Goal: Task Accomplishment & Management: Use online tool/utility

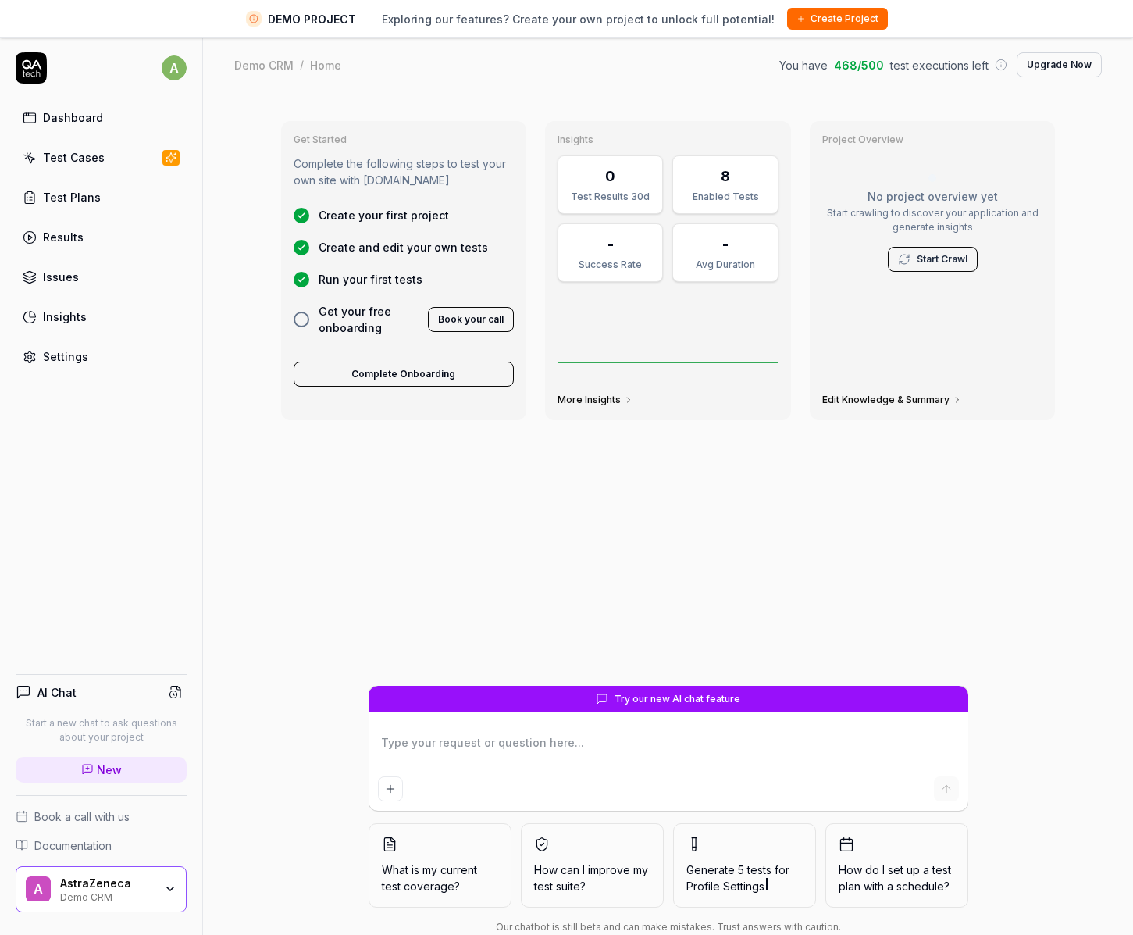
type textarea "*"
click at [77, 160] on div "Test Cases" at bounding box center [74, 157] width 62 height 16
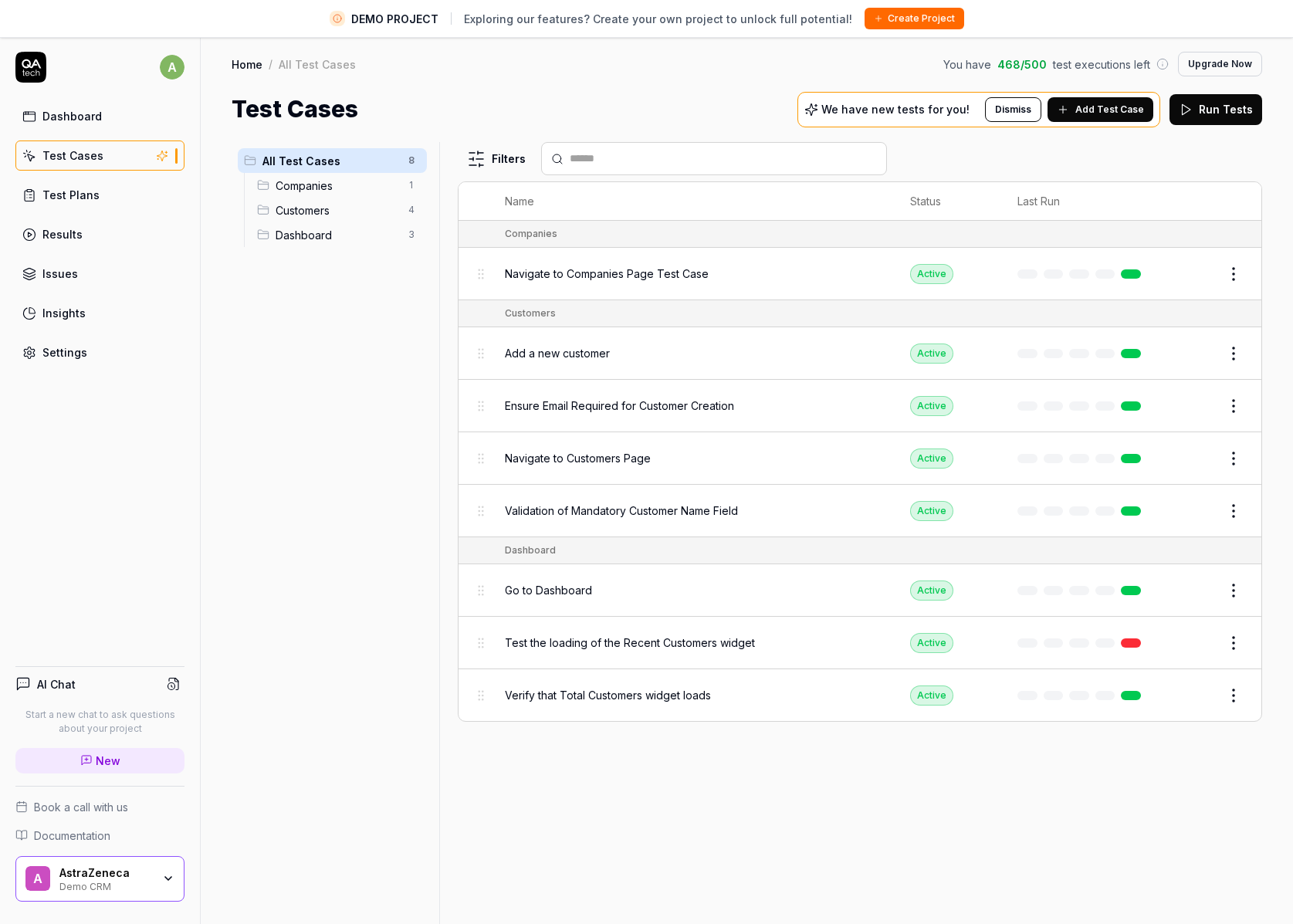
click at [363, 327] on div "All Test Cases 8 Companies 1 Customers 4 Dashboard 3" at bounding box center [332, 542] width 202 height 799
click at [1110, 110] on span "Add Test Case" at bounding box center [1110, 110] width 69 height 14
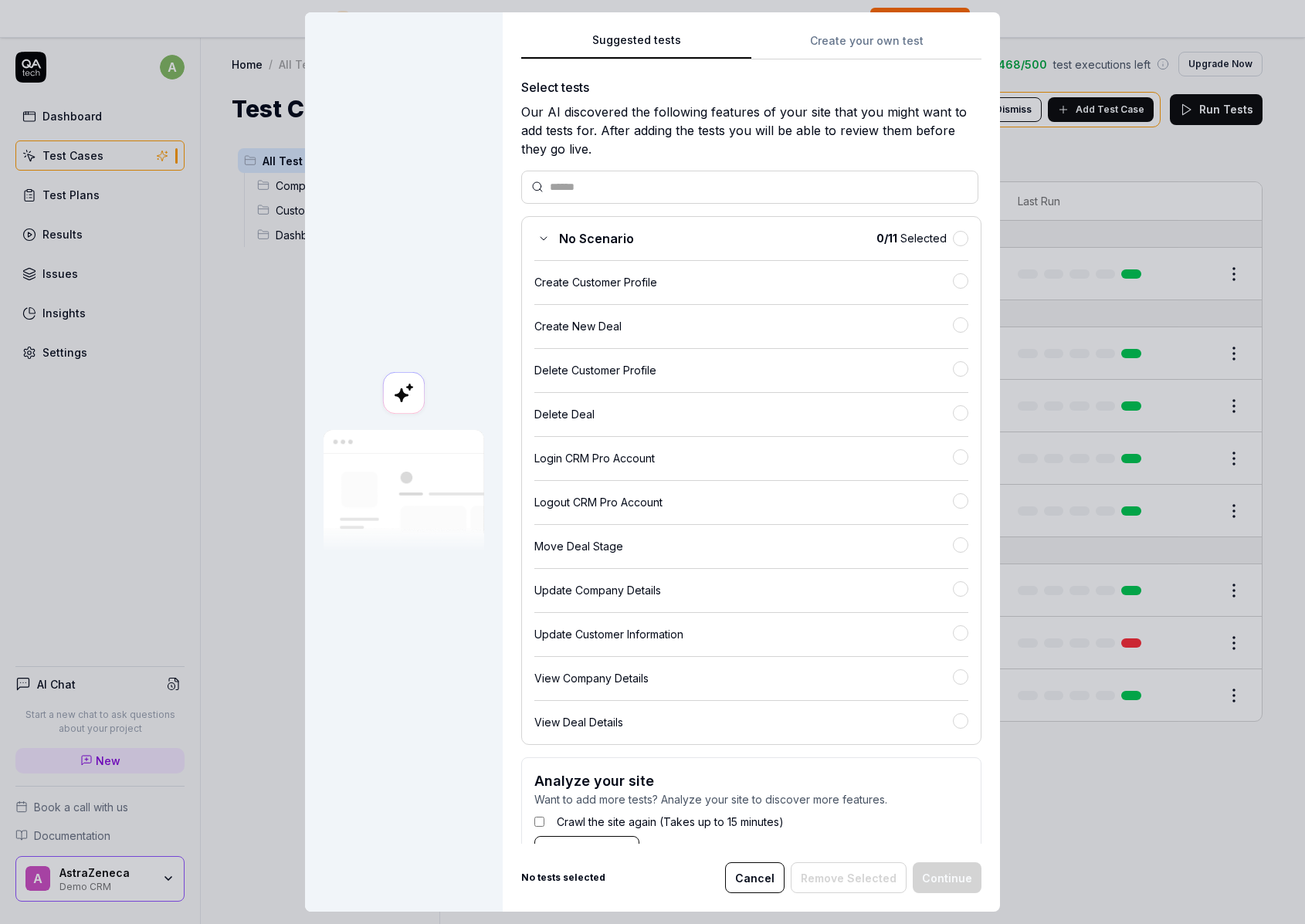
click at [858, 51] on div "Suggested tests Suggested tests Create your own test Select tests Our AI discov…" at bounding box center [652, 462] width 1305 height 924
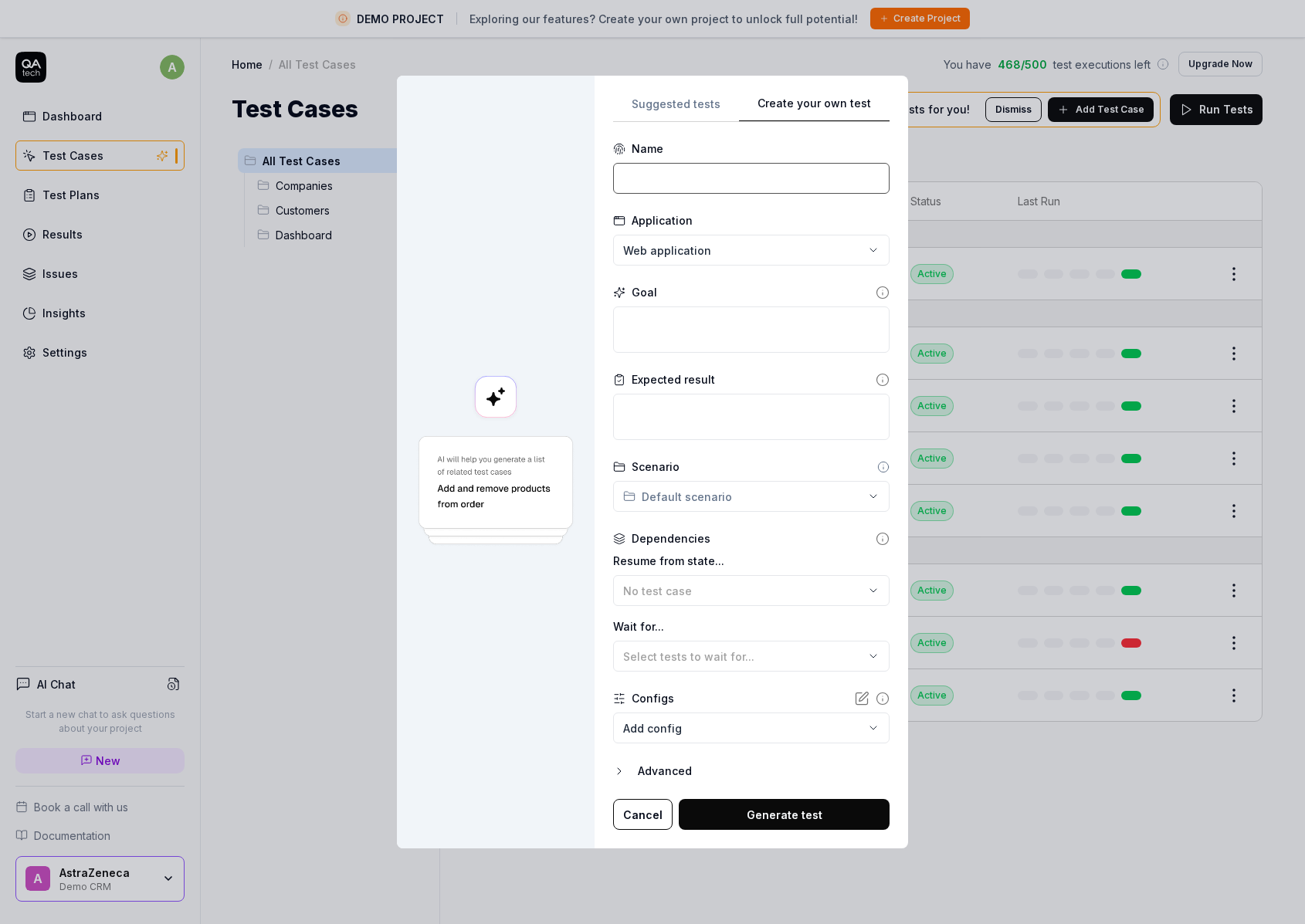
click at [651, 164] on input at bounding box center [751, 178] width 277 height 31
type input "ePermission signup in Stage"
click at [757, 326] on textarea at bounding box center [751, 329] width 277 height 46
type textarea "*"
type textarea "T"
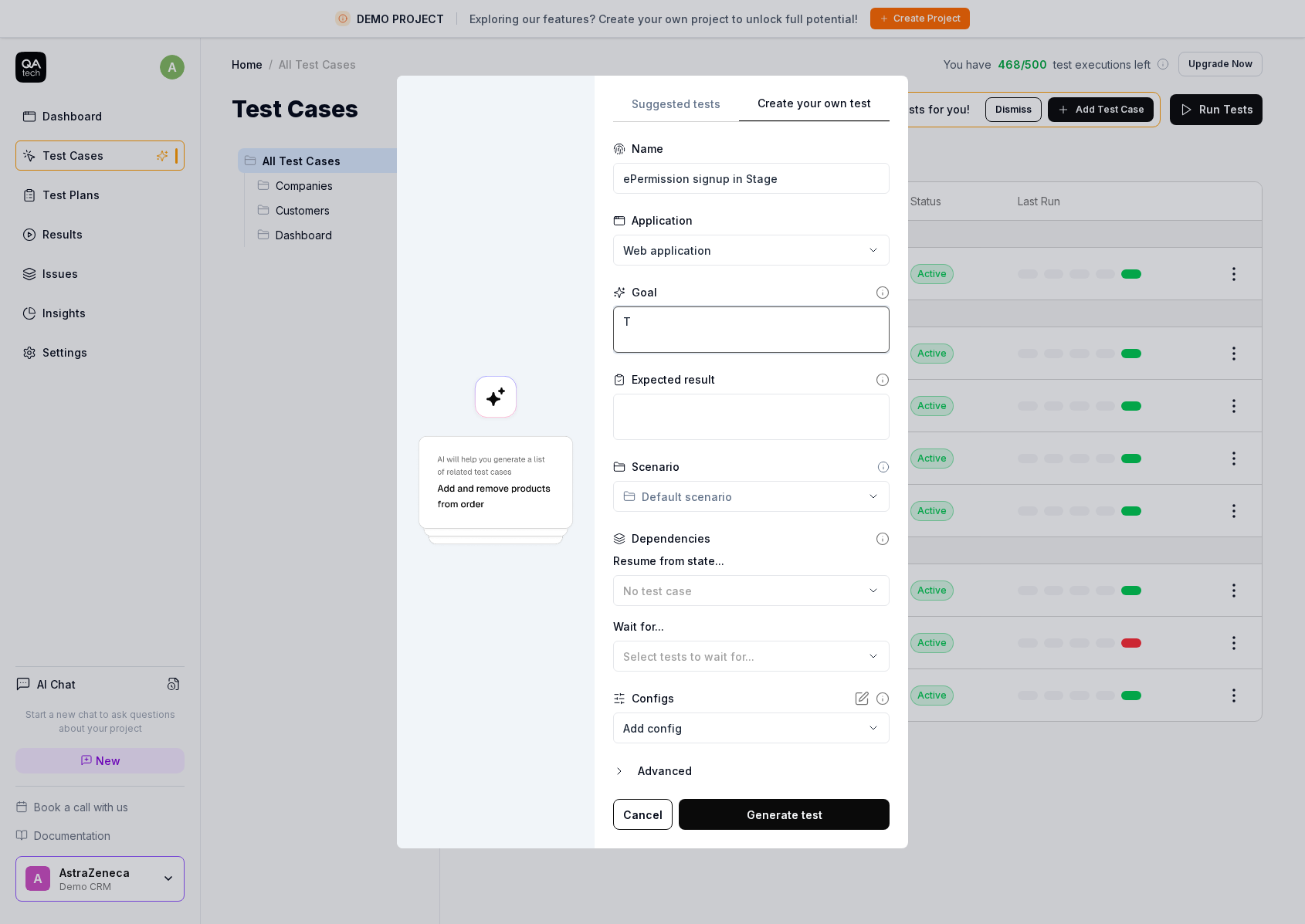
type textarea "*"
type textarea "To"
type textarea "*"
type textarea "To"
type textarea "*"
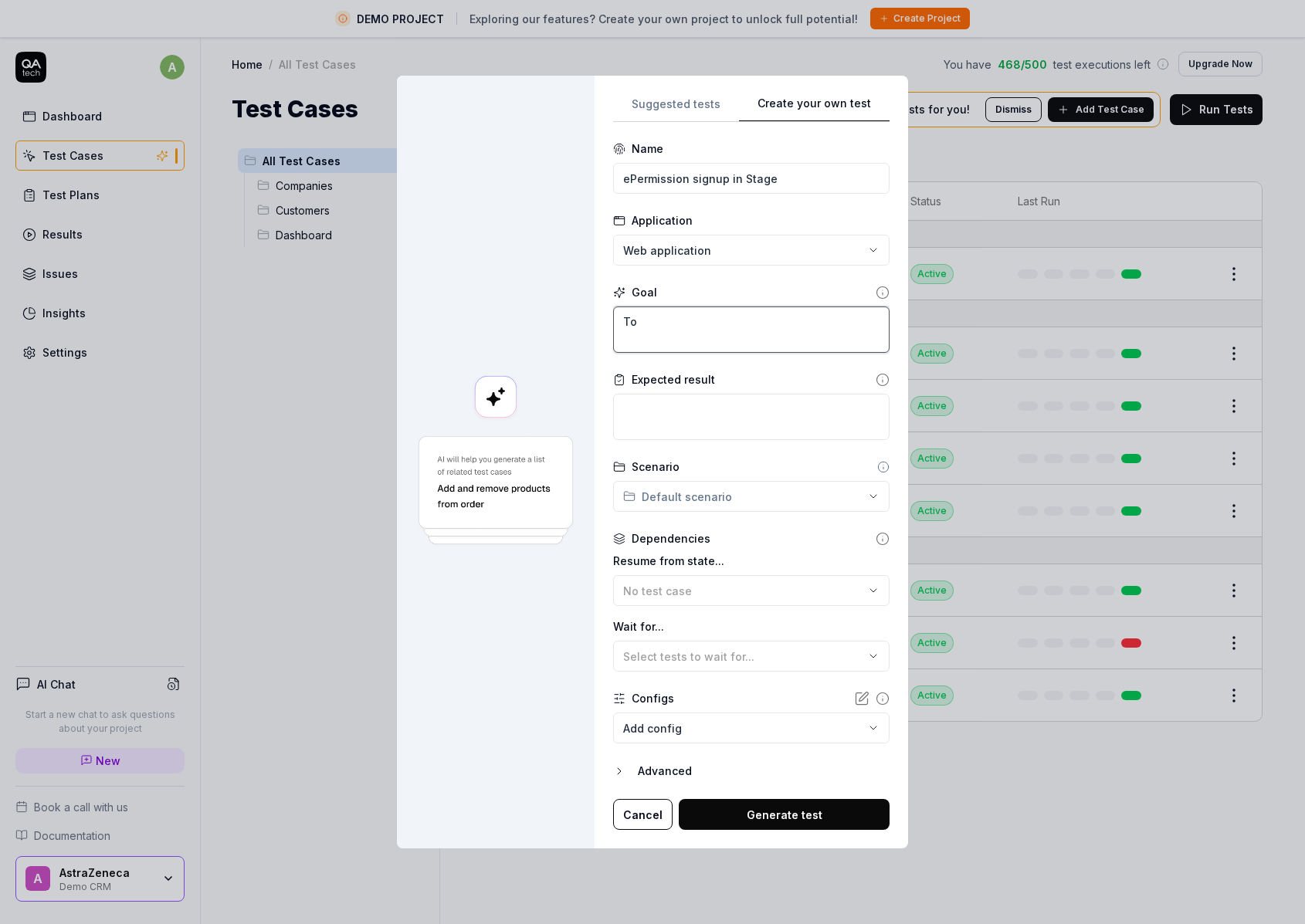
type textarea "To s"
type textarea "*"
type textarea "To si"
type textarea "*"
type textarea "To sig"
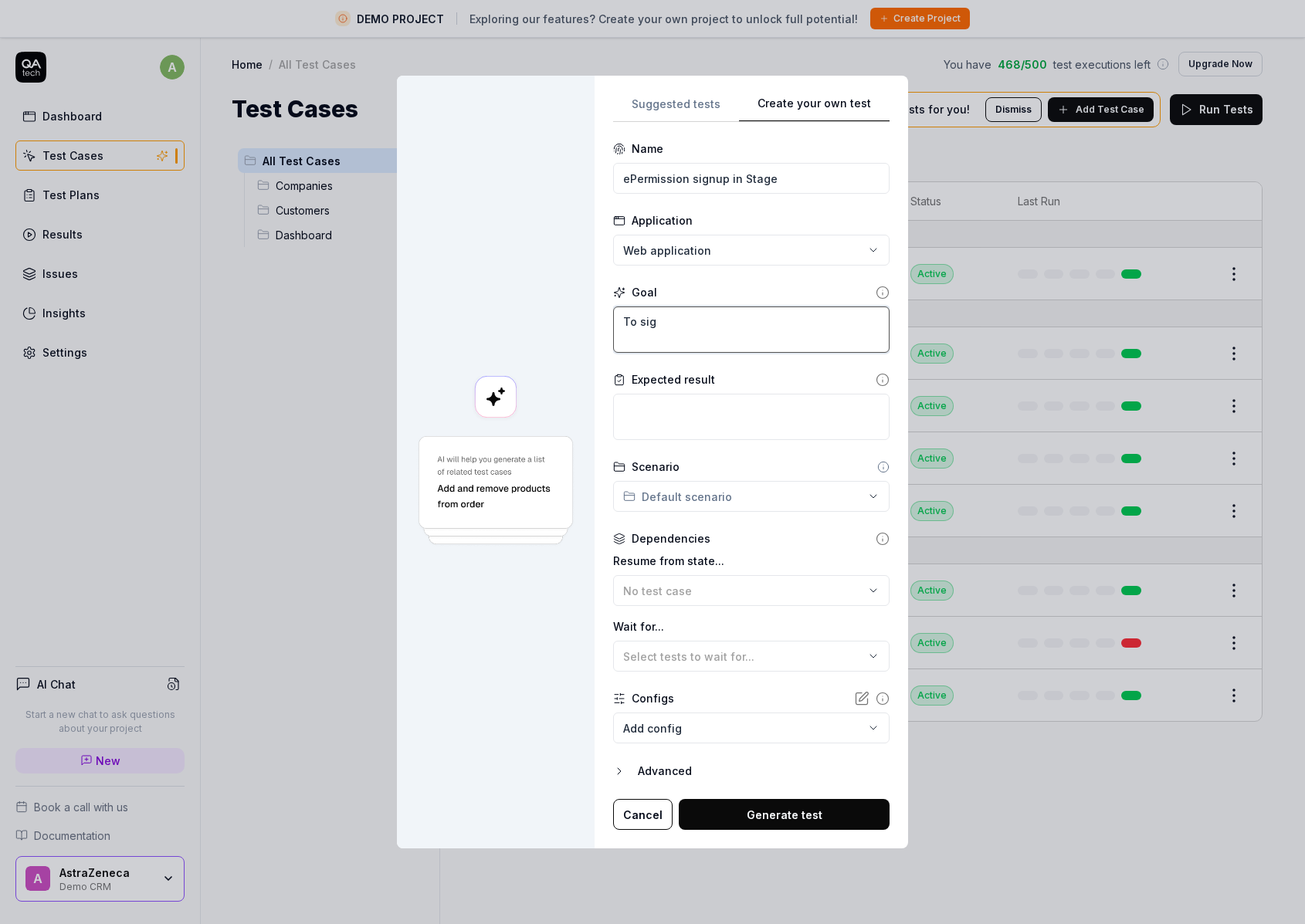
type textarea "*"
type textarea "To sign"
type textarea "*"
type textarea "To signu"
type textarea "*"
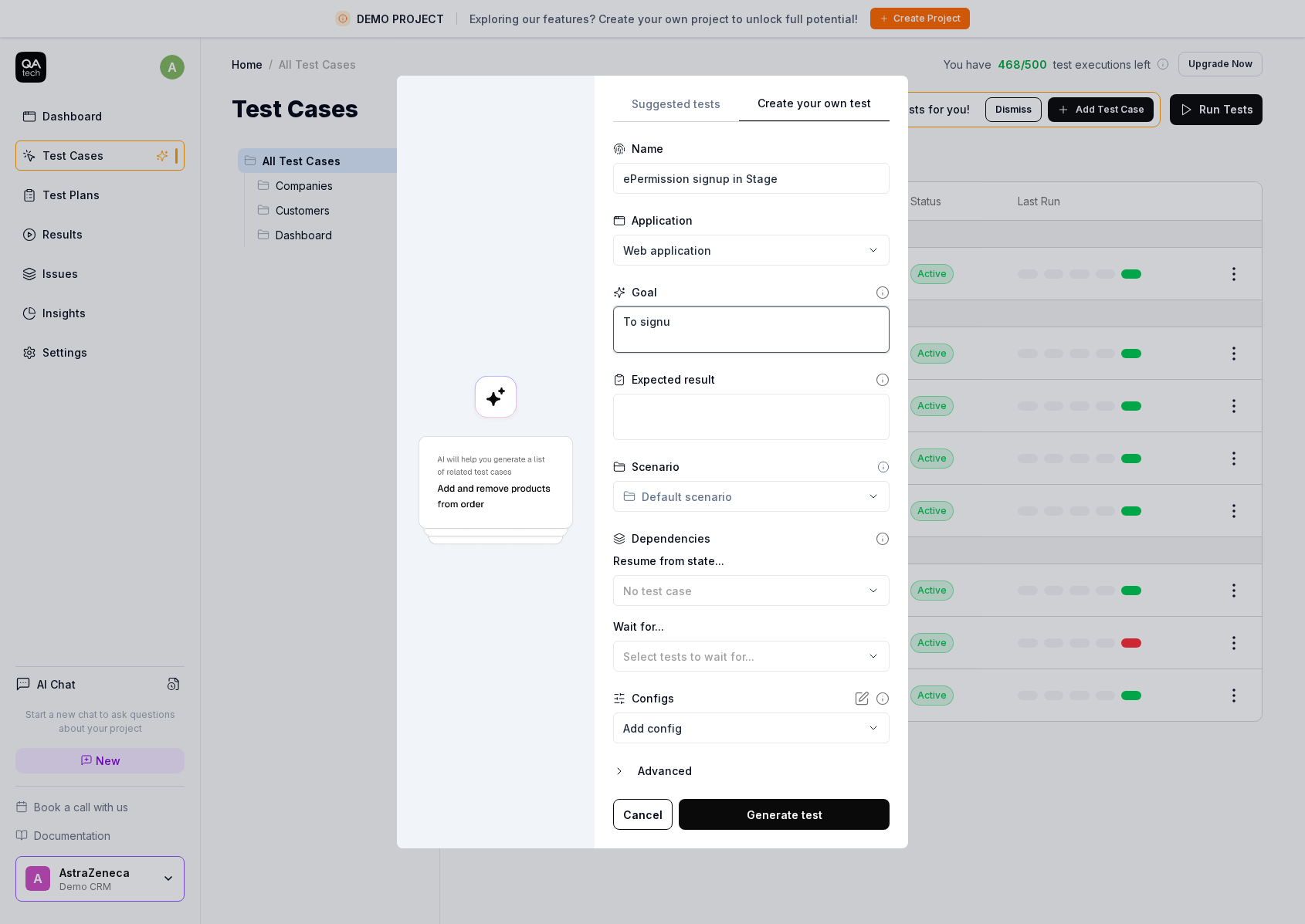
type textarea "To signup"
type textarea "*"
type textarea "To signup"
type textarea "*"
type textarea "To signup f"
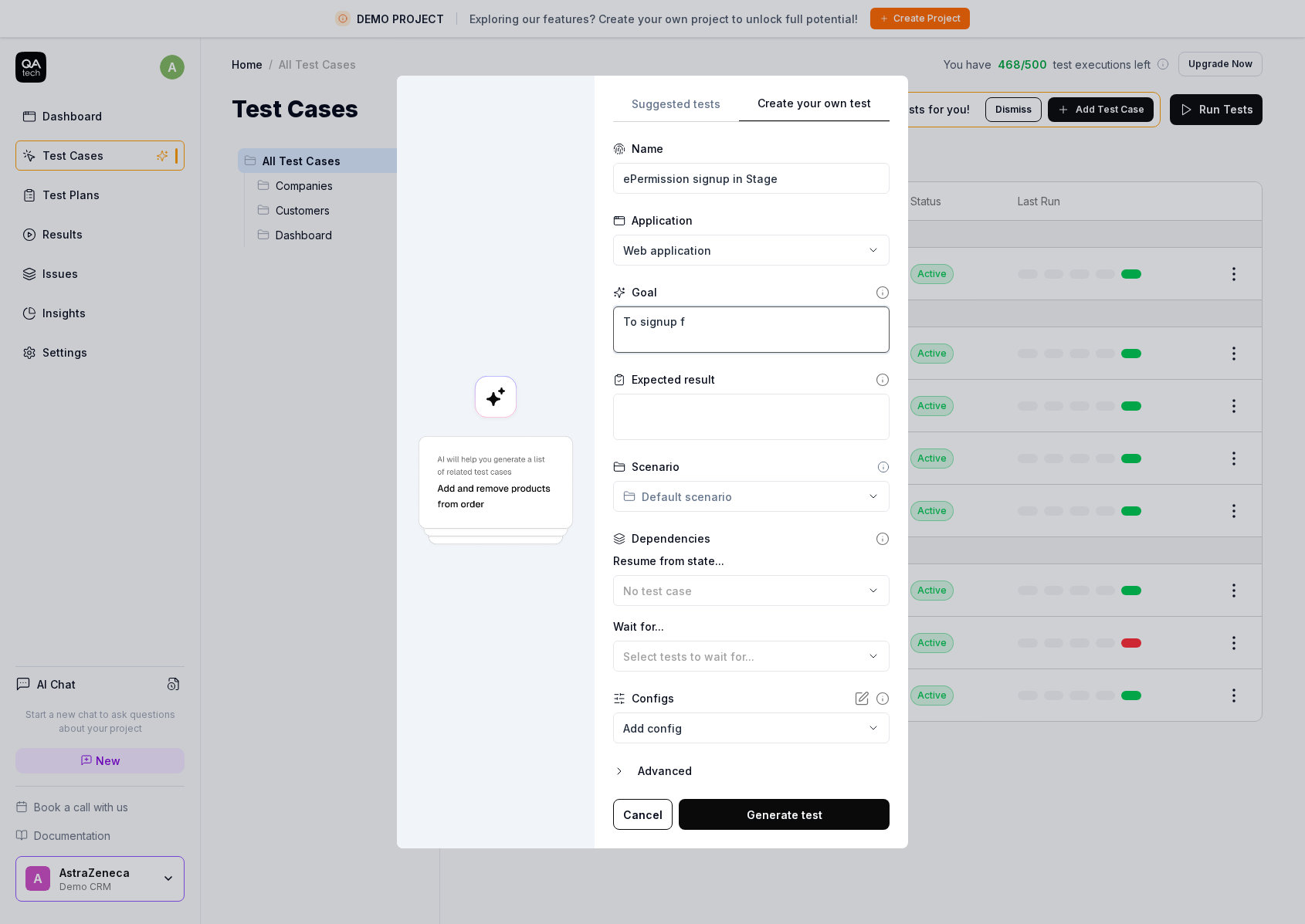
type textarea "*"
type textarea "To signup fo"
type textarea "*"
type textarea "To signup for"
type textarea "*"
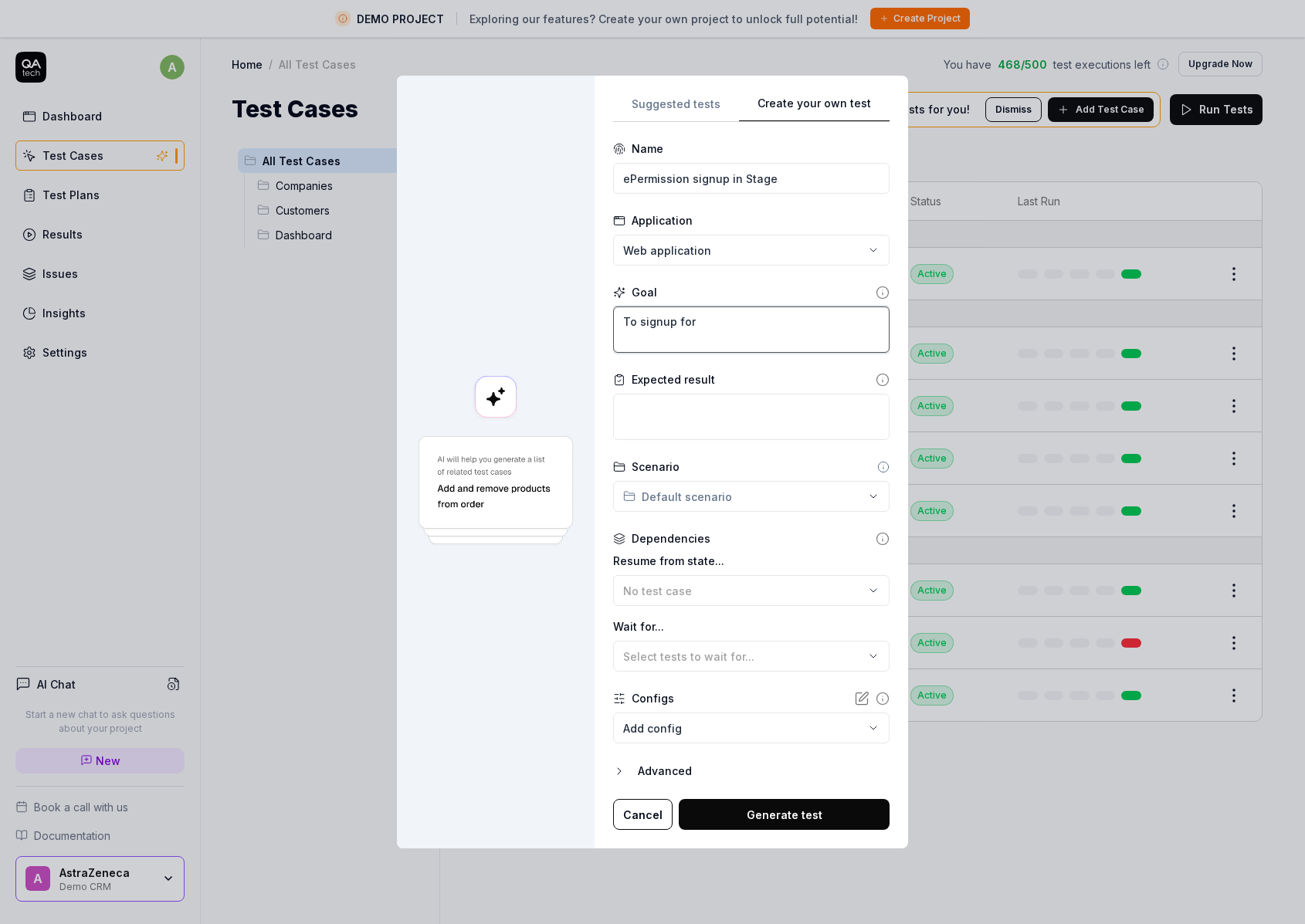
type textarea "To signup for"
type textarea "*"
type textarea "To signup for n"
type textarea "*"
type textarea "To signup for ne"
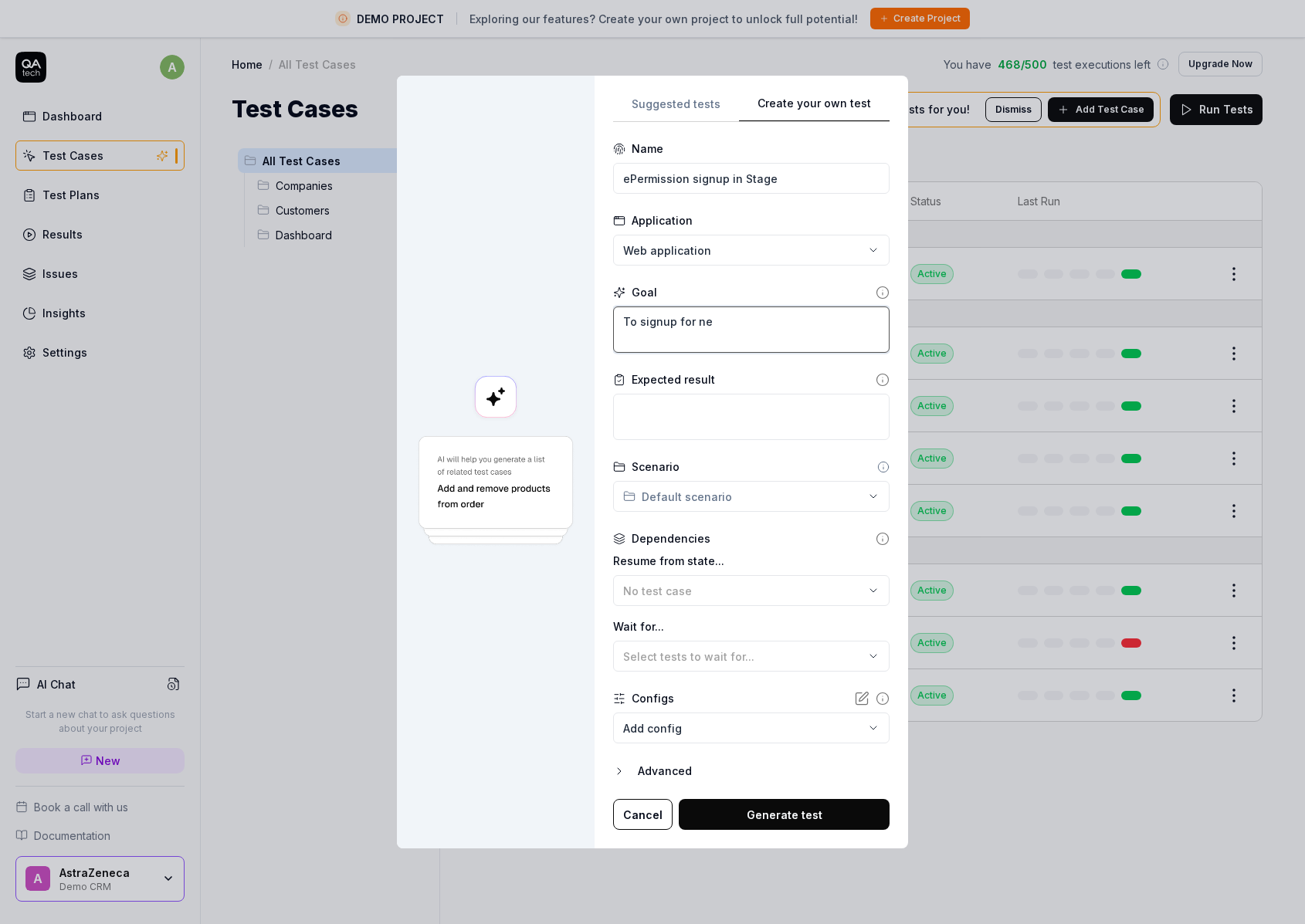
type textarea "*"
type textarea "To signup for new"
type textarea "*"
type textarea "To signup for news"
type textarea "*"
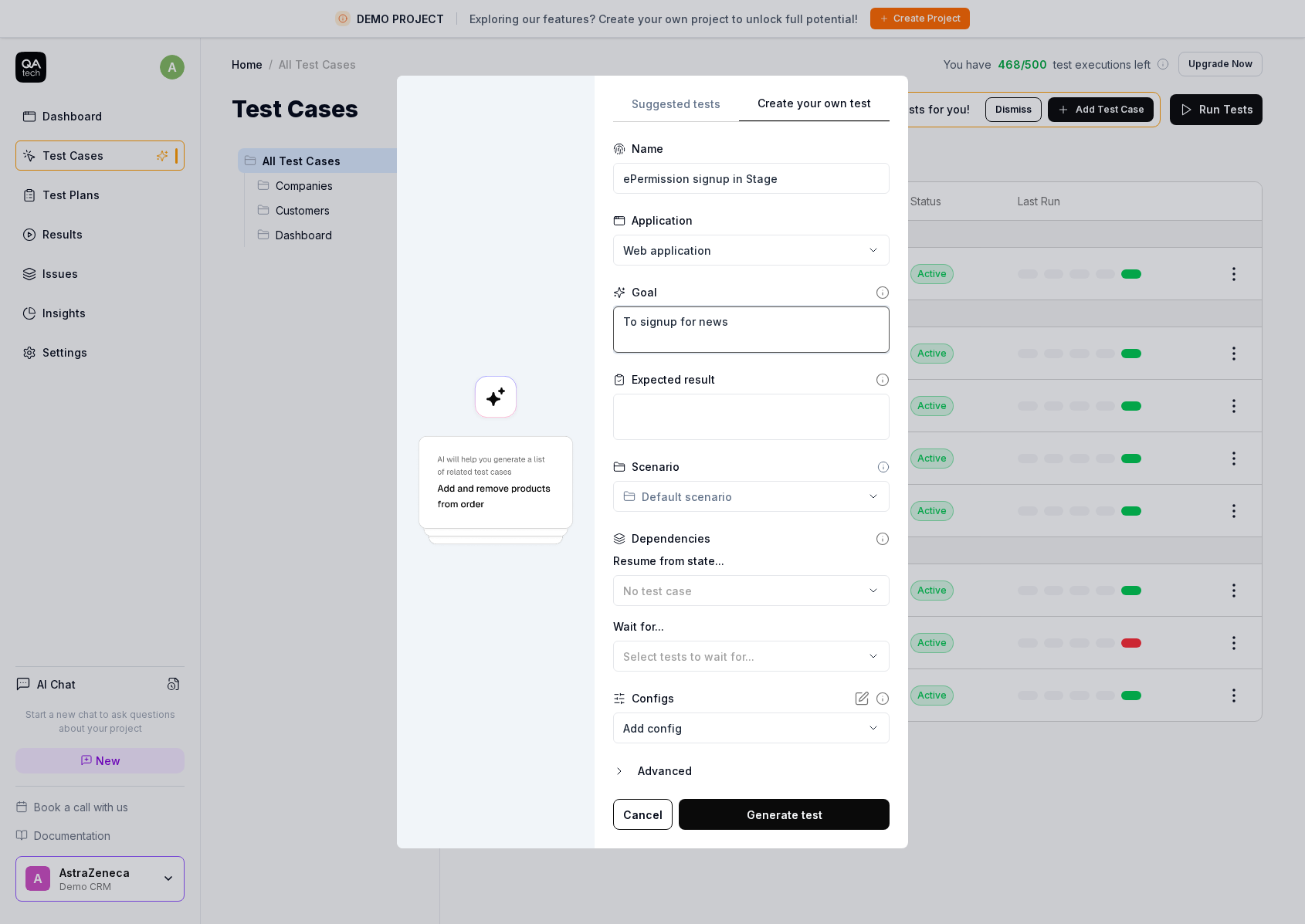
type textarea "To signup for newsl"
type textarea "*"
type textarea "To signup for newsle"
type textarea "*"
type textarea "To signup for newslet"
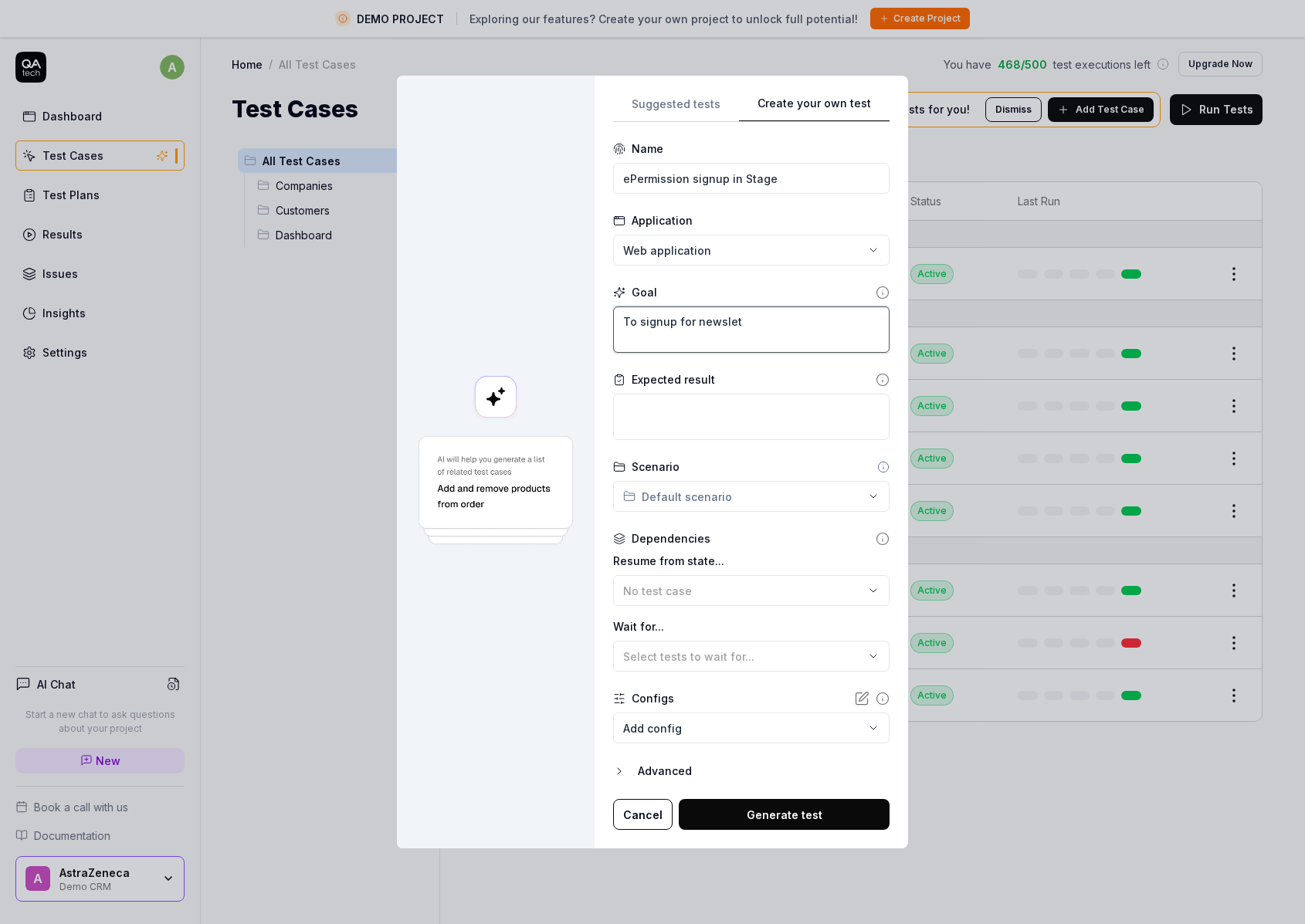
type textarea "*"
type textarea "To signup for newslett"
type textarea "*"
type textarea "To signup for newslette"
type textarea "*"
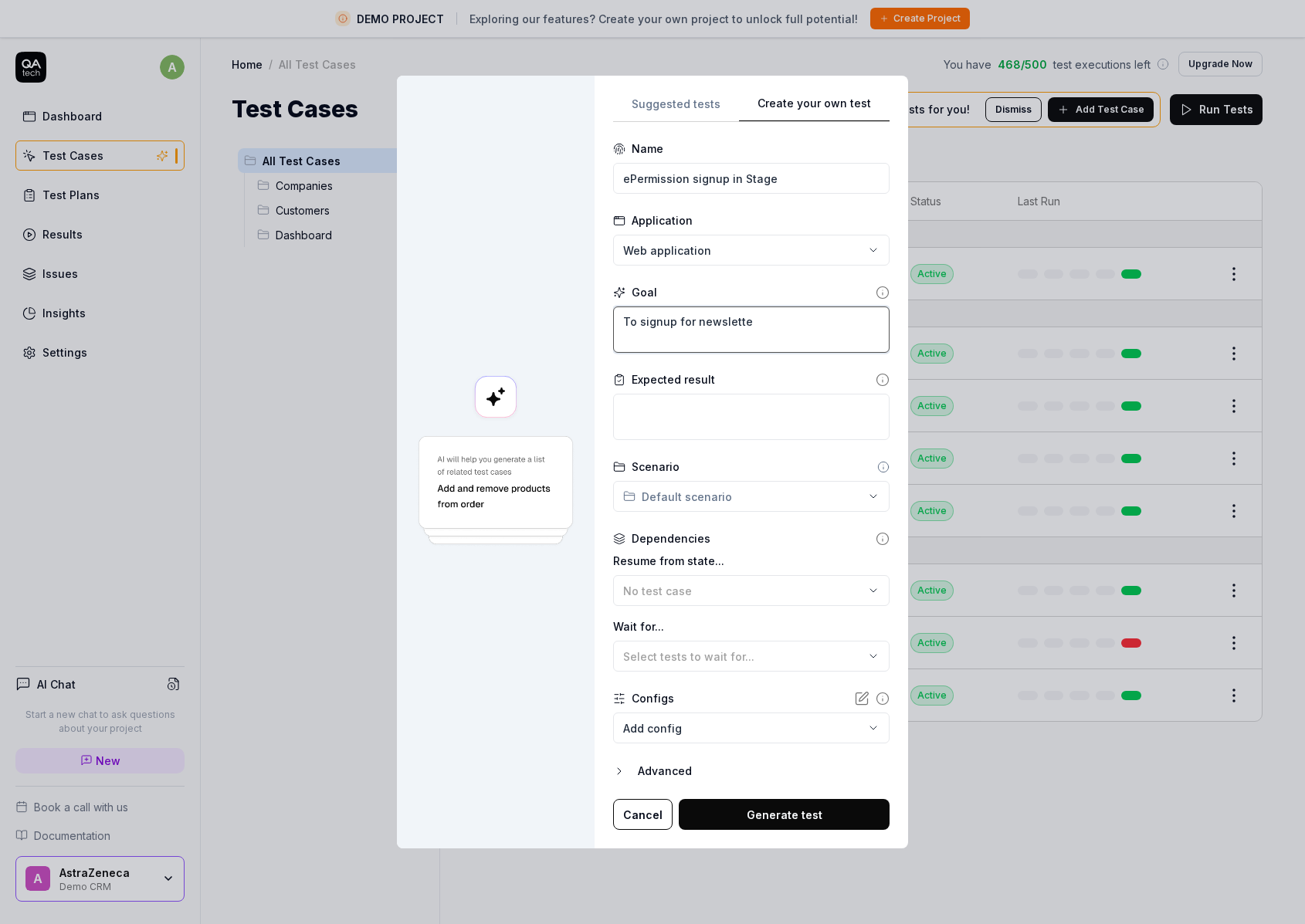
type textarea "To signup for newsletter"
type textarea "*"
type textarea "To signup for newsletters"
type textarea "*"
type textarea "To signup for newsletters"
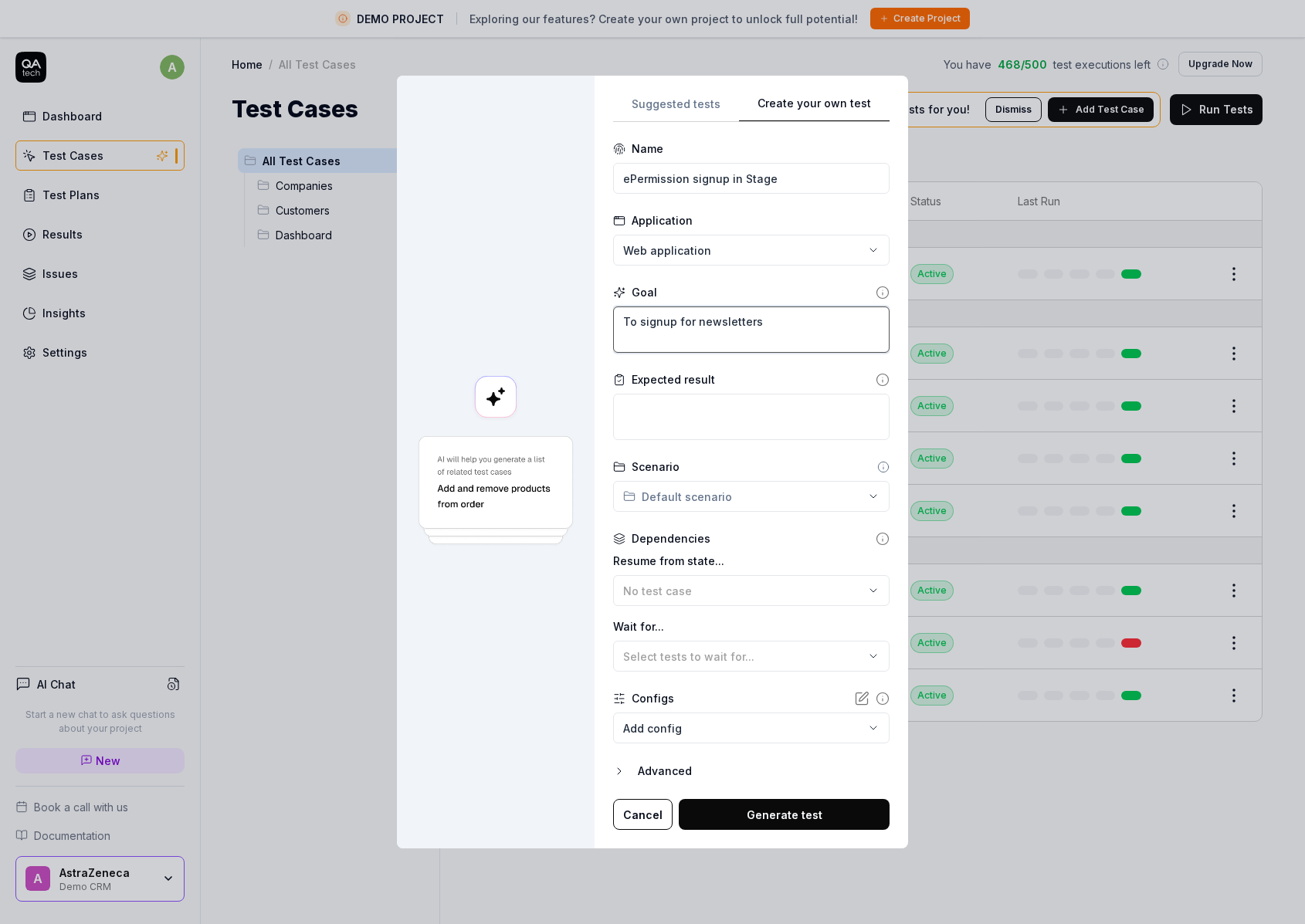
type textarea "*"
type textarea "To signup for newsletters i"
type textarea "*"
type textarea "To signup for newsletters in"
type textarea "*"
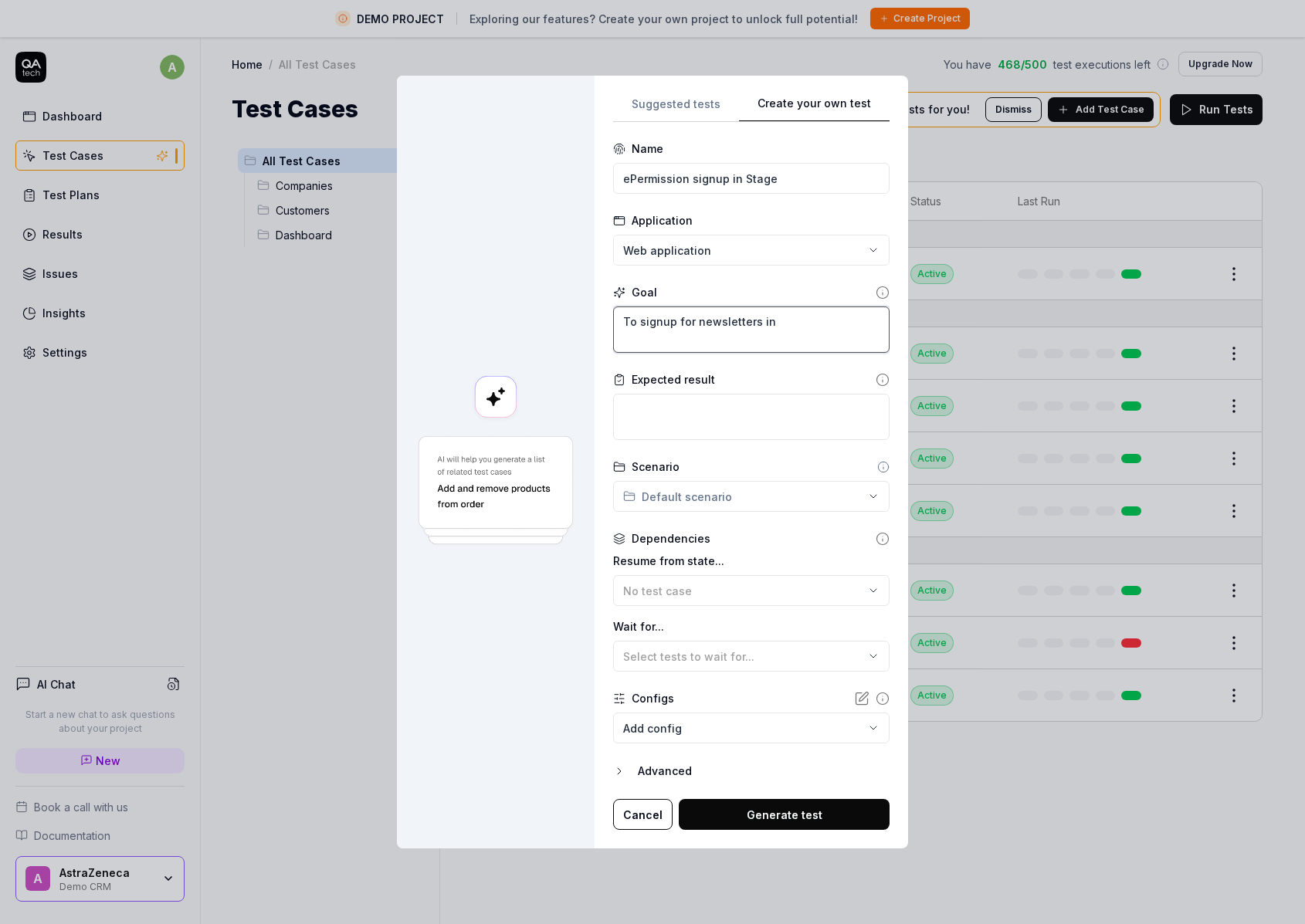
type textarea "To signup for newsletters in"
type textarea "*"
type textarea "To signup for newsletters in A"
type textarea "*"
type textarea "To signup for newsletters in [GEOGRAPHIC_DATA]"
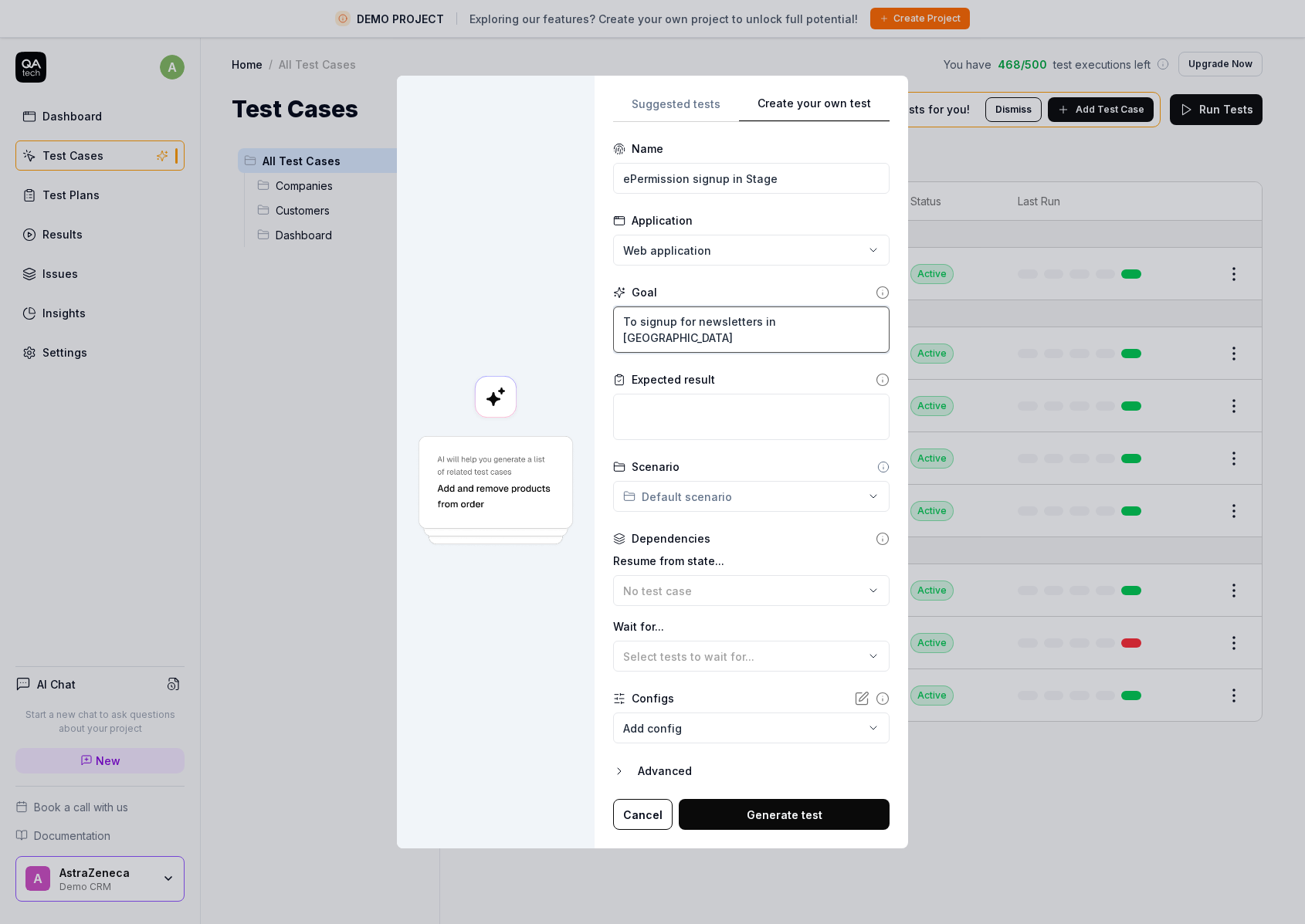
type textarea "*"
type textarea "To signup for newsletters in [GEOGRAPHIC_DATA]"
type textarea "*"
type textarea "To signup for newsletters in AZCo"
type textarea "*"
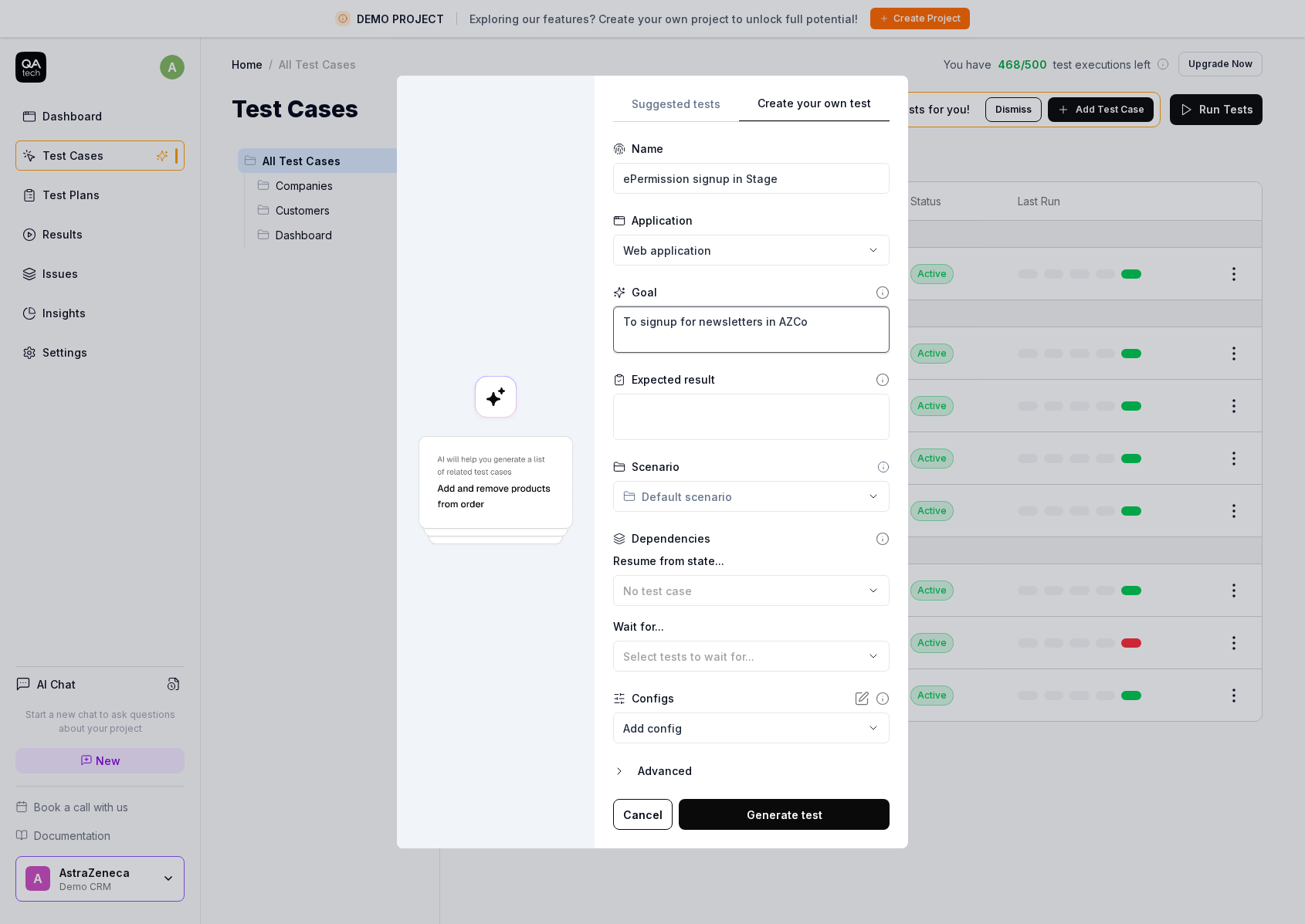
type textarea "To signup for newsletters in [GEOGRAPHIC_DATA]"
type textarea "*"
type textarea "To signup for newsletters in AZConn"
type textarea "*"
type textarea "To signup for newsletters in AZConne"
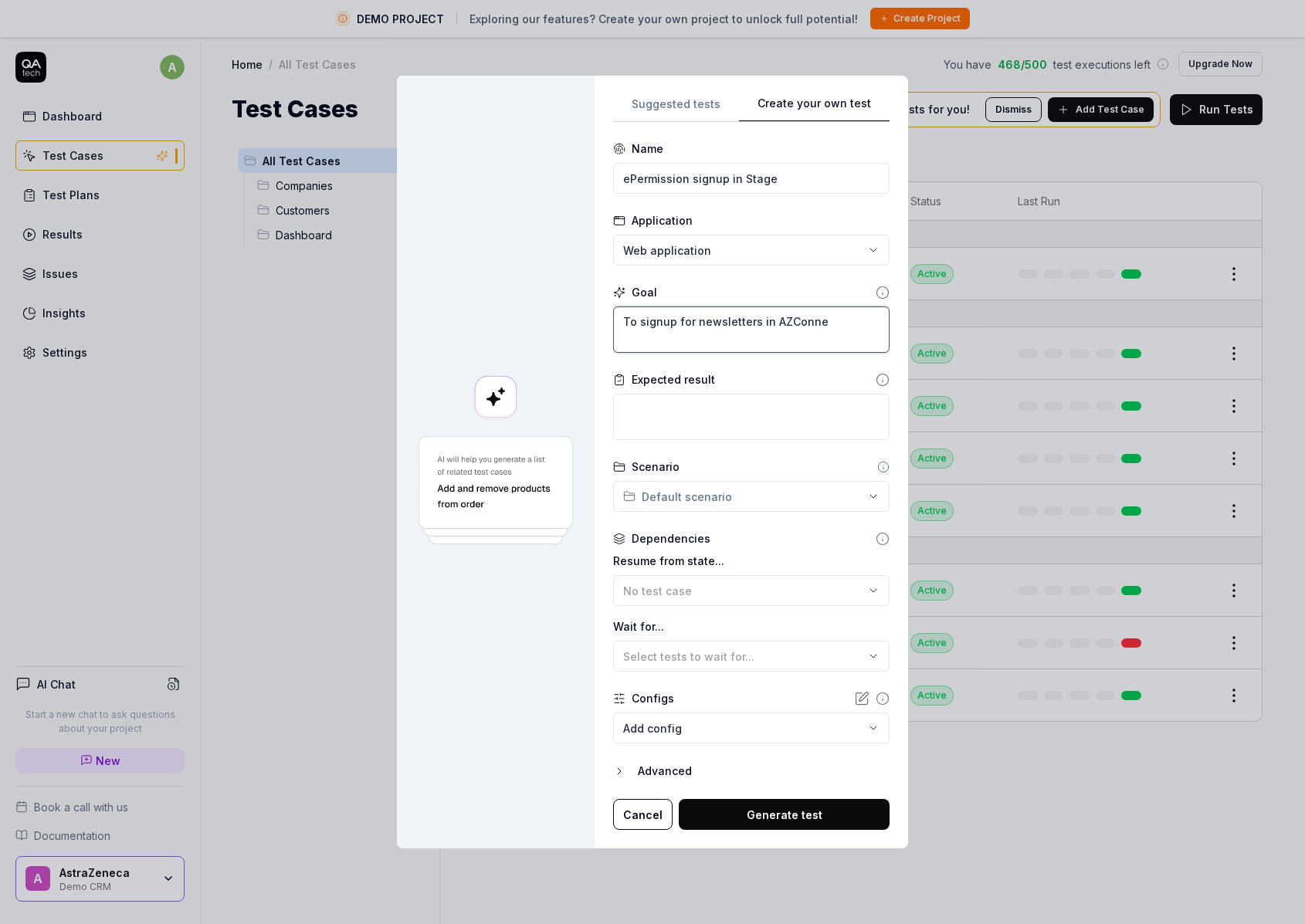
type textarea "*"
type textarea "To signup for newsletters in AZConnec"
type textarea "*"
type textarea "To signup for newsletters in AZConnect"
type textarea "*"
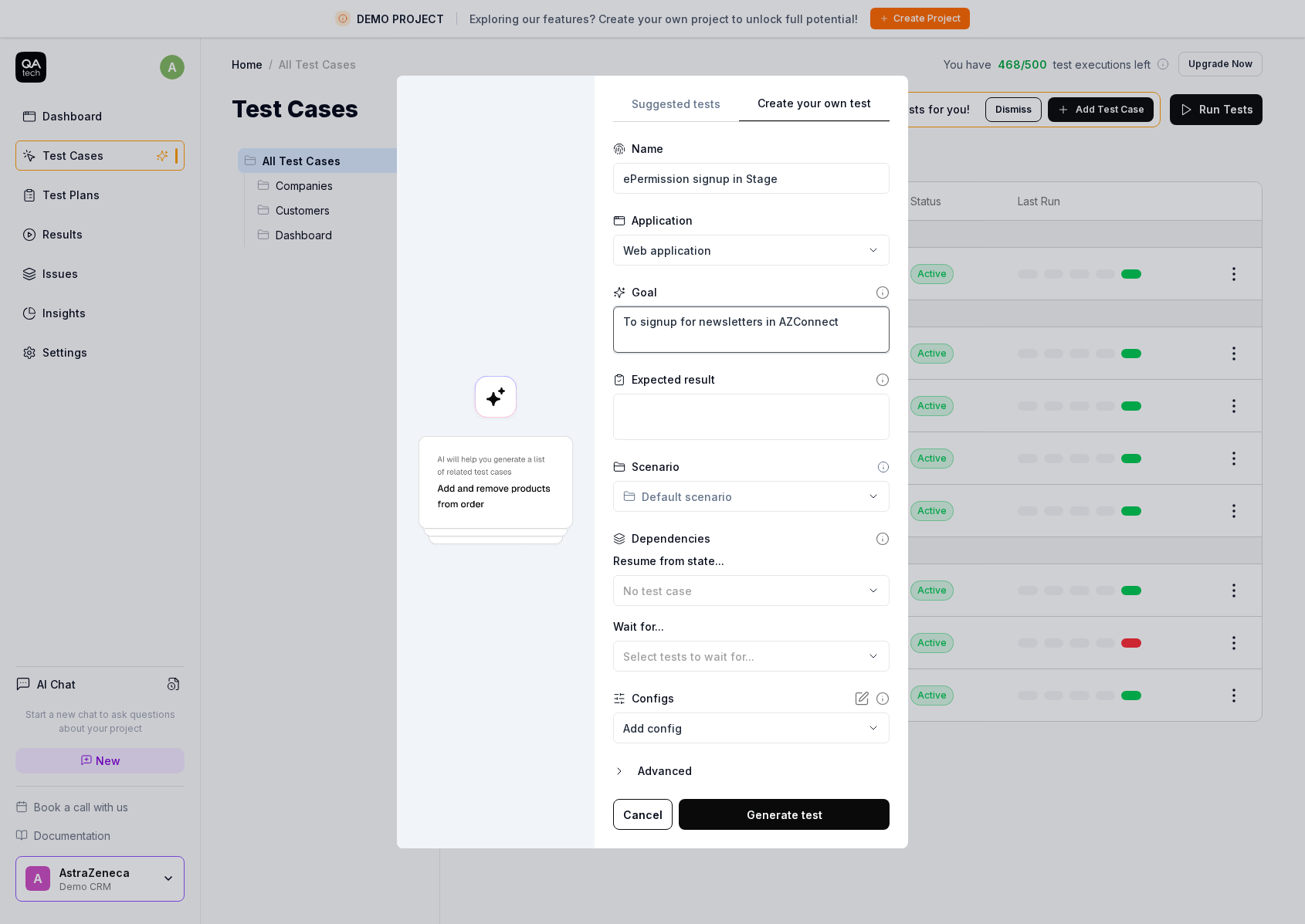
type textarea "To signup for newsletters in AZConnect"
type textarea "*"
type textarea "To signup for newsletters in AZConnect S"
type textarea "*"
type textarea "To signup for newsletters in AZConnect St"
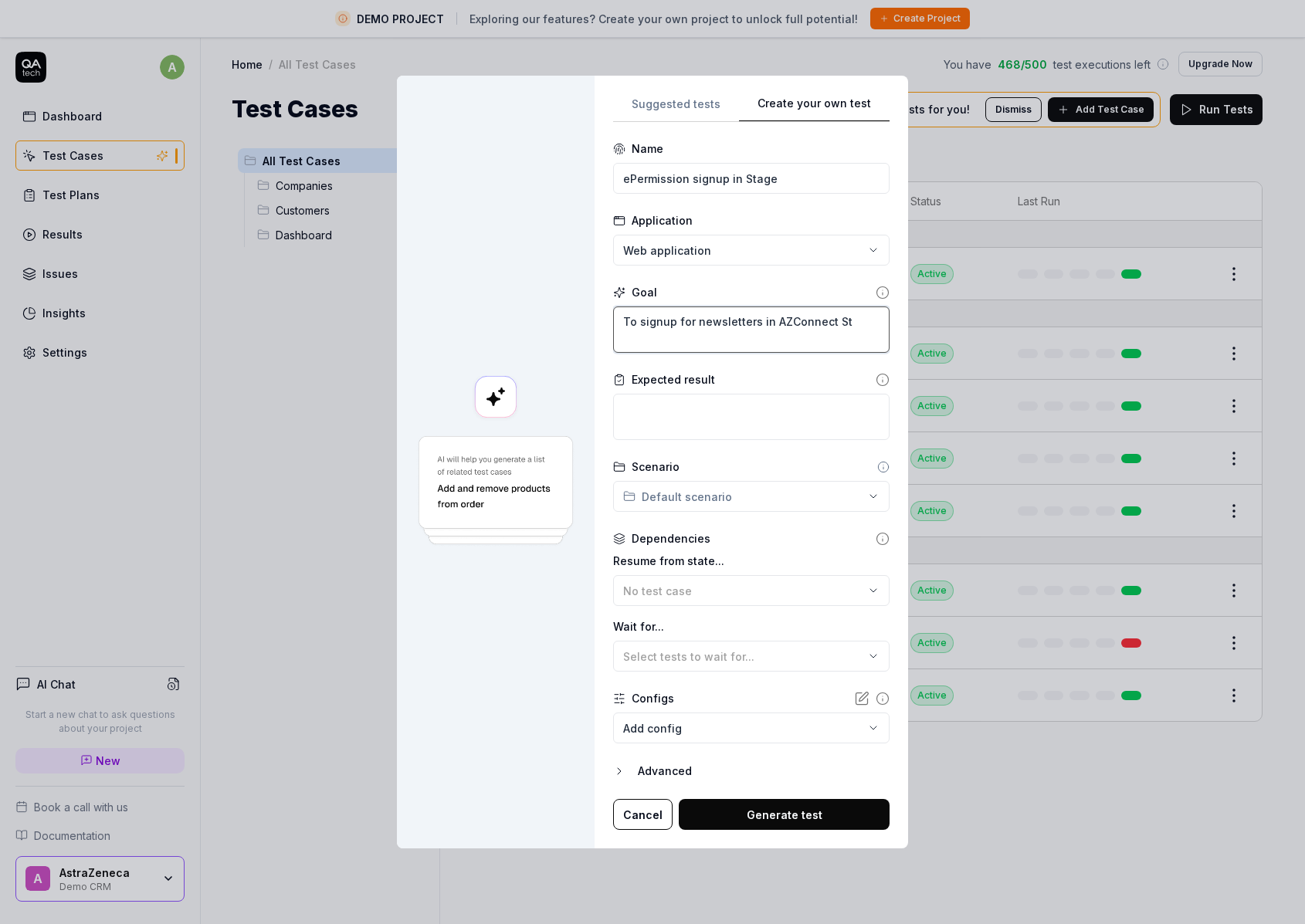
type textarea "*"
type textarea "To signup for newsletters in AZConnect Sta"
type textarea "*"
type textarea "To signup for newsletters in AZConnect Stag"
type textarea "*"
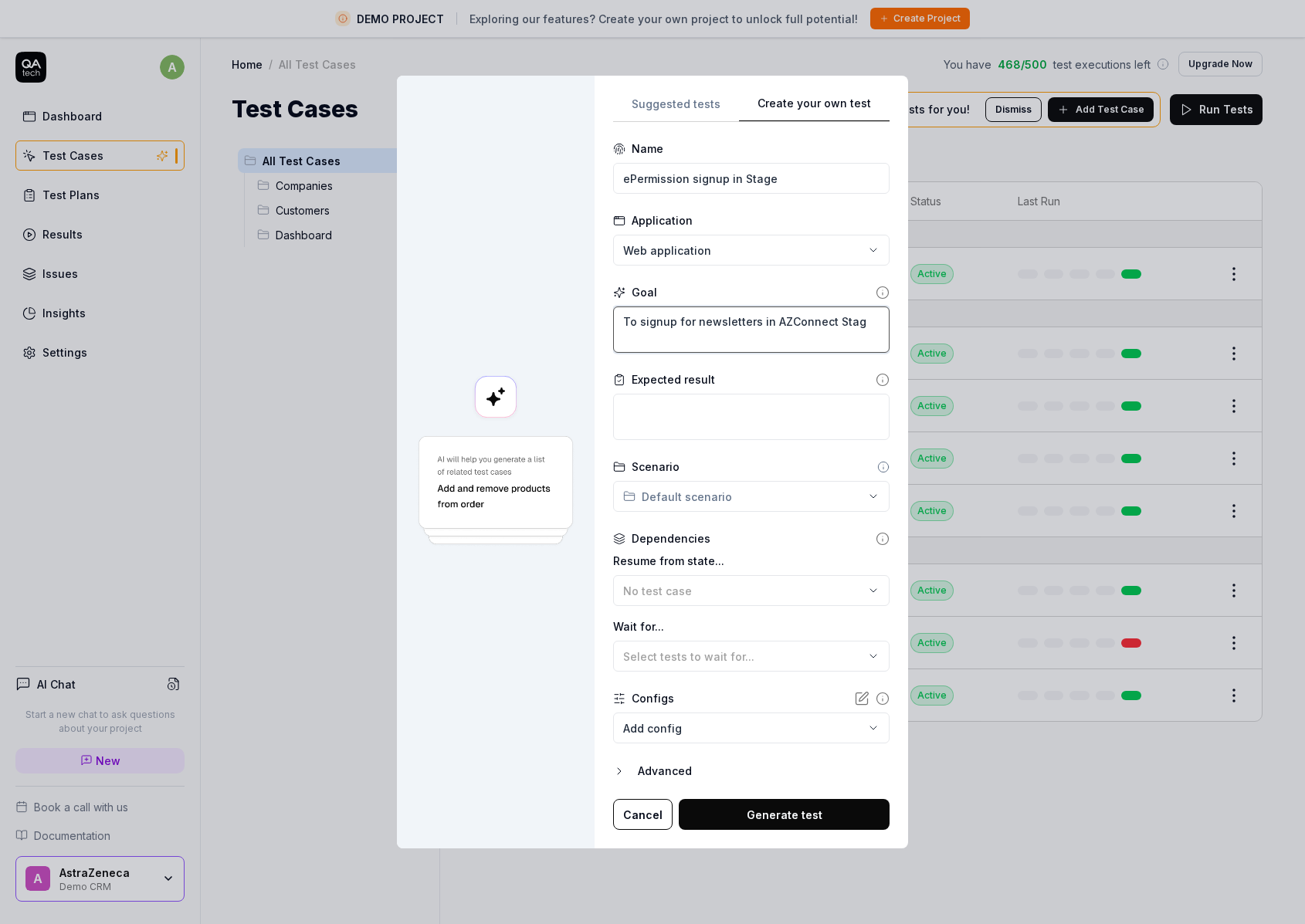
type textarea "To signup for newsletters in AZConnect Stage"
type textarea "*"
type textarea "To signup for newsletters in AZConnect Stage"
type textarea "*"
type textarea "To signup for newsletters in AZConnect Stage a"
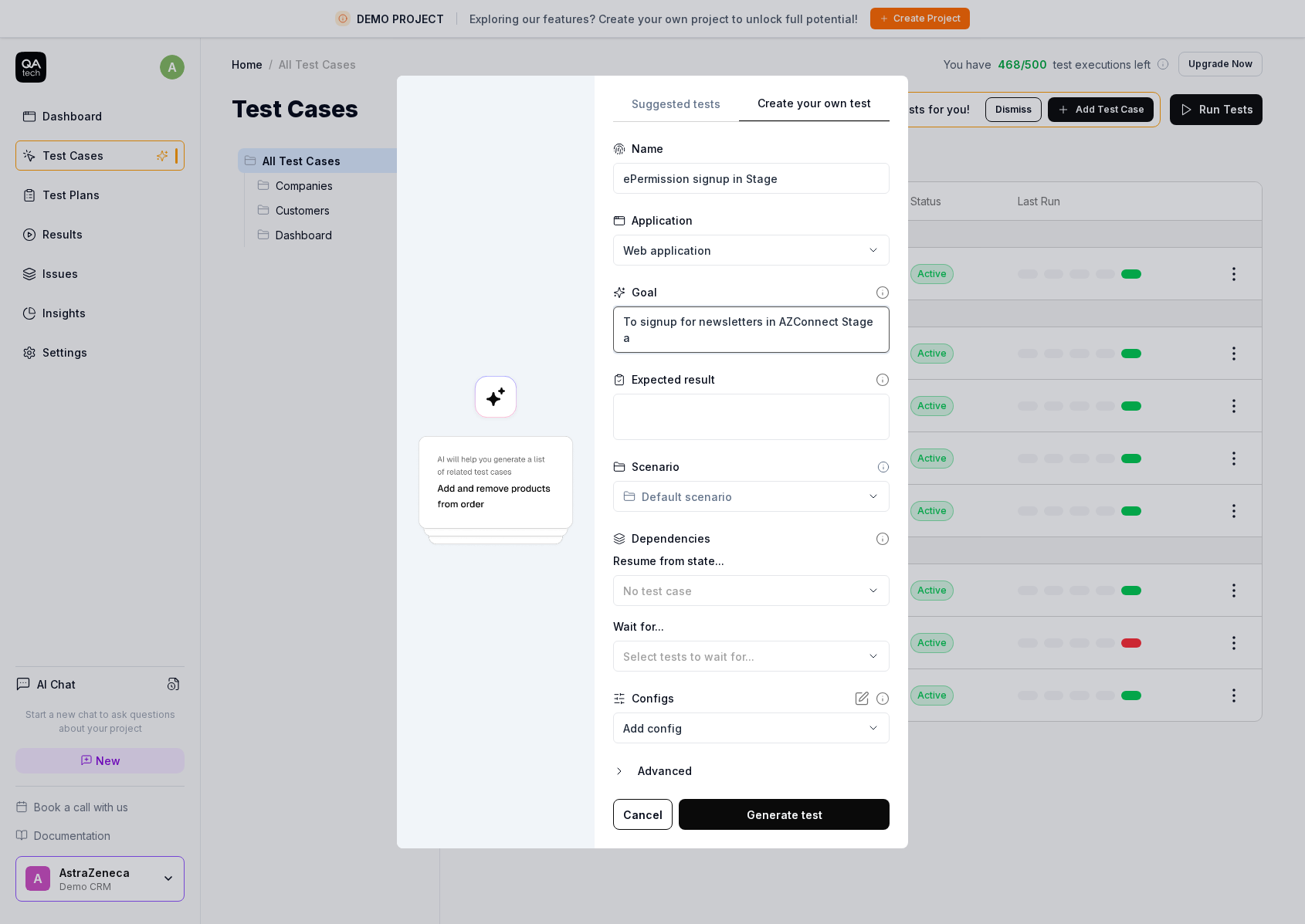
type textarea "*"
type textarea "To signup for newsletters in AZConnect Stage an"
type textarea "*"
type textarea "To signup for newsletters in AZConnect Stage and"
type textarea "*"
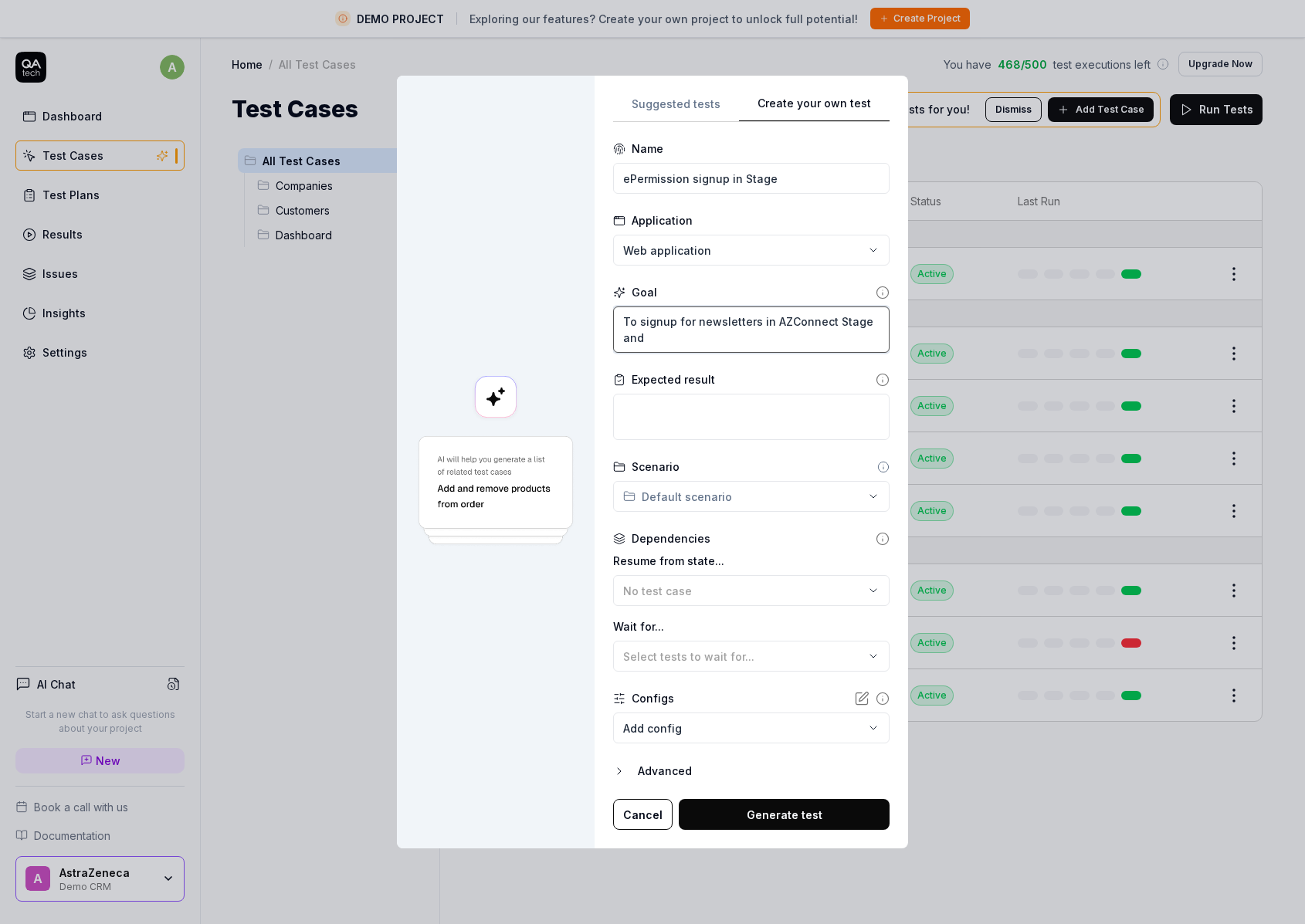
type textarea "To signup for newsletters in AZConnect Stage and"
type textarea "*"
type textarea "To signup for newsletters in AZConnect Stage and g"
type textarea "*"
type textarea "To signup for newsletters in AZConnect Stage and ge"
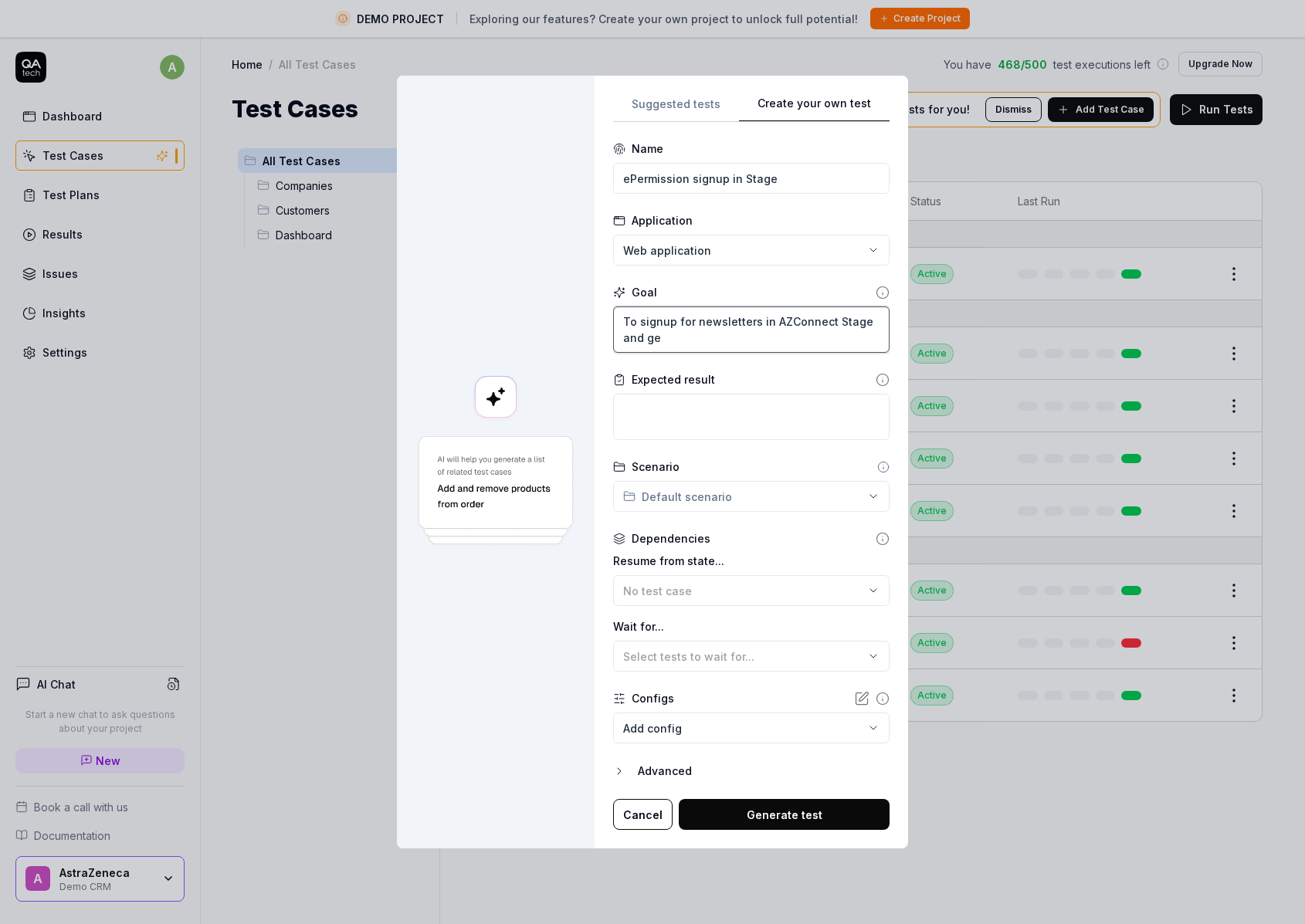
type textarea "*"
type textarea "To signup for newsletters in AZConnect Stage and get"
type textarea "*"
type textarea "To signup for newsletters in AZConnect Stage and get"
type textarea "*"
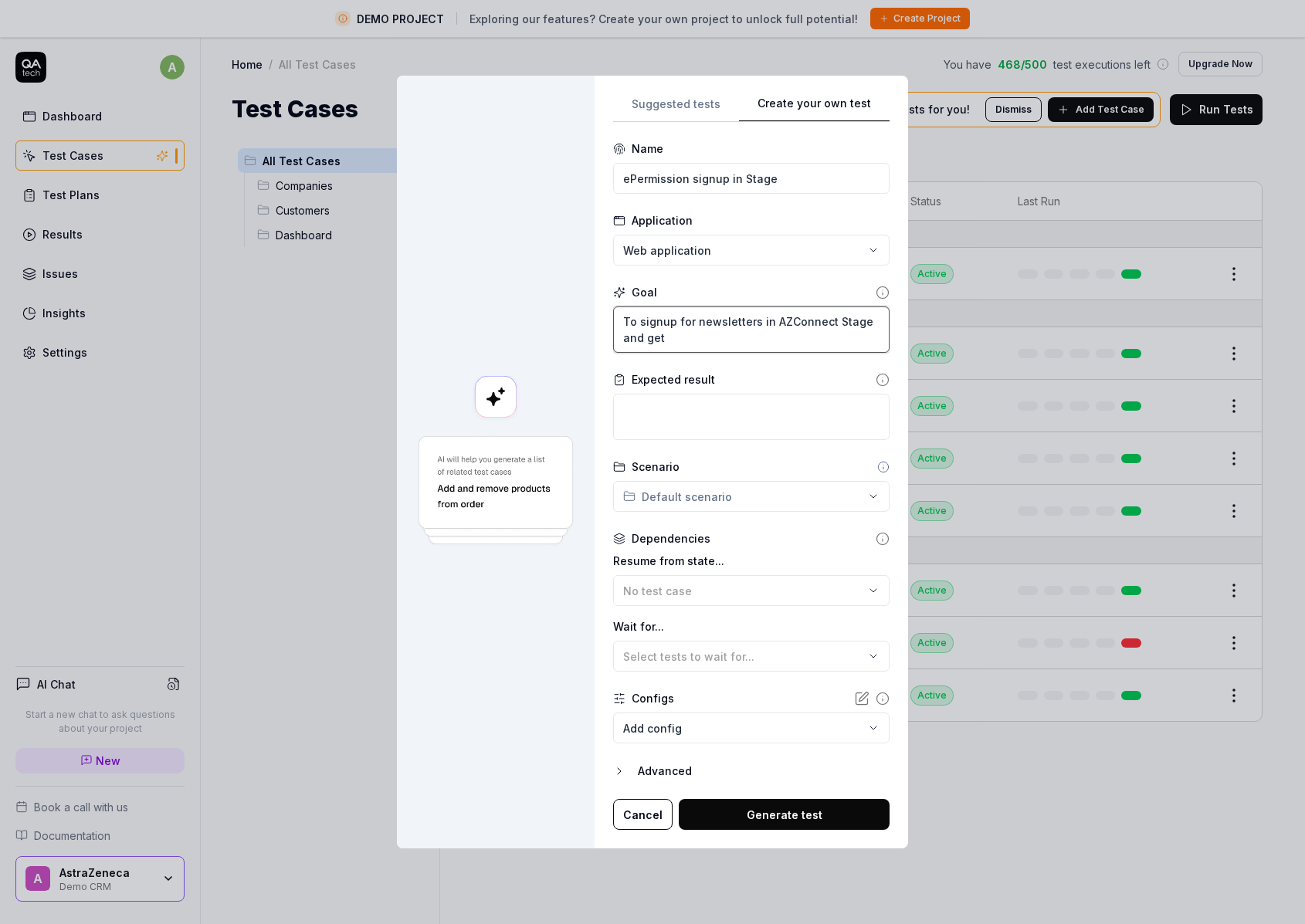
type textarea "To signup for newsletters in AZConnect Stage and get t"
type textarea "*"
type textarea "To signup for newsletters in AZConnect Stage and get th"
type textarea "*"
type textarea "To signup for newsletters in AZConnect Stage and get the"
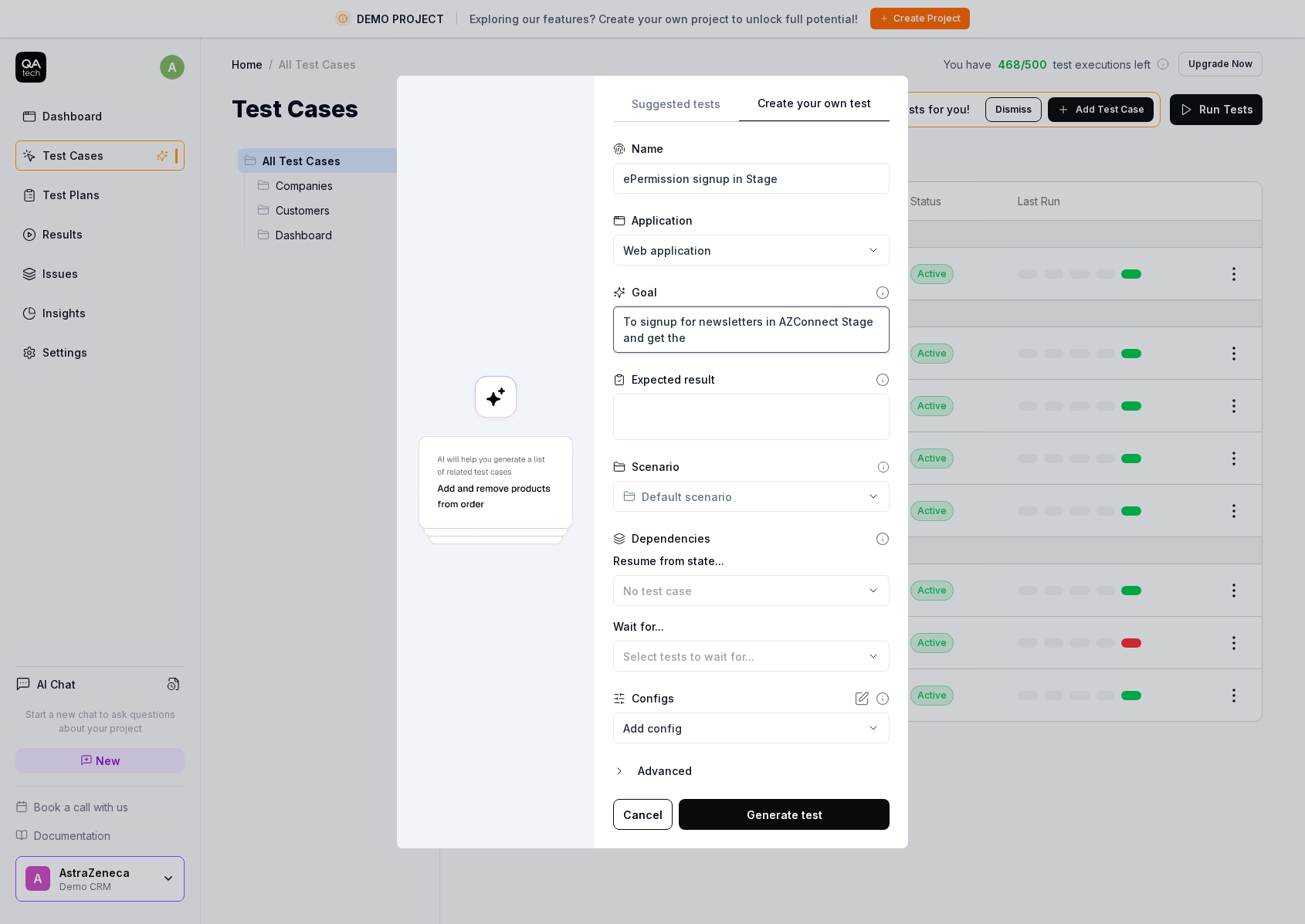
type textarea "*"
type textarea "To signup for newsletters in AZConnect Stage and get the"
type textarea "*"
type textarea "To signup for newsletters in AZConnect Stage and get the c"
type textarea "*"
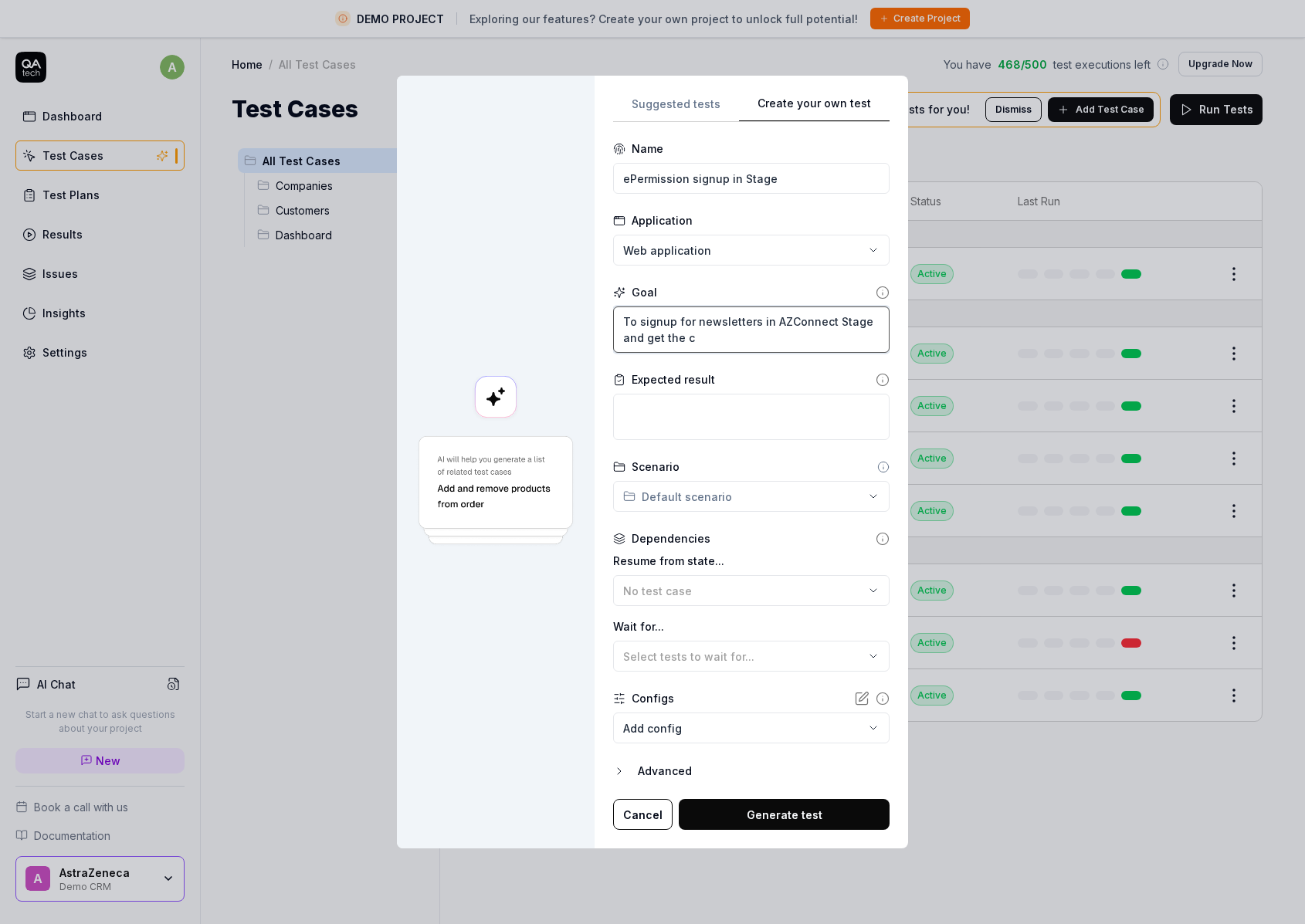
type textarea "To signup for newsletters in AZConnect Stage and get the co"
type textarea "*"
type textarea "To signup for newsletters in AZConnect Stage and get the con"
type textarea "*"
type textarea "To signup for newsletters in AZConnect Stage and get the conf"
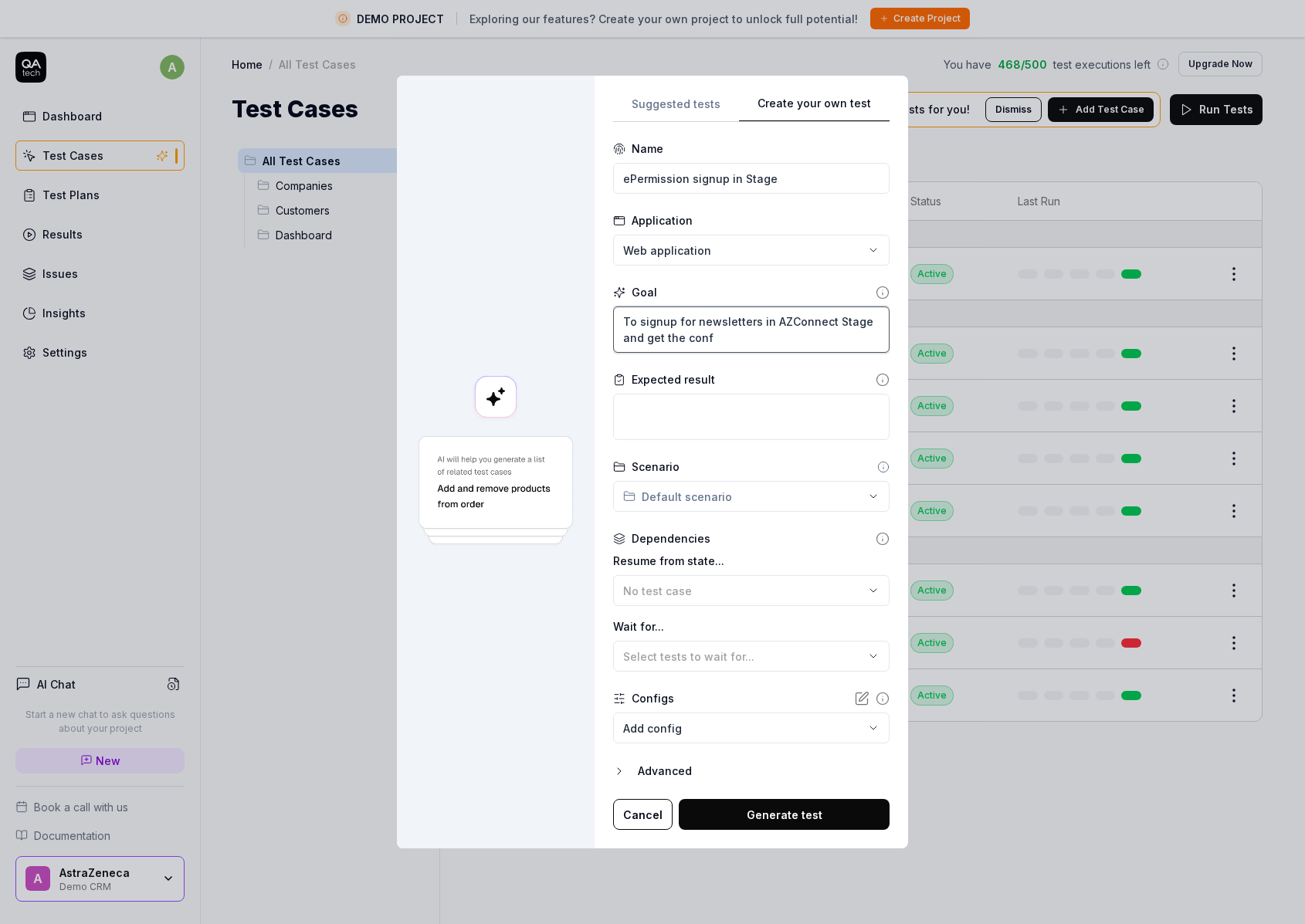
type textarea "*"
type textarea "To signup for newsletters in AZConnect Stage and get the confo"
type textarea "*"
type textarea "To signup for newsletters in AZConnect Stage and get the confor"
type textarea "*"
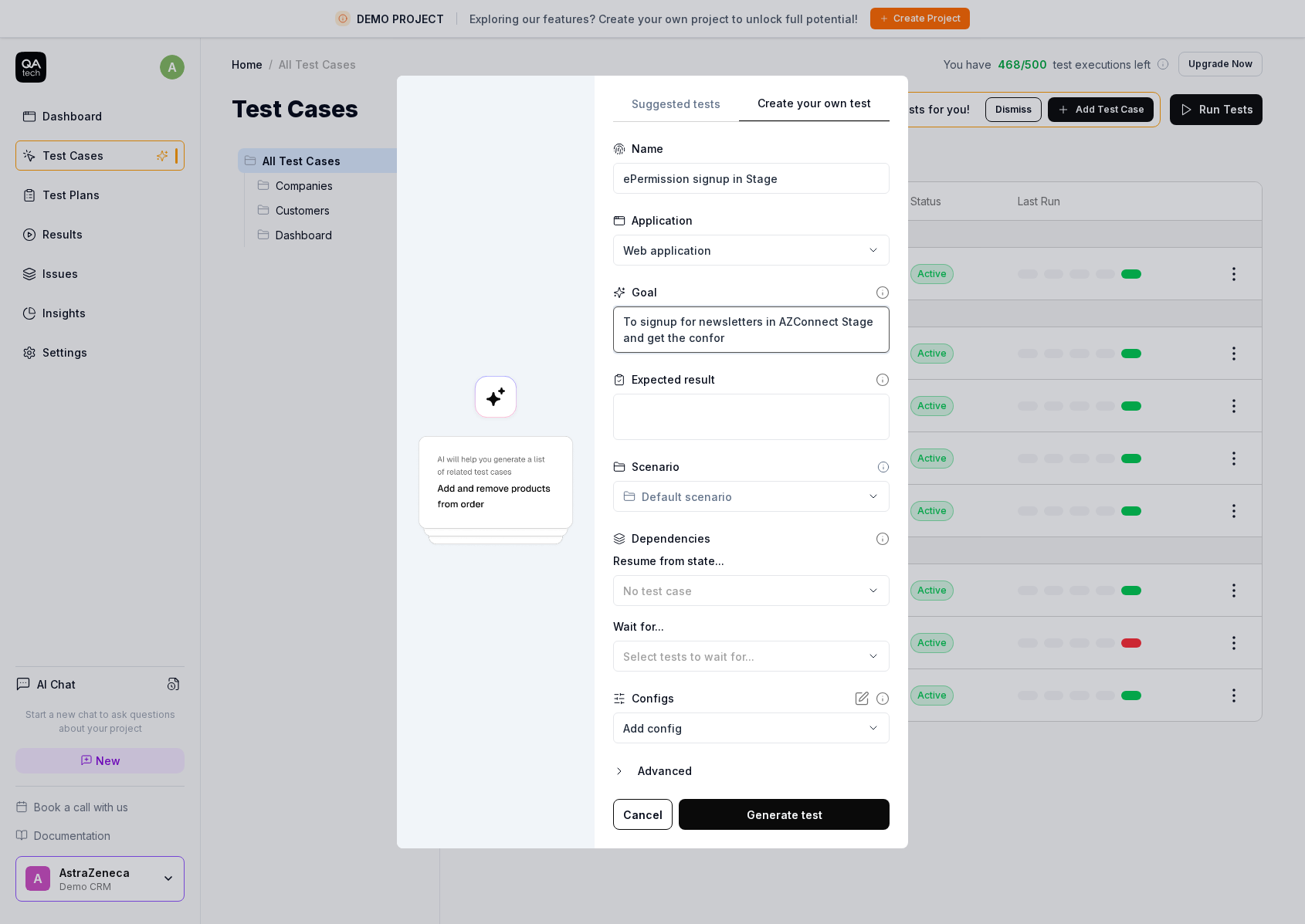
type textarea "To signup for newsletters in AZConnect Stage and get the conform"
type textarea "*"
type textarea "To signup for newsletters in AZConnect Stage and get the conforma"
type textarea "*"
type textarea "To signup for newsletters in AZConnect Stage and get the conform"
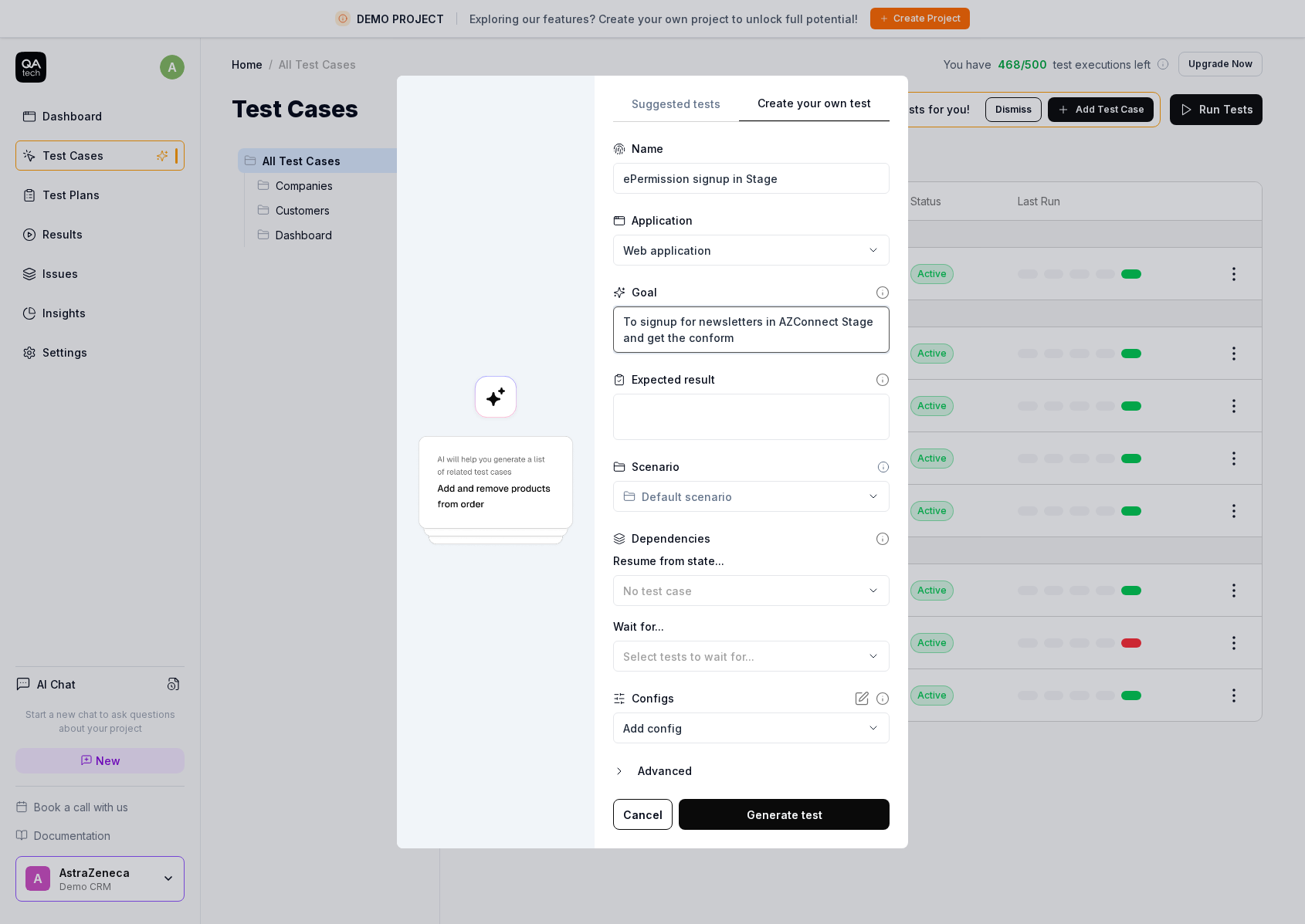
type textarea "*"
type textarea "To signup for newsletters in AZConnect Stage and get the confor"
type textarea "*"
type textarea "To signup for newsletters in AZConnect Stage and get the confo"
type textarea "*"
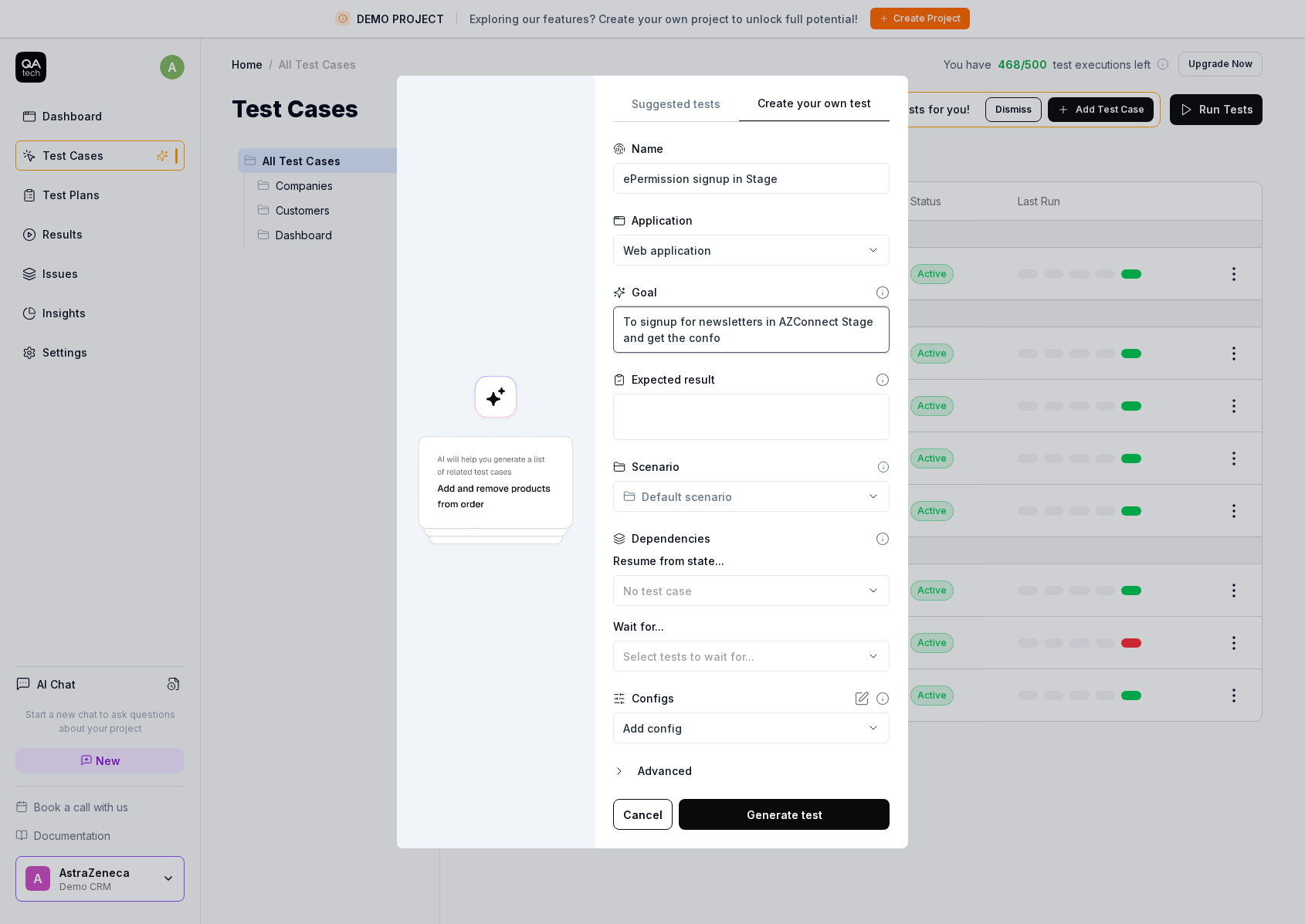
type textarea "To signup for newsletters in AZConnect Stage and get the conf"
type textarea "*"
type textarea "To signup for newsletters in AZConnect Stage and get the confi"
type textarea "*"
type textarea "To signup for newsletters in AZConnect Stage and get the confir"
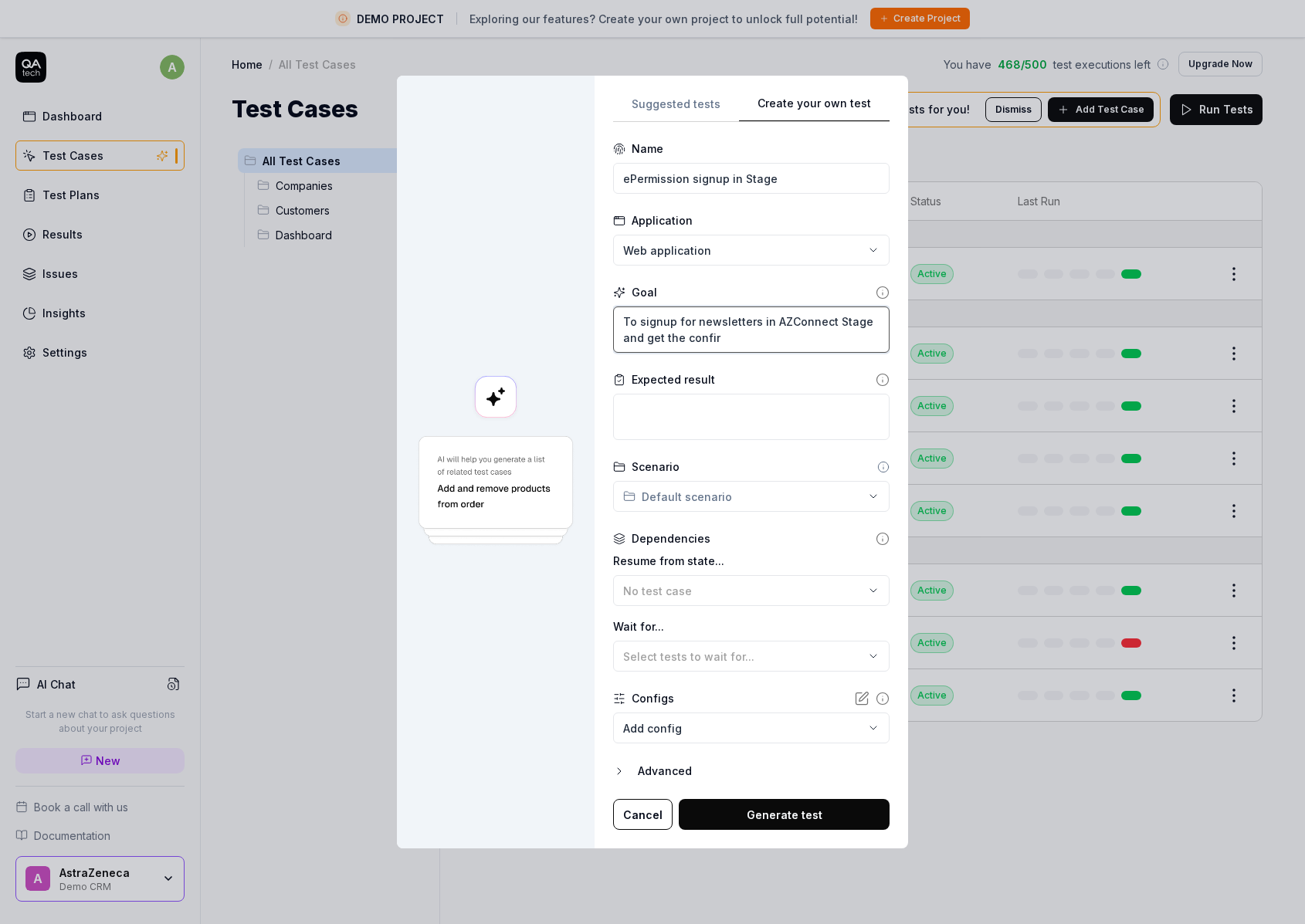
type textarea "*"
type textarea "To signup for newsletters in AZConnect Stage and get the confirm"
type textarea "*"
type textarea "To signup for newsletters in AZConnect Stage and get the confirma"
type textarea "*"
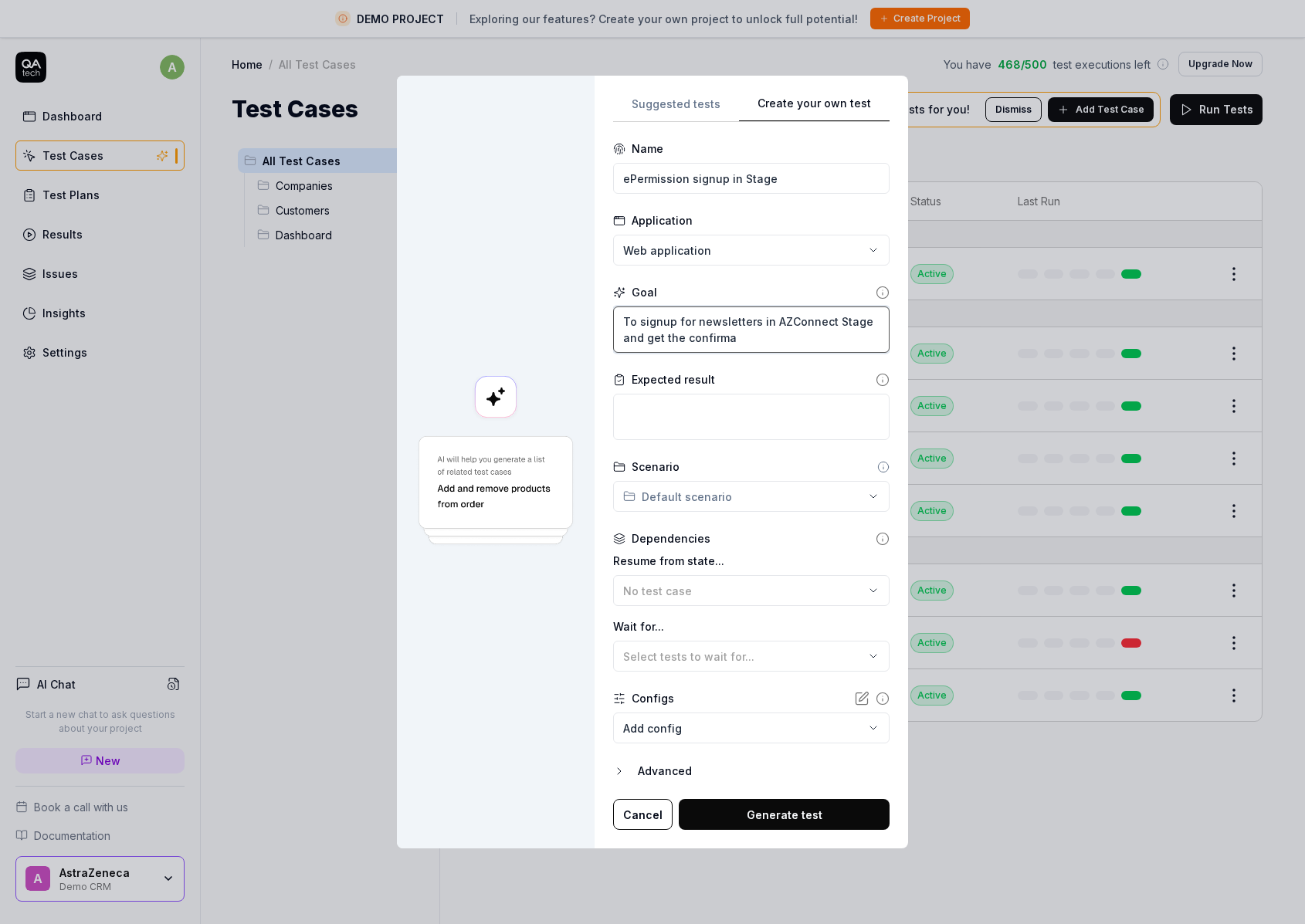
type textarea "To signup for newsletters in AZConnect Stage and get the confirmai"
type textarea "*"
type textarea "To signup for newsletters in AZConnect Stage and get the confirmait"
type textarea "*"
type textarea "To signup for newsletters in AZConnect Stage and get the confirmaito"
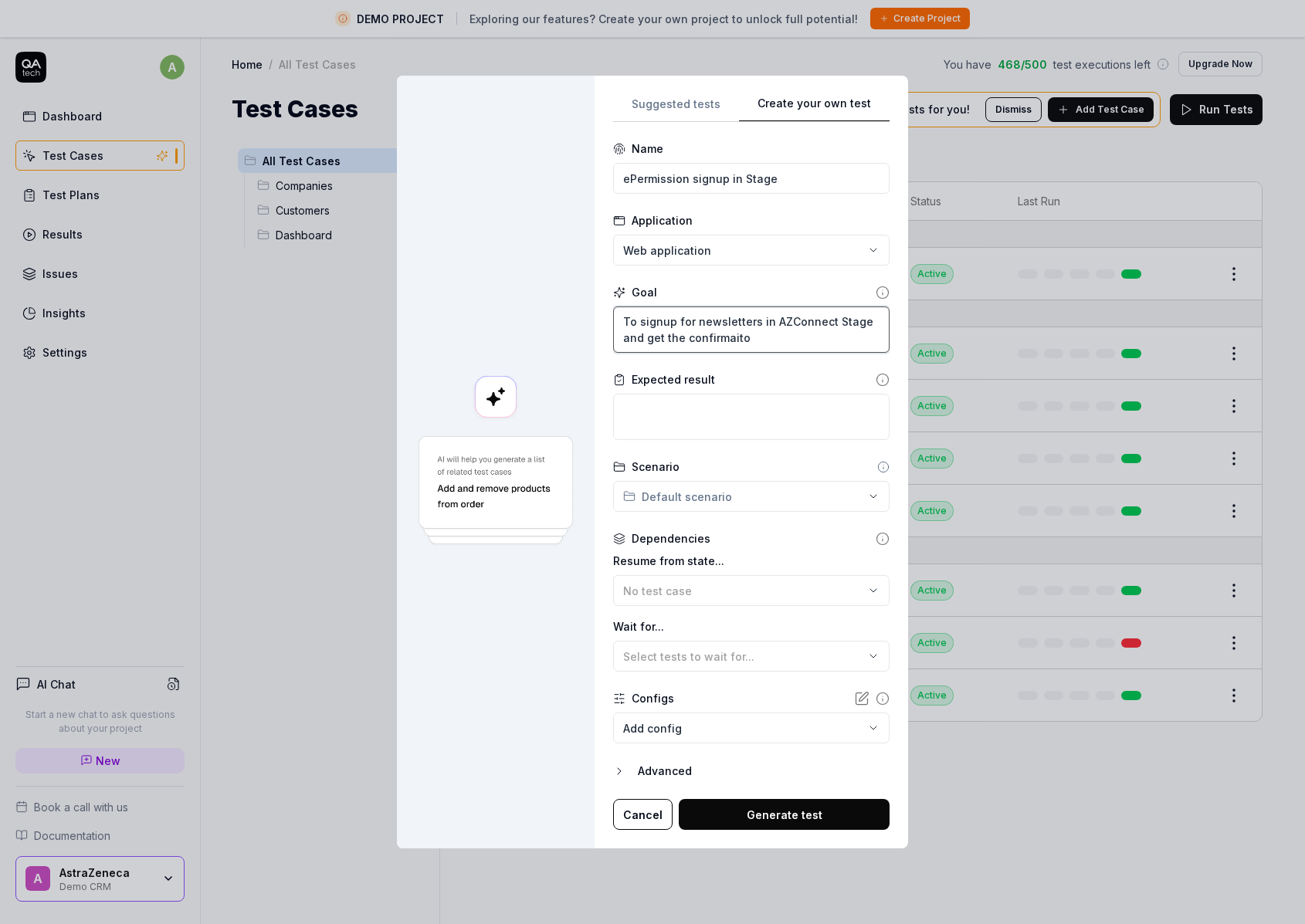
type textarea "*"
type textarea "To signup for newsletters in AZConnect Stage and get the confirmaiton"
type textarea "*"
type textarea "To signup for newsletters in AZConnect Stage and get the confirmaiton"
type textarea "*"
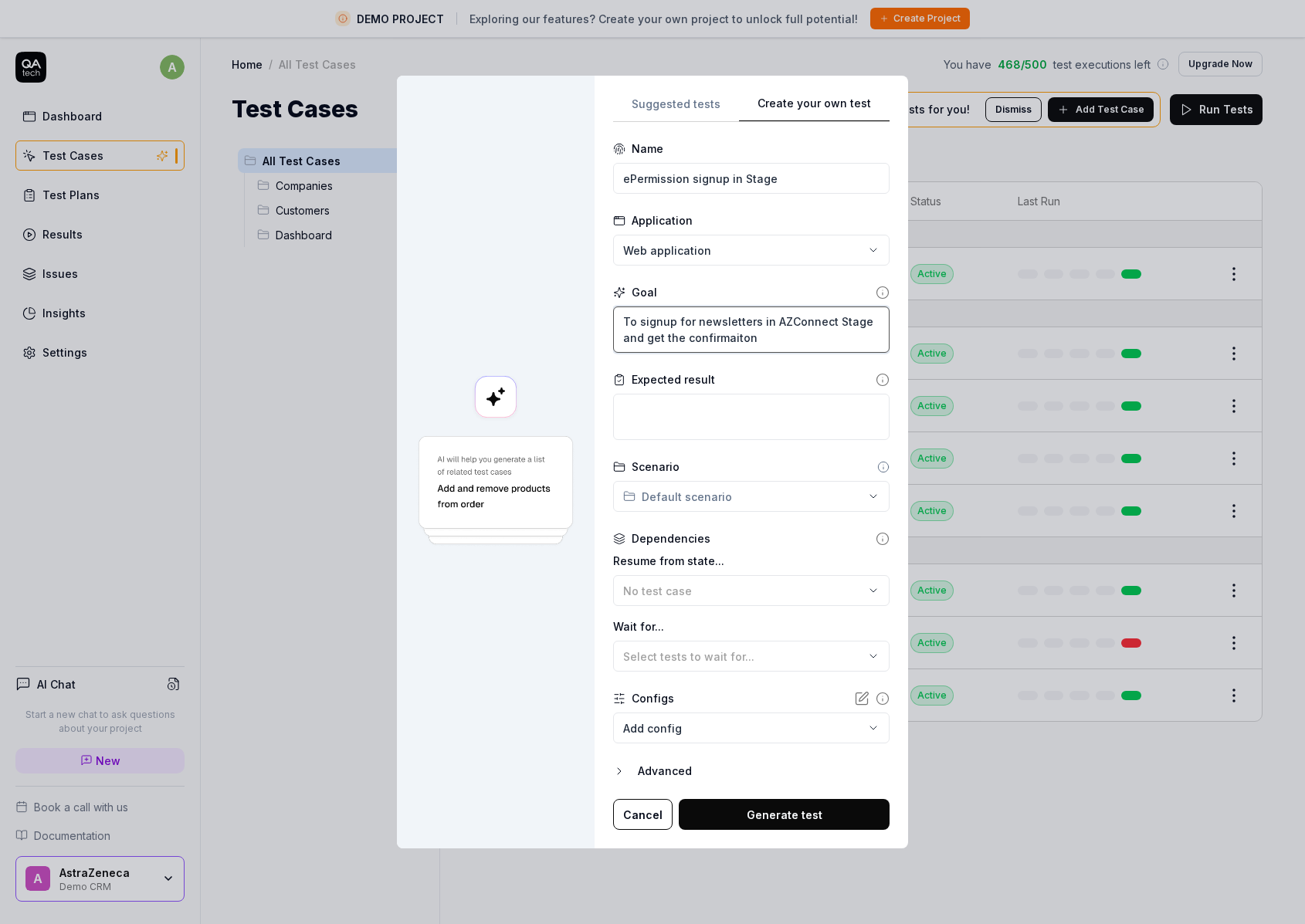
type textarea "To signup for newsletters in AZConnect Stage and get the confirmaiton"
type textarea "*"
type textarea "To signup for newsletters in AZConnect Stage and get the confirmaito"
type textarea "*"
type textarea "To signup for newsletters in AZConnect Stage and get the confirmait"
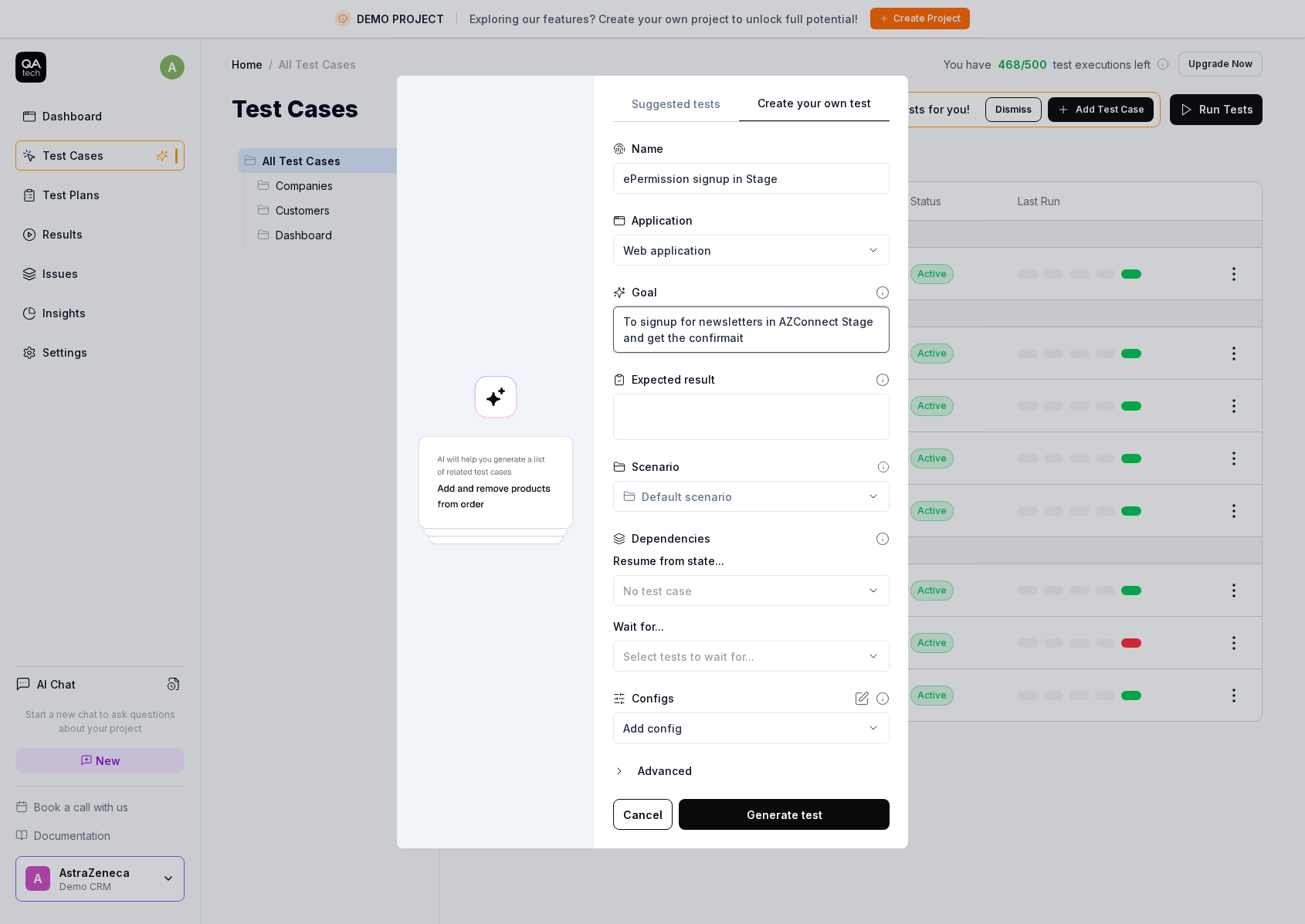
type textarea "*"
type textarea "To signup for newsletters in AZConnect Stage and get the confirmai"
type textarea "*"
type textarea "To signup for newsletters in AZConnect Stage and get the confirma"
type textarea "*"
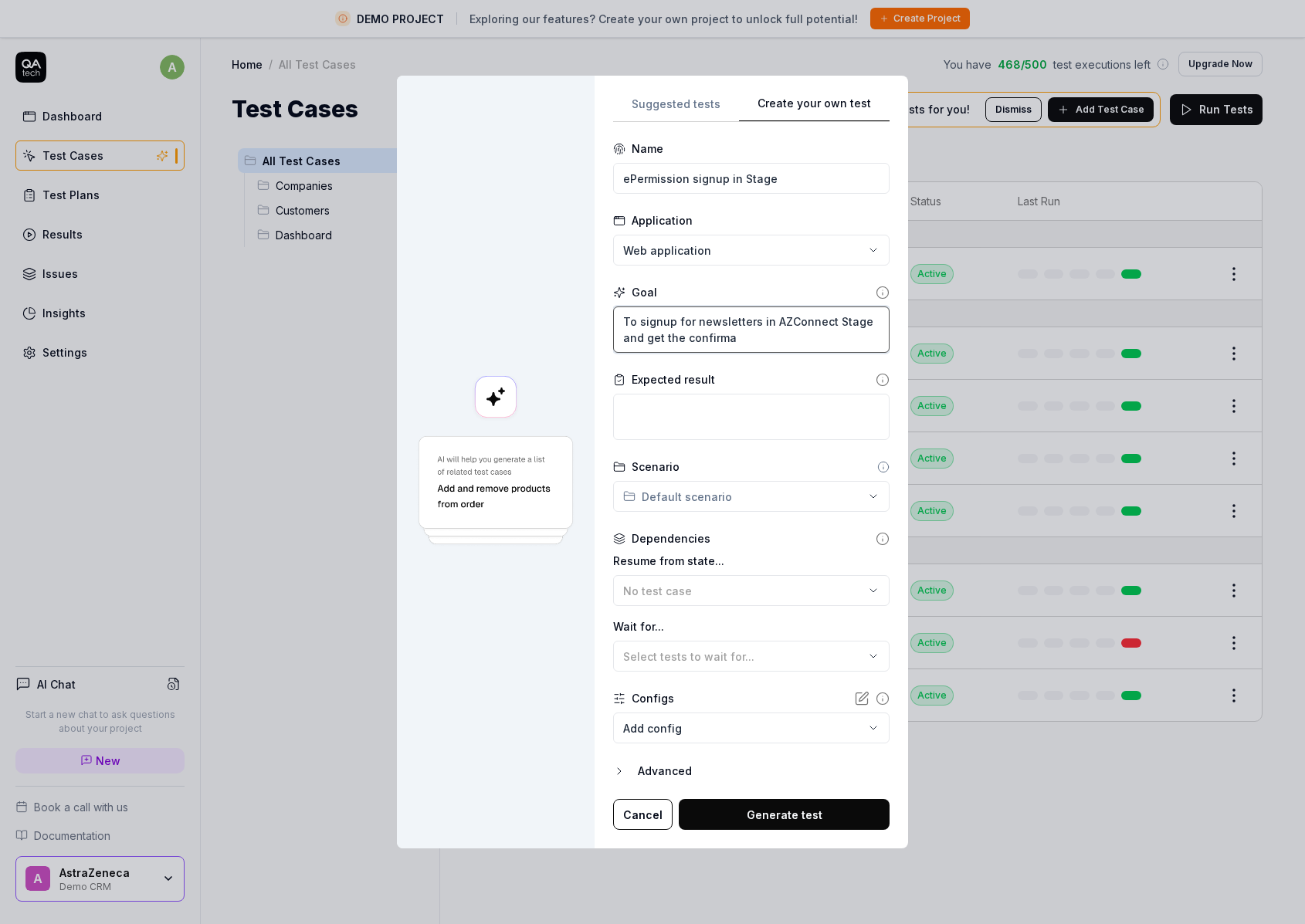
type textarea "To signup for newsletters in AZConnect Stage and get the confirmat"
type textarea "*"
type textarea "To signup for newsletters in AZConnect Stage and get the confirmati"
type textarea "*"
type textarea "To signup for newsletters in AZConnect Stage and get the confirmatio"
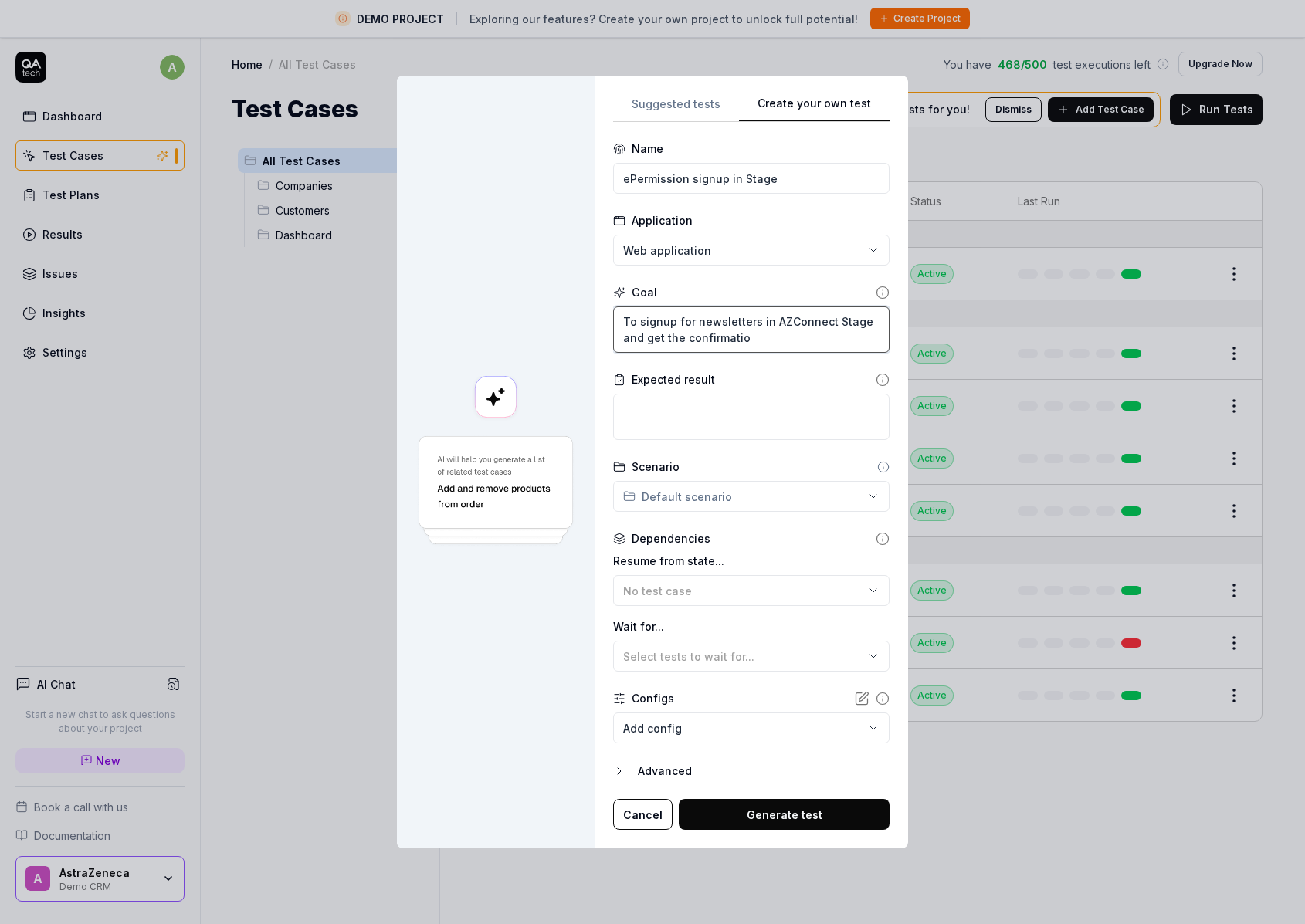
type textarea "*"
type textarea "To signup for newsletters in AZConnect Stage and get the confirmation"
type textarea "*"
type textarea "To signup for newsletters in AZConnect Stage and get the confirmation"
type textarea "*"
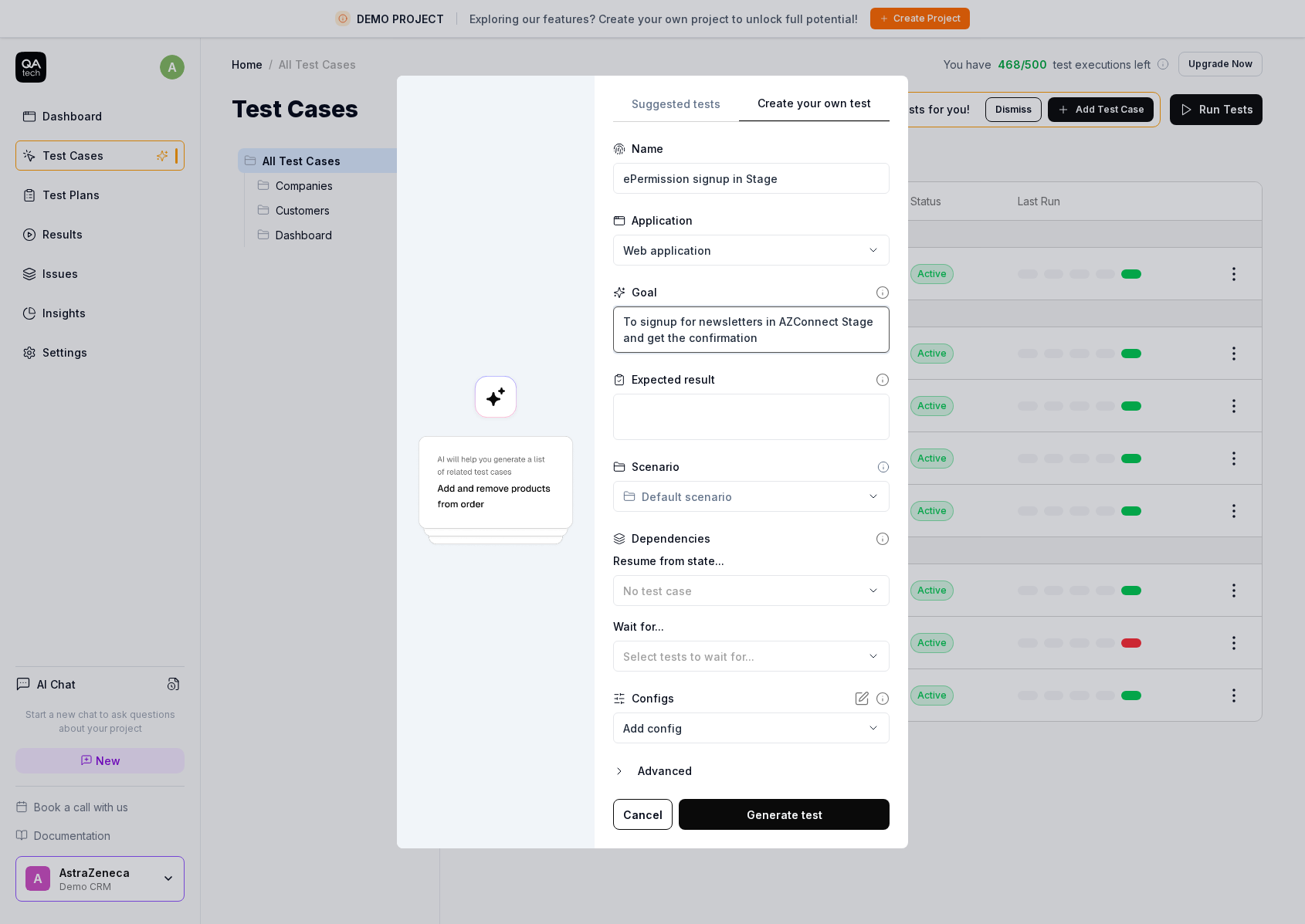
type textarea "To signup for newsletters in AZConnect Stage and get the confirmation p"
type textarea "*"
type textarea "To signup for newsletters in AZConnect Stage and get the confirmation pa"
type textarea "*"
type textarea "To signup for newsletters in AZConnect Stage and get the confirmation pag"
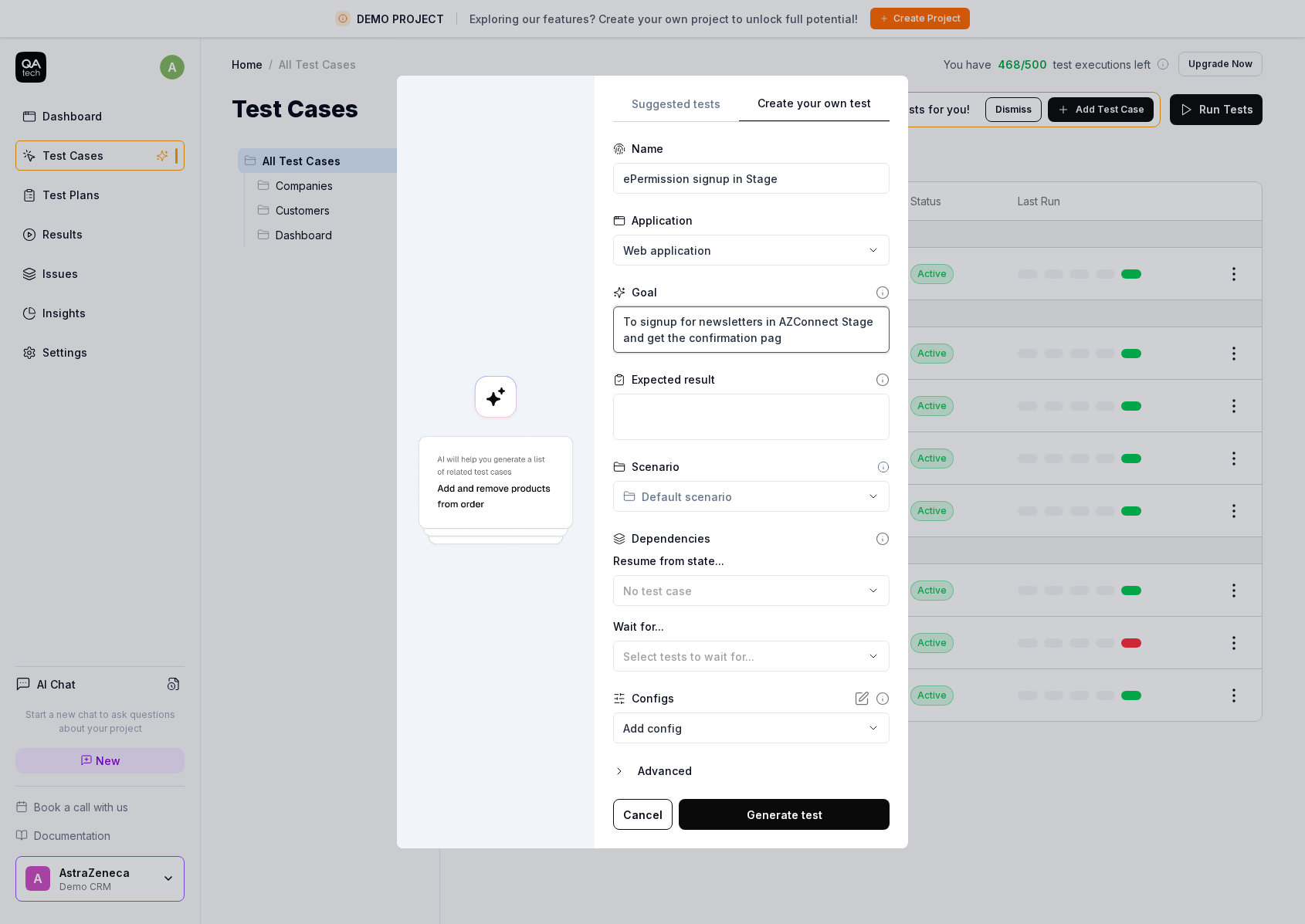
type textarea "*"
type textarea "To signup for newsletters in AZConnect Stage and get the confirmation page"
click at [685, 421] on textarea at bounding box center [751, 416] width 277 height 46
click at [876, 290] on icon at bounding box center [883, 293] width 14 height 14
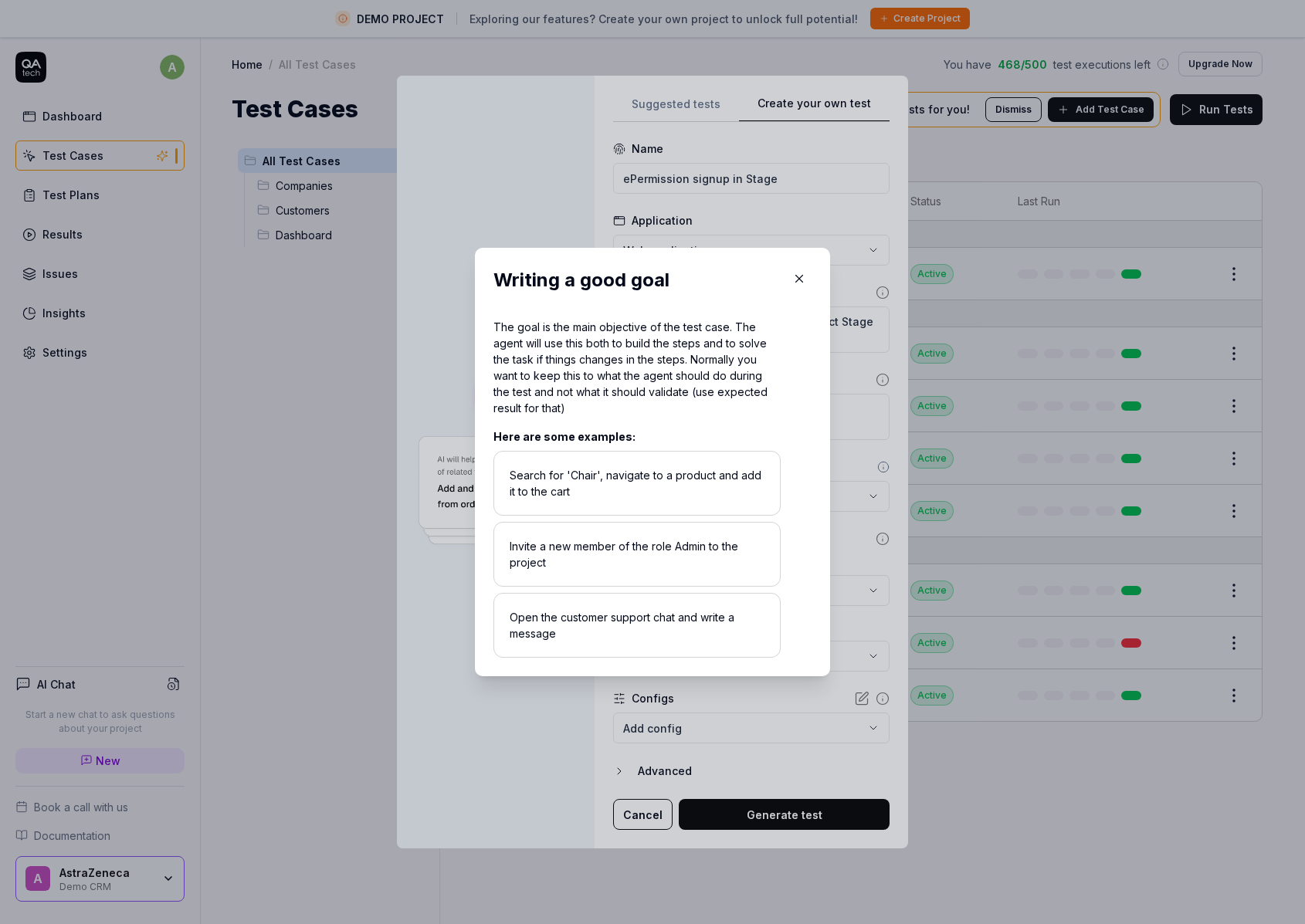
click at [792, 278] on icon "button" at bounding box center [799, 279] width 14 height 14
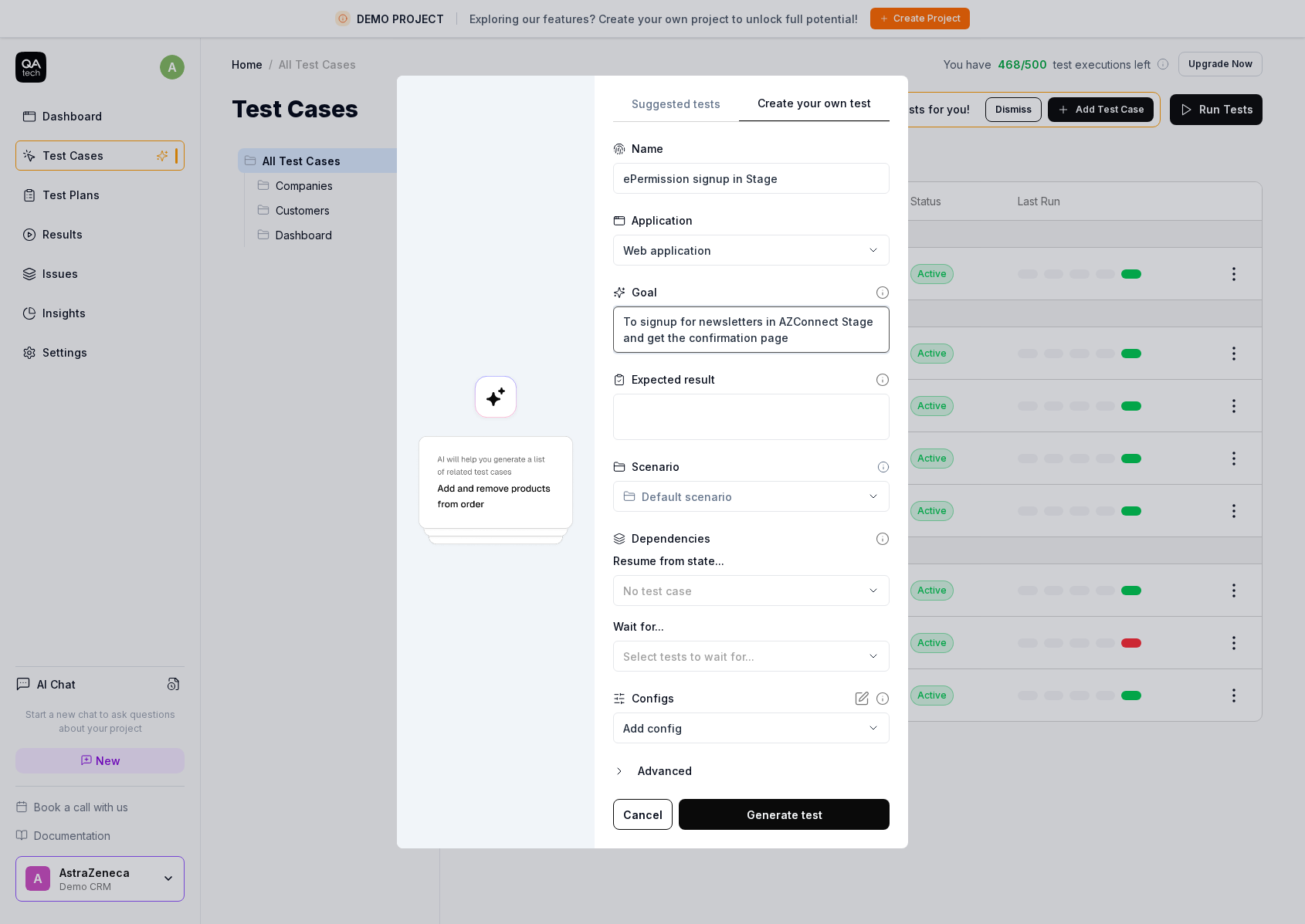
click at [770, 337] on textarea "To signup for newsletters in AZConnect Stage and get the confirmation page" at bounding box center [751, 329] width 277 height 46
click at [876, 294] on icon at bounding box center [883, 293] width 14 height 14
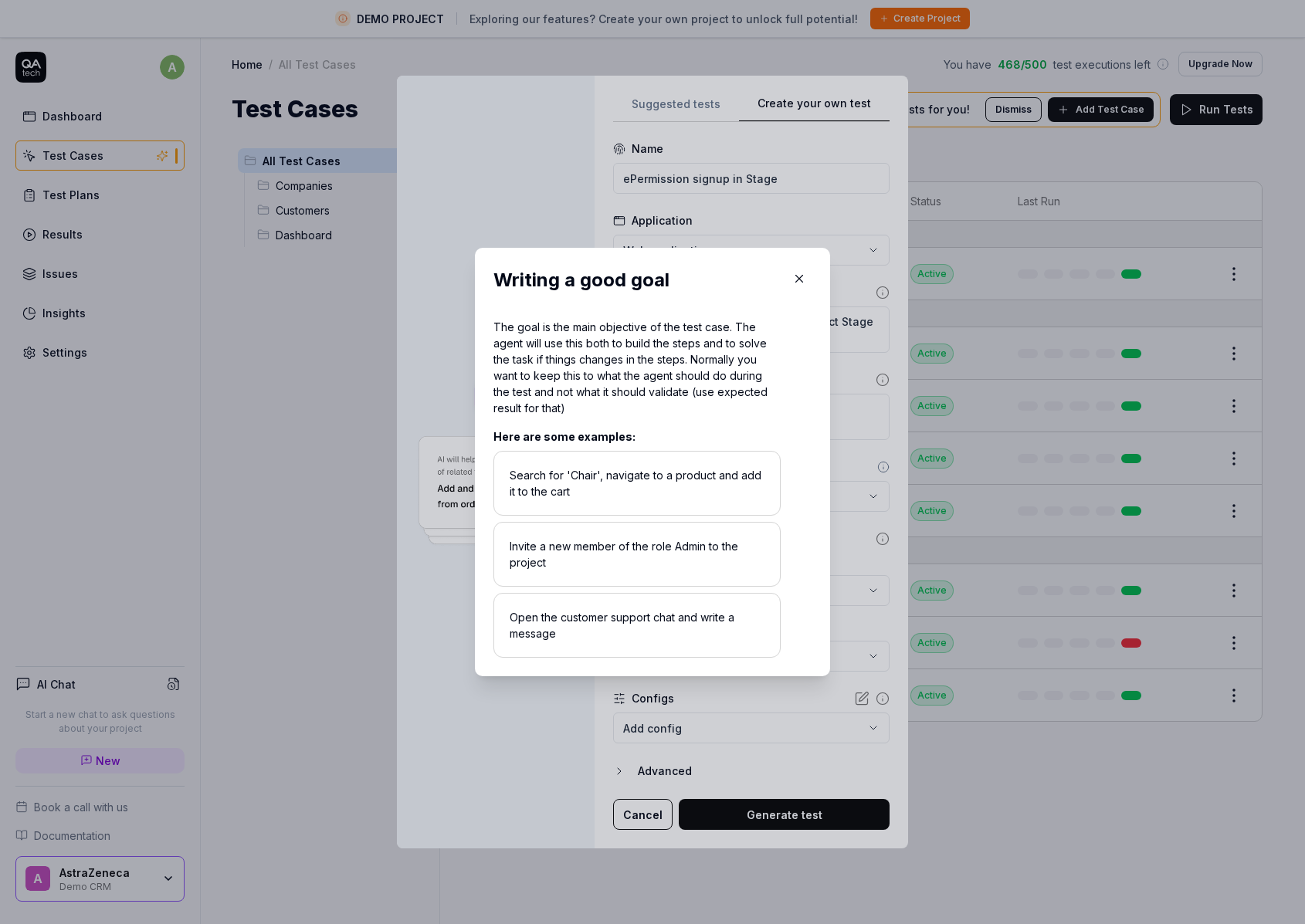
click at [796, 277] on icon "button" at bounding box center [799, 279] width 7 height 7
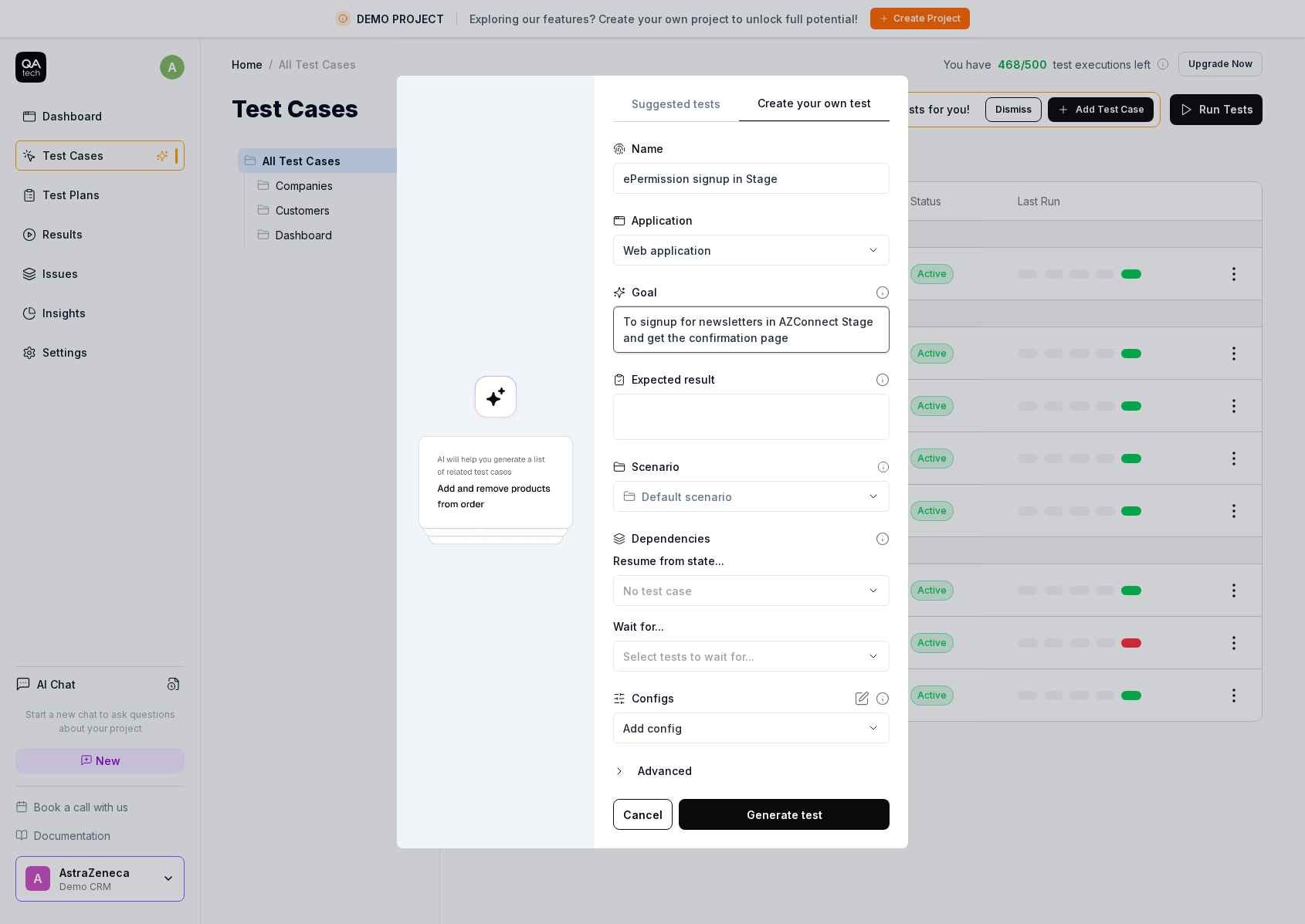
click at [646, 322] on textarea "To signup for newsletters in AZConnect Stage and get the confirmation page" at bounding box center [751, 329] width 277 height 46
type textarea "*"
type textarea "To ignup for newsletters in AZConnect Stage and get the confirmation page"
type textarea "*"
type textarea "Toignup for newsletters in AZConnect Stage and get the confirmation page"
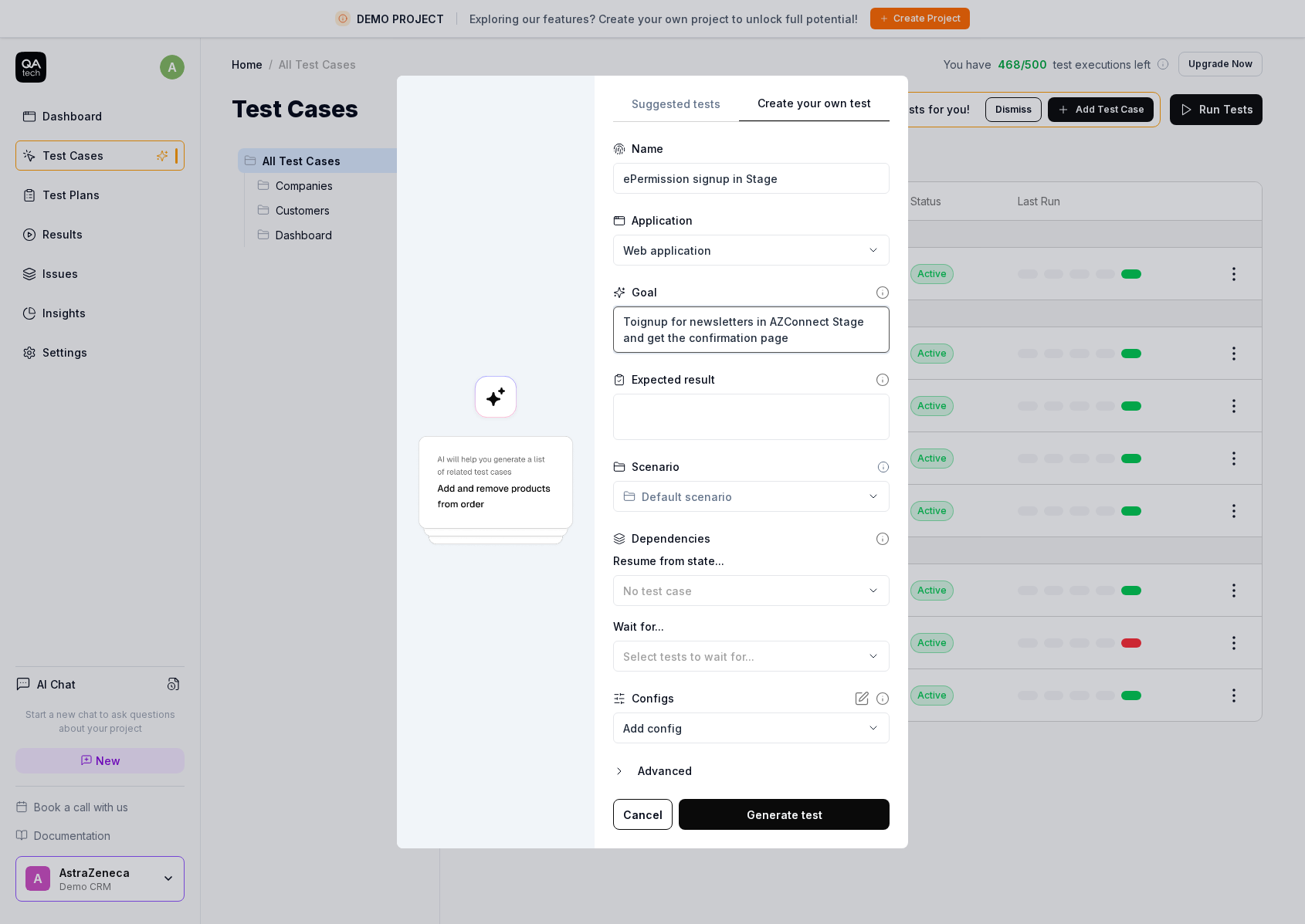
type textarea "*"
type textarea "Tignup for newsletters in AZConnect Stage and get the confirmation page"
type textarea "*"
type textarea "ignup for newsletters in AZConnect Stage and get the confirmation page"
type textarea "*"
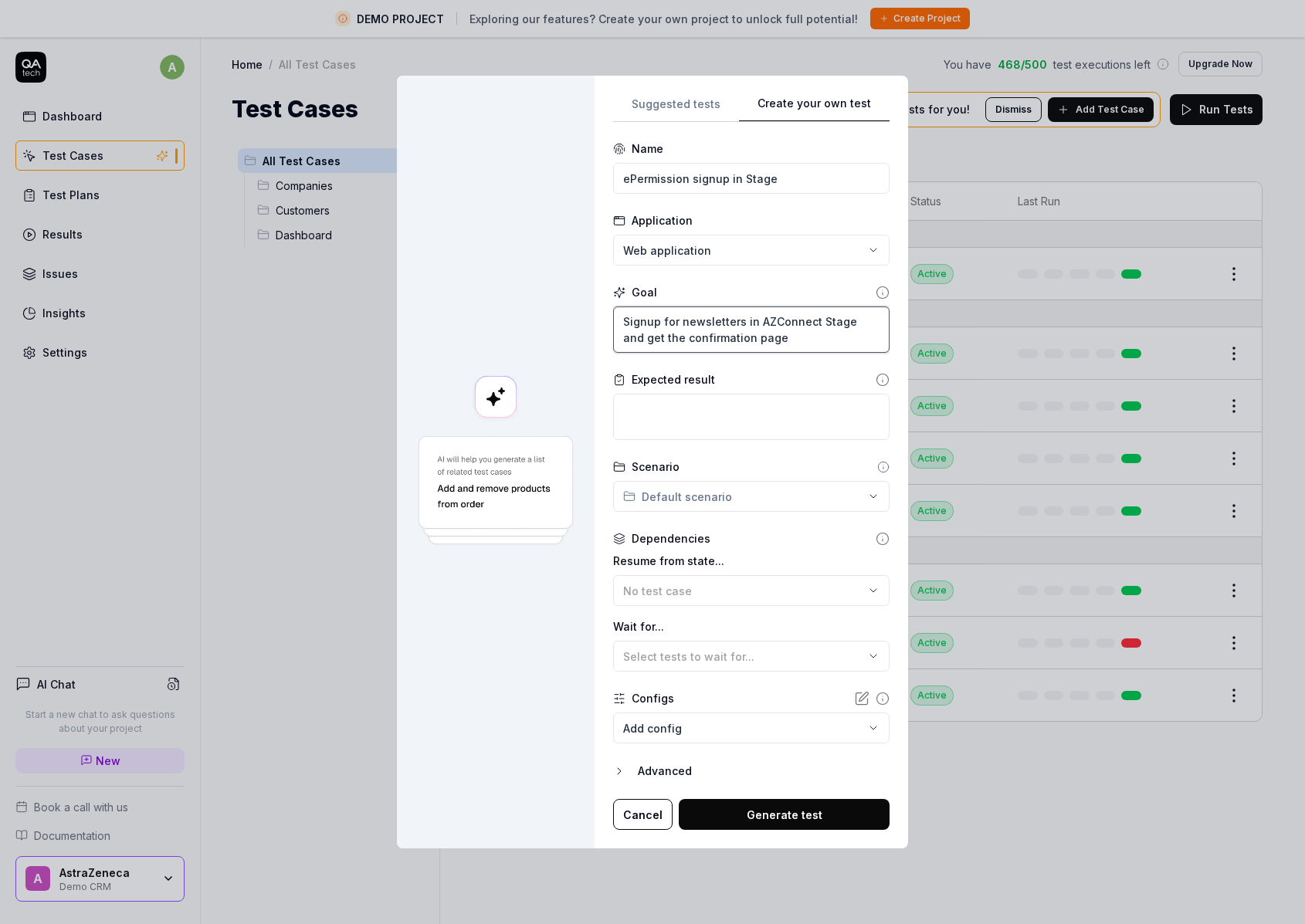
type textarea "Signup for newsletters in AZConnect Stage and get the confirmation page"
click at [723, 411] on textarea at bounding box center [751, 416] width 277 height 46
click at [876, 379] on icon at bounding box center [883, 379] width 14 height 14
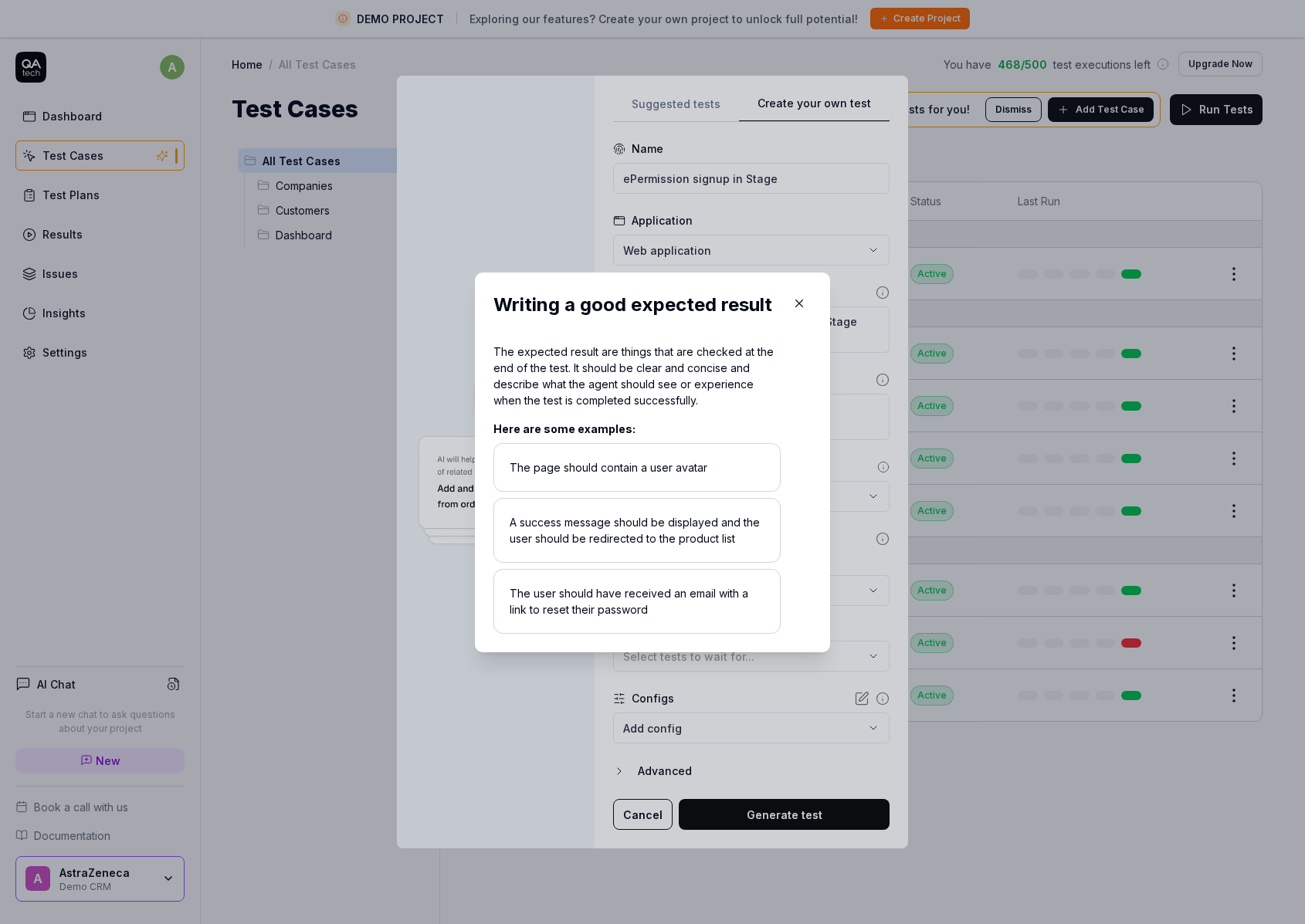
click at [796, 304] on icon "button" at bounding box center [799, 303] width 14 height 14
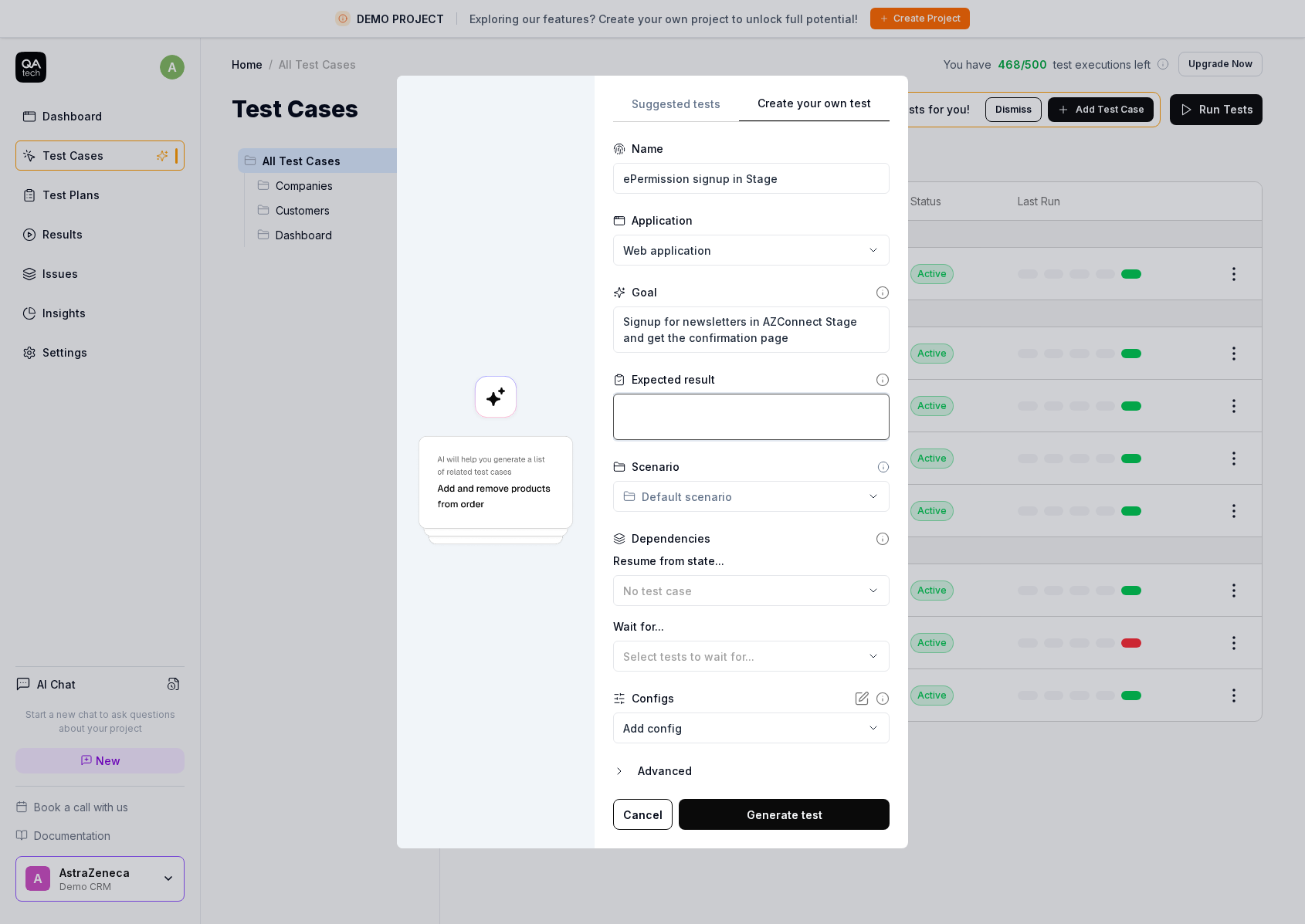
click at [719, 407] on textarea at bounding box center [751, 416] width 277 height 46
type textarea "*"
type textarea "T"
type textarea "*"
type textarea "Th"
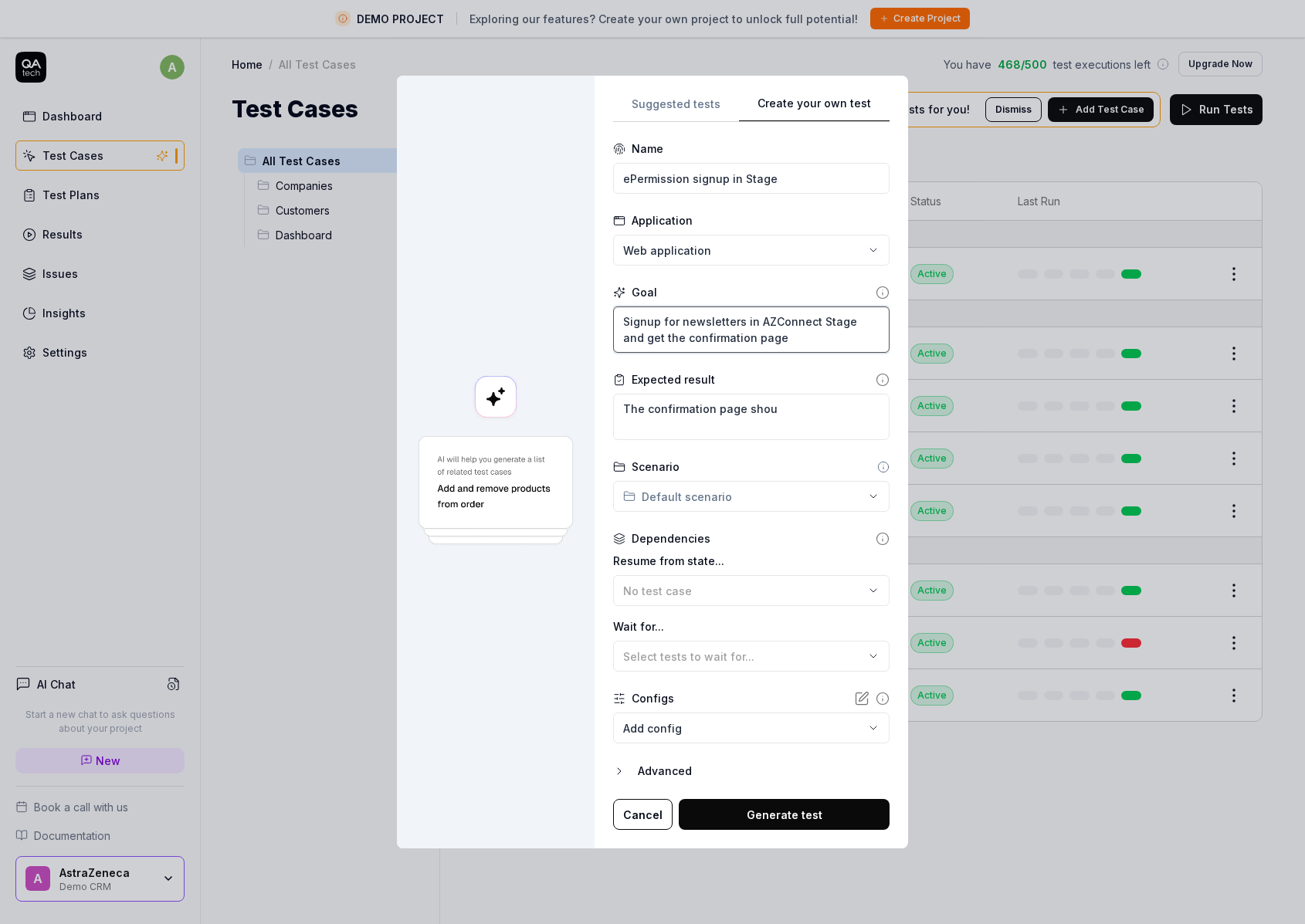
click at [813, 344] on textarea "Signup for newsletters in AZConnect Stage and get the confirmation page" at bounding box center [751, 329] width 277 height 46
click at [781, 493] on div "**********" at bounding box center [652, 462] width 1305 height 924
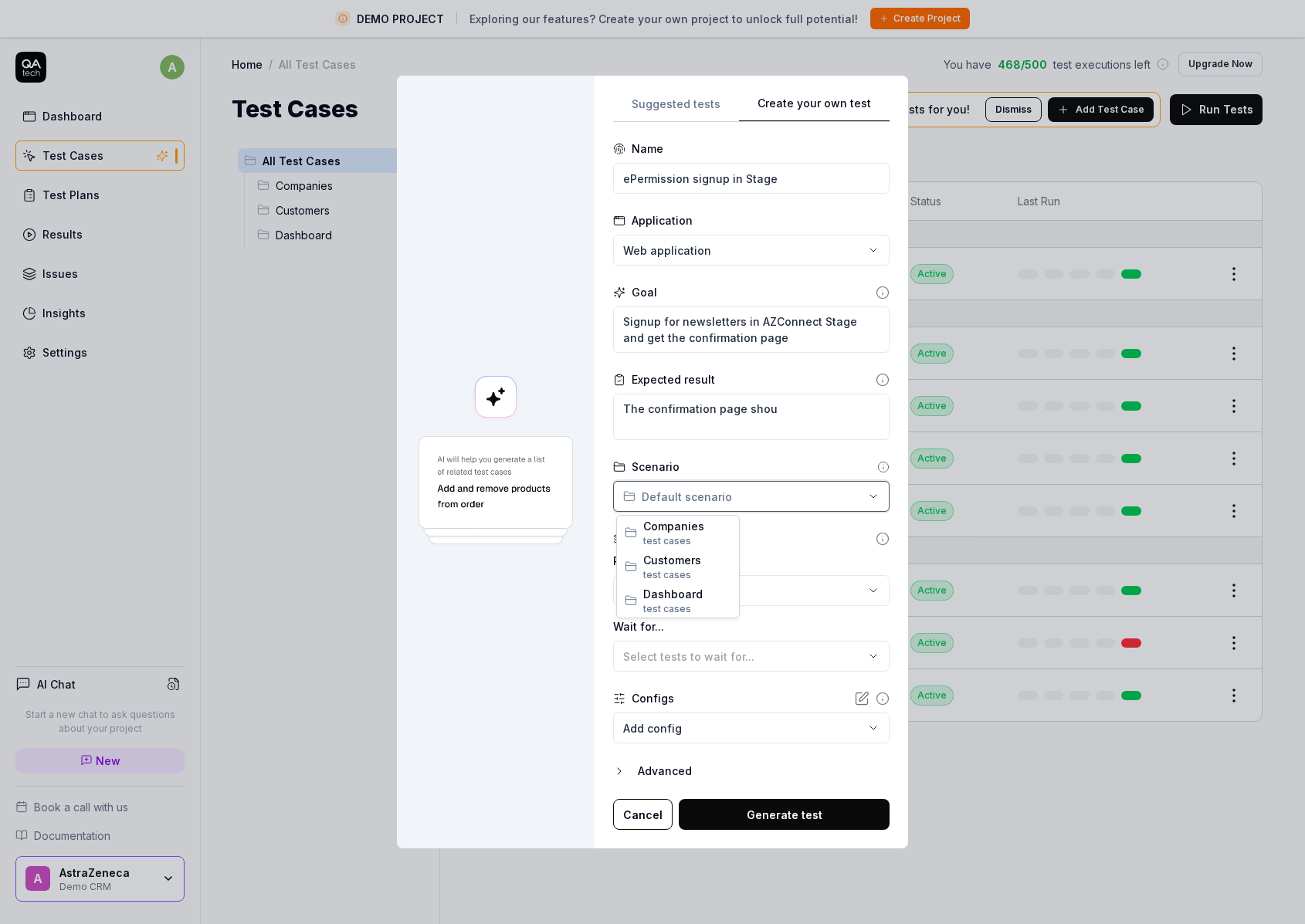
click at [781, 493] on div "**********" at bounding box center [652, 462] width 1305 height 924
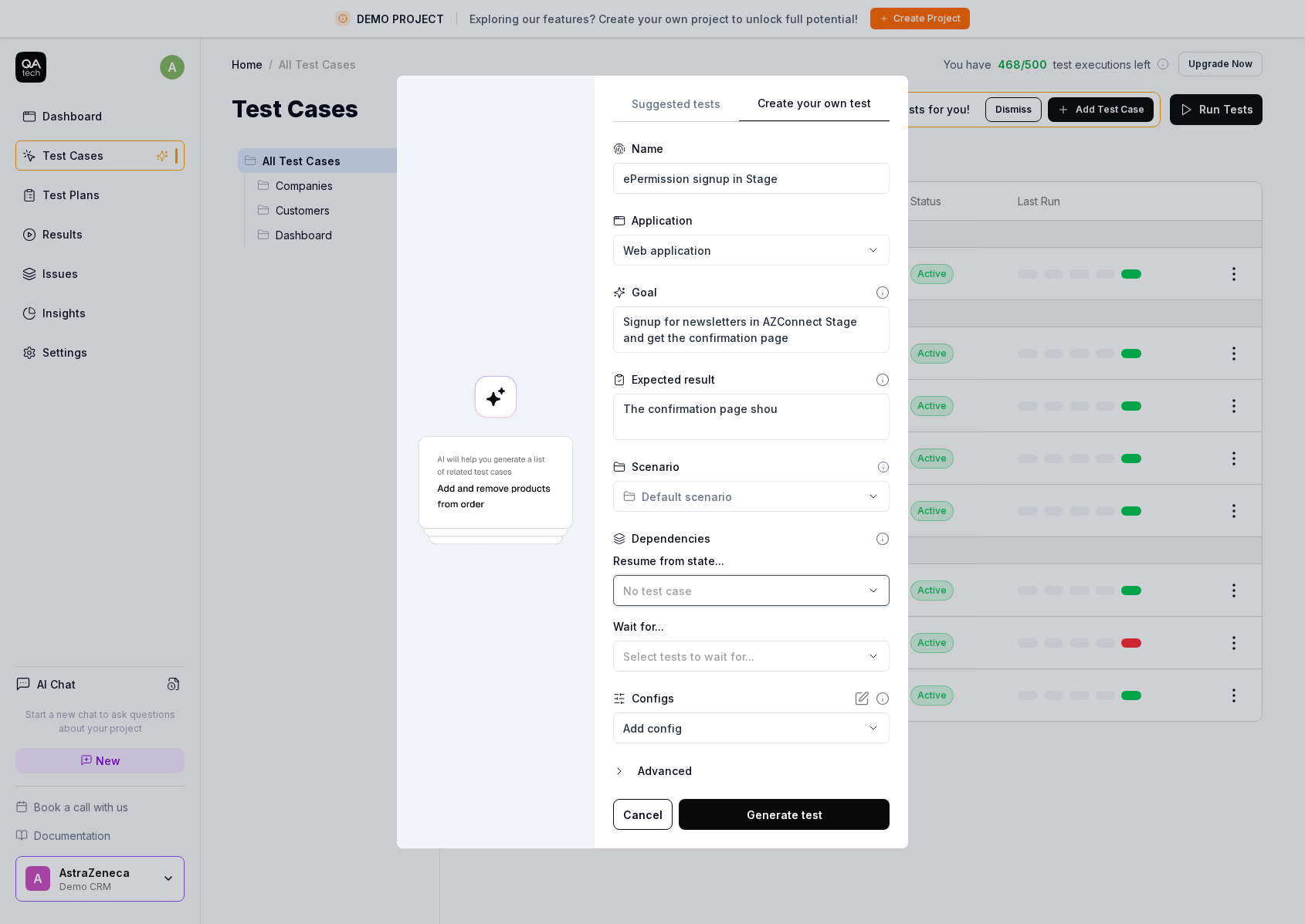
click at [683, 586] on span "No test case" at bounding box center [657, 590] width 69 height 13
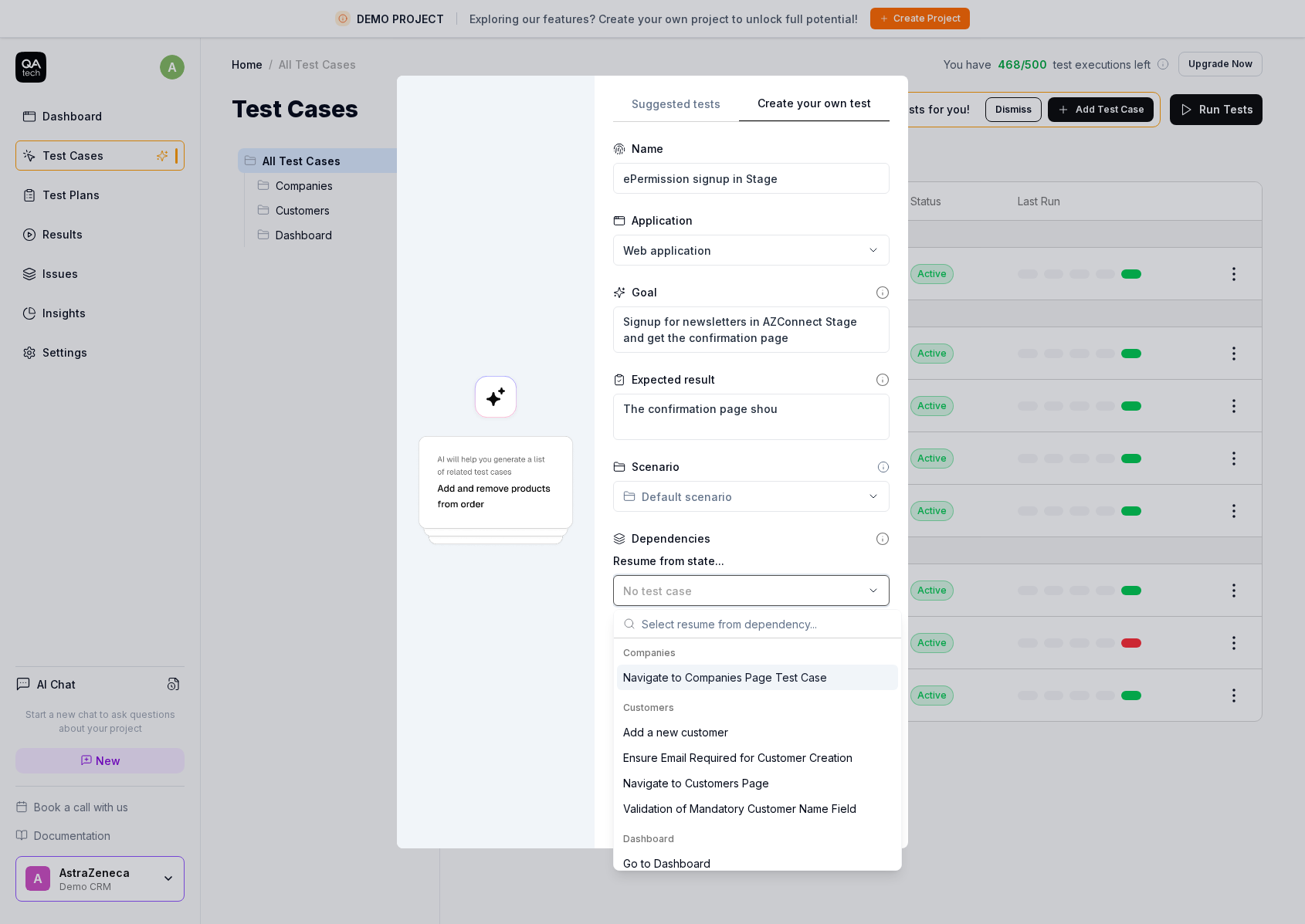
click at [683, 586] on span "No test case" at bounding box center [657, 590] width 69 height 13
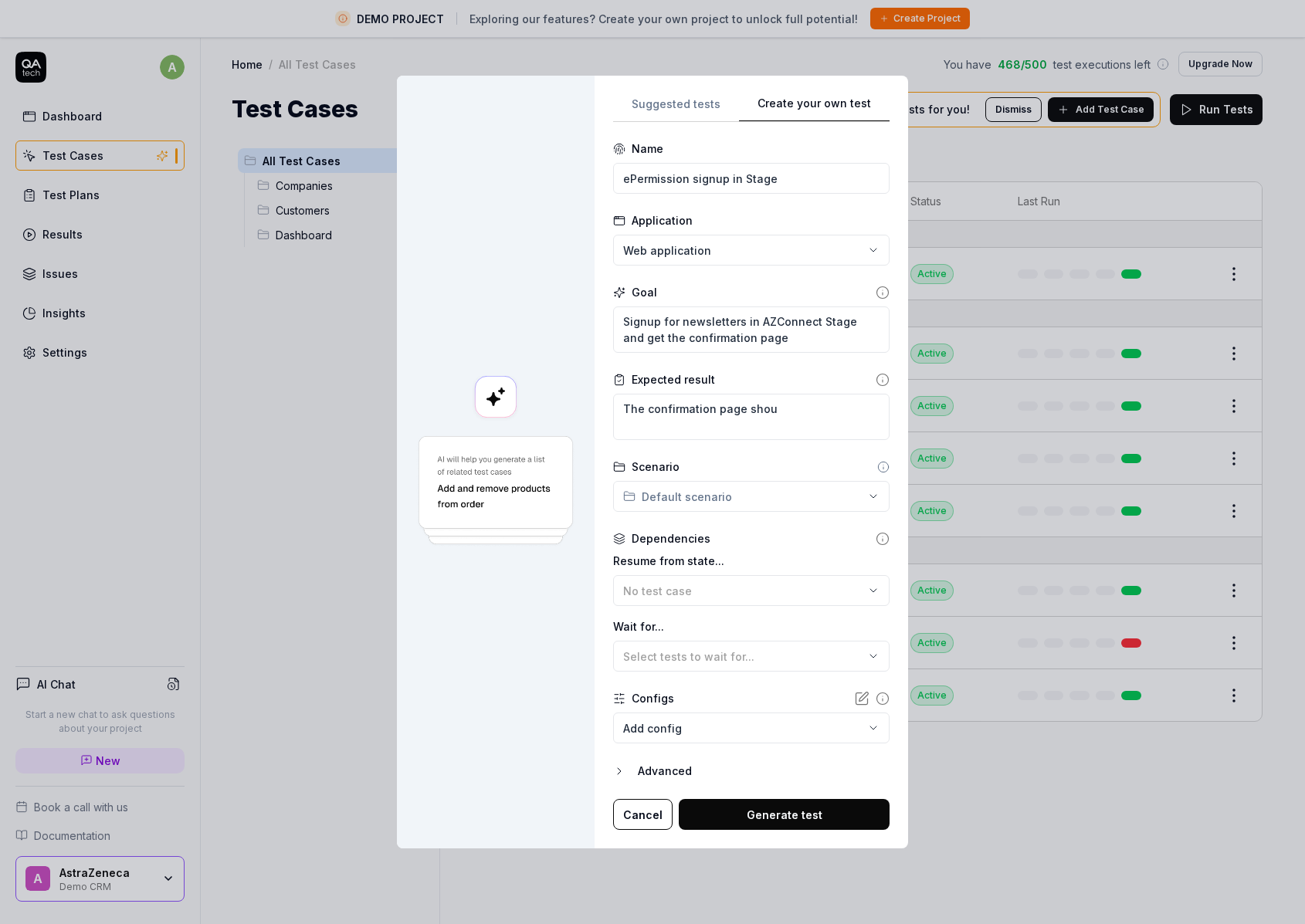
click at [730, 388] on div "Expected result The confirmation page shou" at bounding box center [751, 406] width 277 height 69
click at [751, 335] on textarea "Signup for newsletters in AZConnect Stage and get the confirmation page" at bounding box center [751, 329] width 277 height 46
click at [776, 340] on textarea "Signup for newsletters in AZConnect Stage and get the confirmation page" at bounding box center [751, 329] width 277 height 46
drag, startPoint x: 786, startPoint y: 339, endPoint x: 507, endPoint y: 319, distance: 279.7
click at [507, 319] on div "**********" at bounding box center [652, 462] width 511 height 774
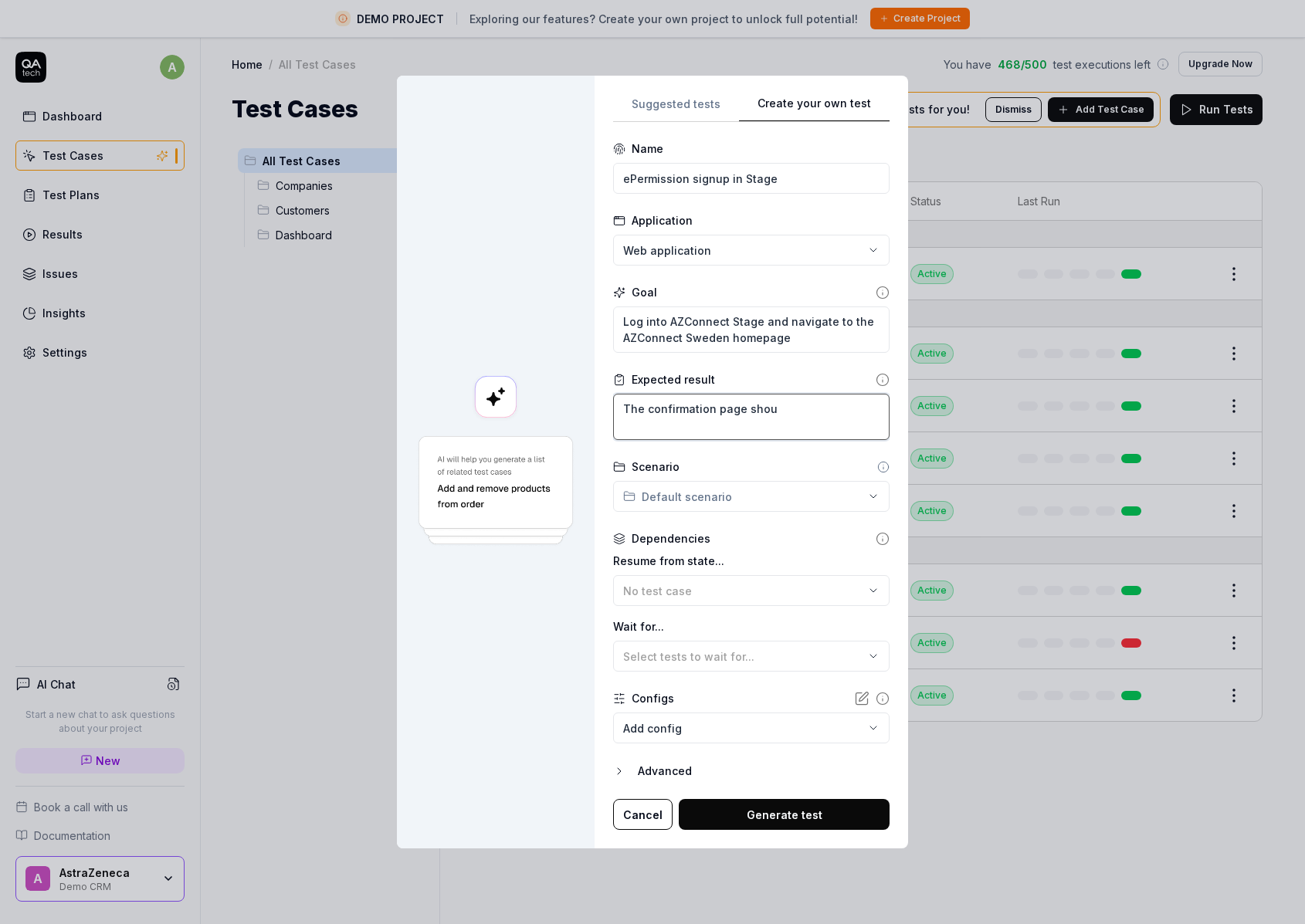
click at [767, 407] on textarea "The confirmation page shou" at bounding box center [751, 416] width 277 height 46
drag, startPoint x: 726, startPoint y: 337, endPoint x: 587, endPoint y: 344, distance: 139.2
click at [587, 344] on div "**********" at bounding box center [652, 462] width 511 height 774
click at [786, 430] on textarea "The confirmation page shou" at bounding box center [751, 416] width 277 height 46
drag, startPoint x: 806, startPoint y: 414, endPoint x: 521, endPoint y: 386, distance: 286.4
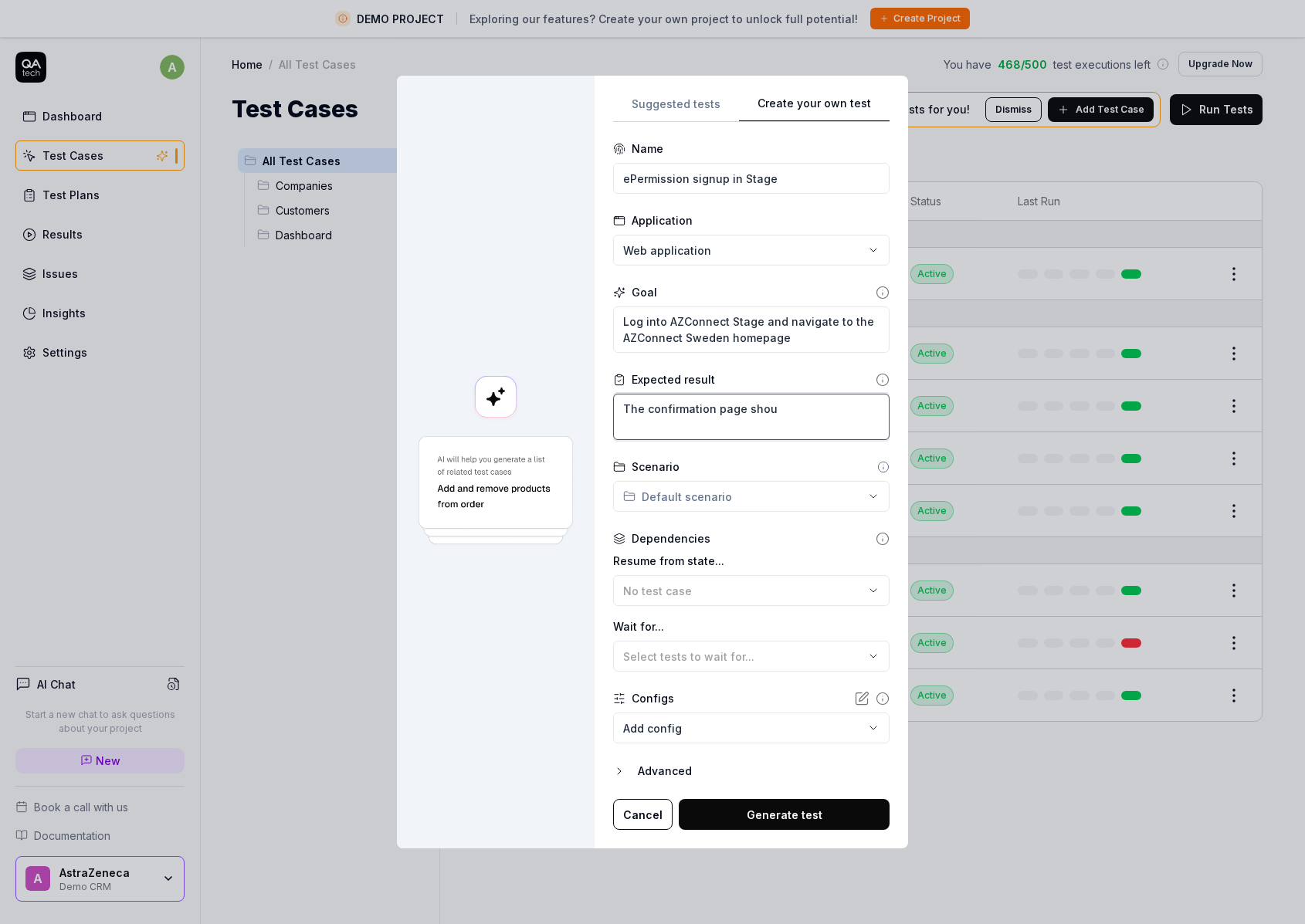
click at [521, 386] on div "**********" at bounding box center [652, 462] width 511 height 774
click at [680, 407] on textarea "The confirmation page shou" at bounding box center [751, 416] width 277 height 46
click at [819, 412] on textarea "The confirmation page shou" at bounding box center [751, 416] width 277 height 46
drag, startPoint x: 827, startPoint y: 411, endPoint x: 592, endPoint y: 394, distance: 235.6
click at [592, 394] on div "**********" at bounding box center [652, 462] width 511 height 774
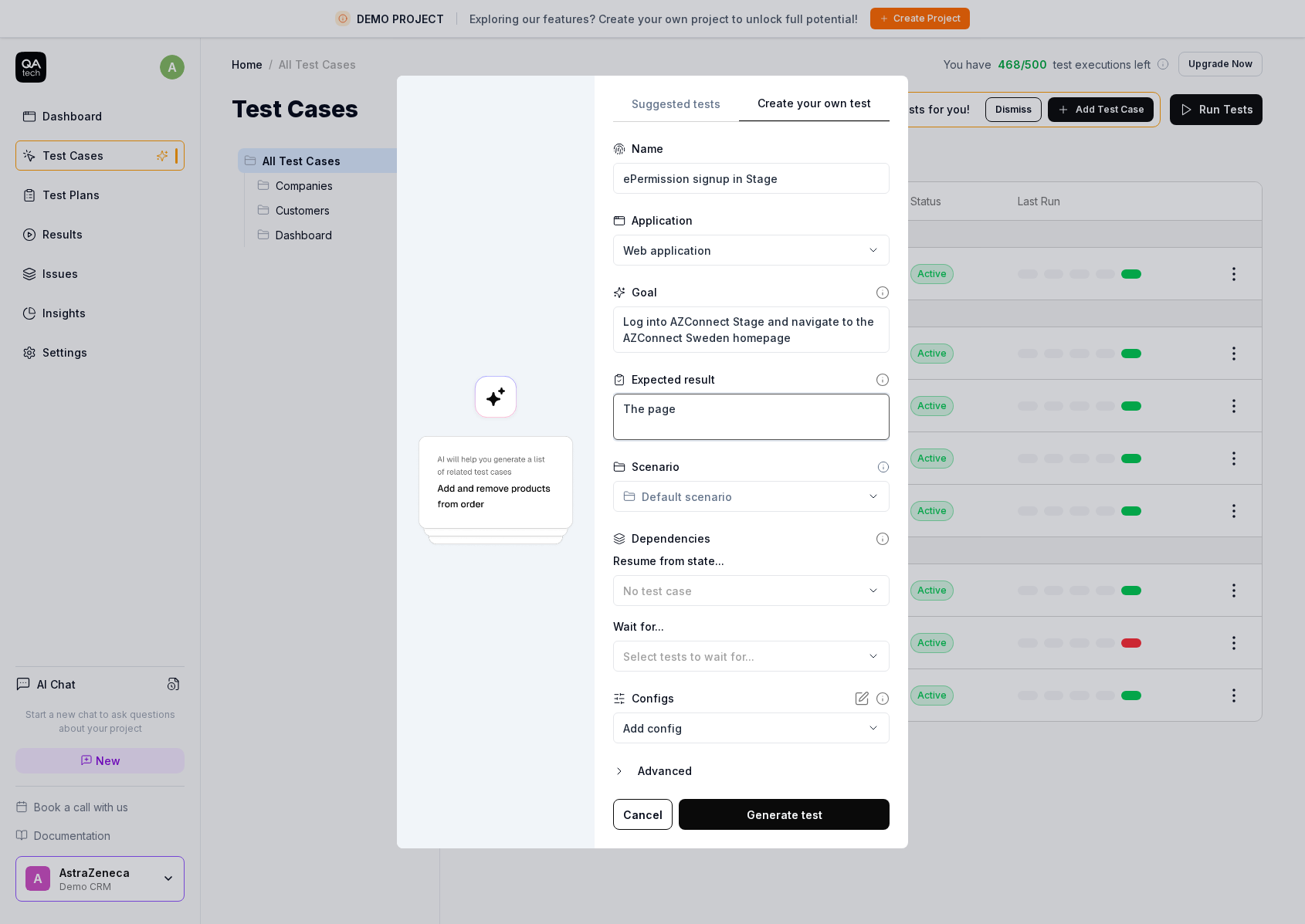
paste textarea "[URL][DOMAIN_NAME]"
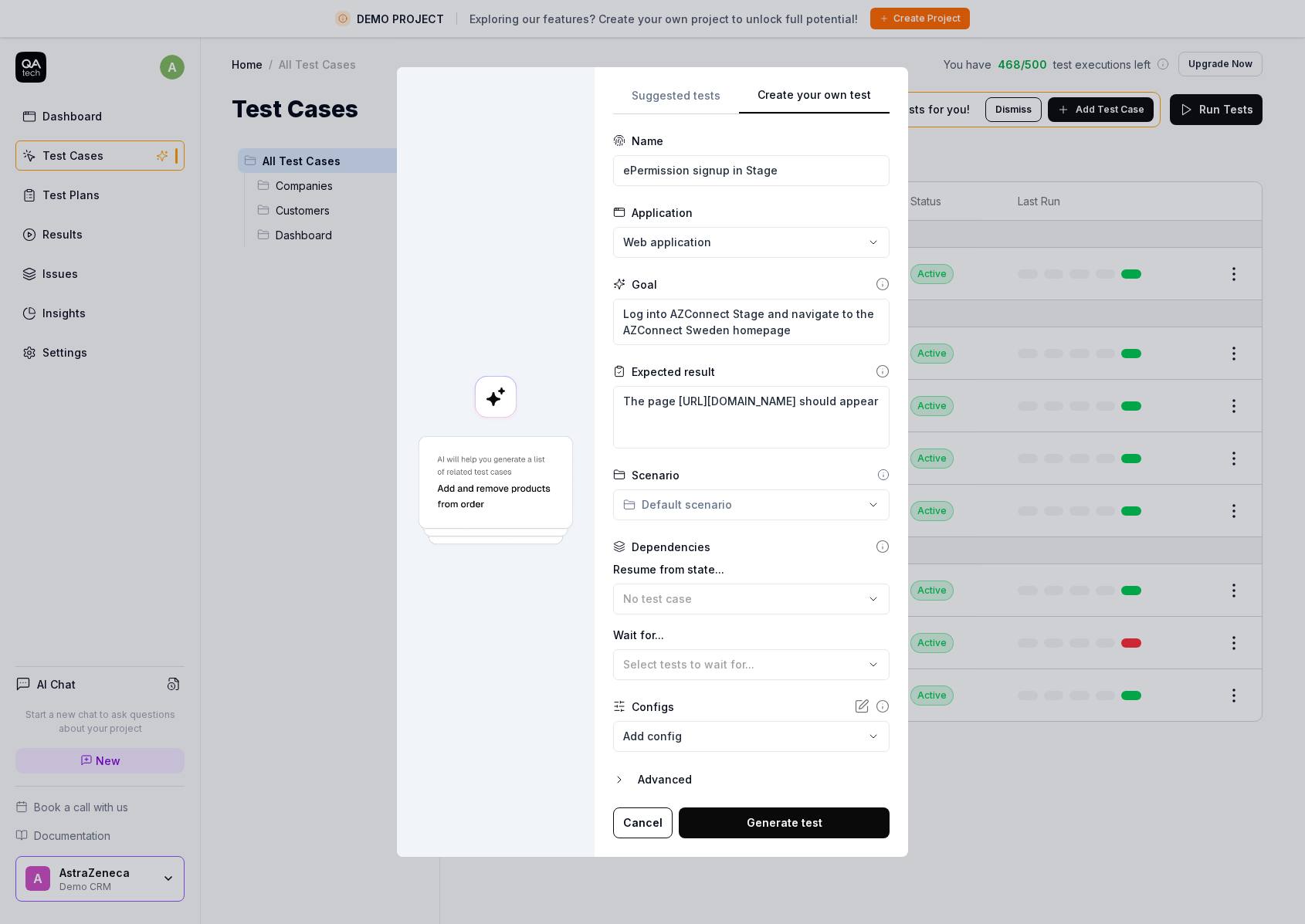
click at [712, 735] on body "DEMO PROJECT Exploring our features? Create your own project to unlock full pot…" at bounding box center [647, 480] width 1293 height 961
click at [517, 699] on div "**********" at bounding box center [652, 462] width 1305 height 924
click at [785, 823] on button "Generate test" at bounding box center [784, 822] width 211 height 31
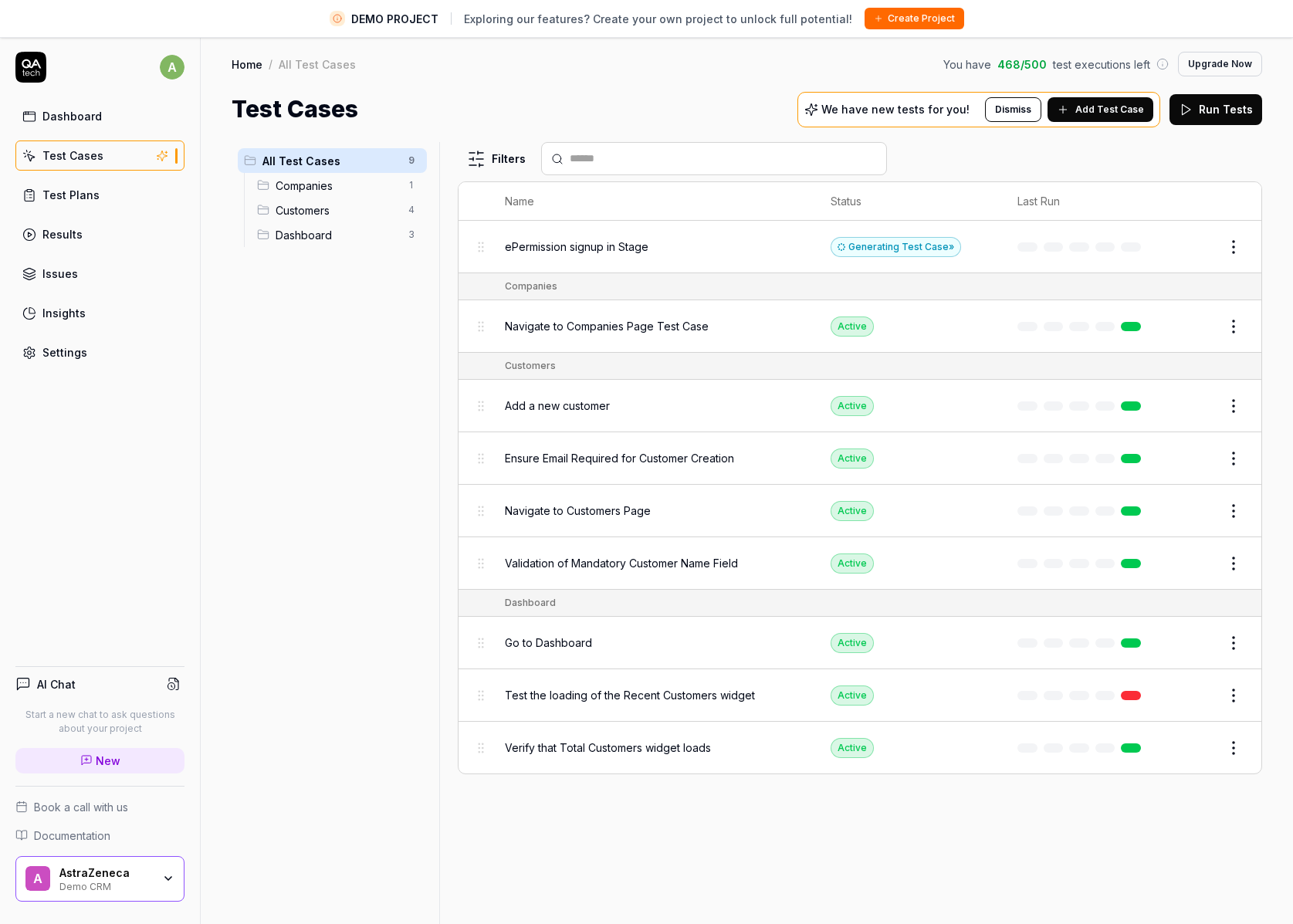
click at [1120, 248] on html "DEMO PROJECT Exploring our features? Create your own project to unlock full pot…" at bounding box center [646, 480] width 1293 height 961
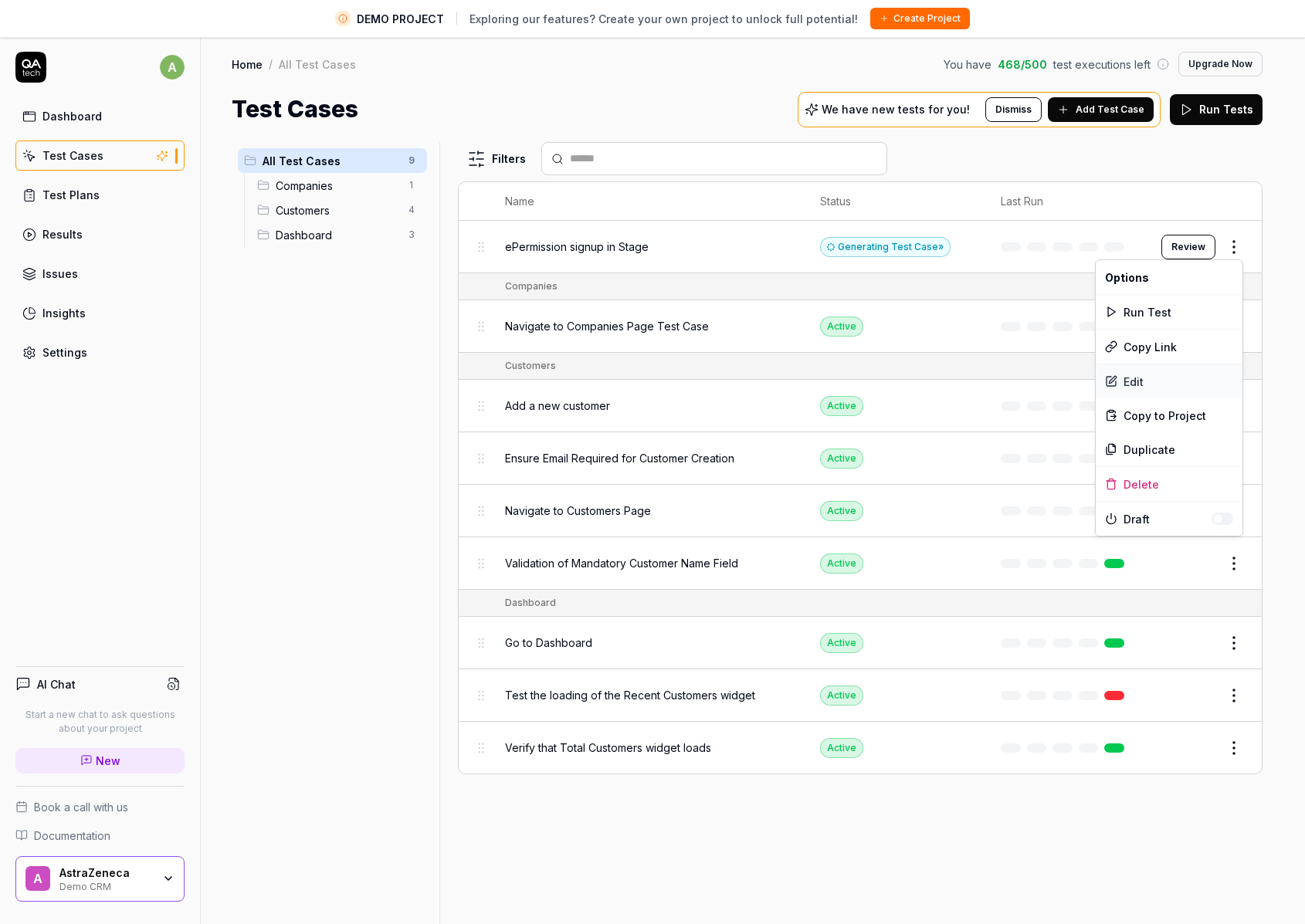
click at [1120, 372] on div "Edit" at bounding box center [1169, 381] width 146 height 34
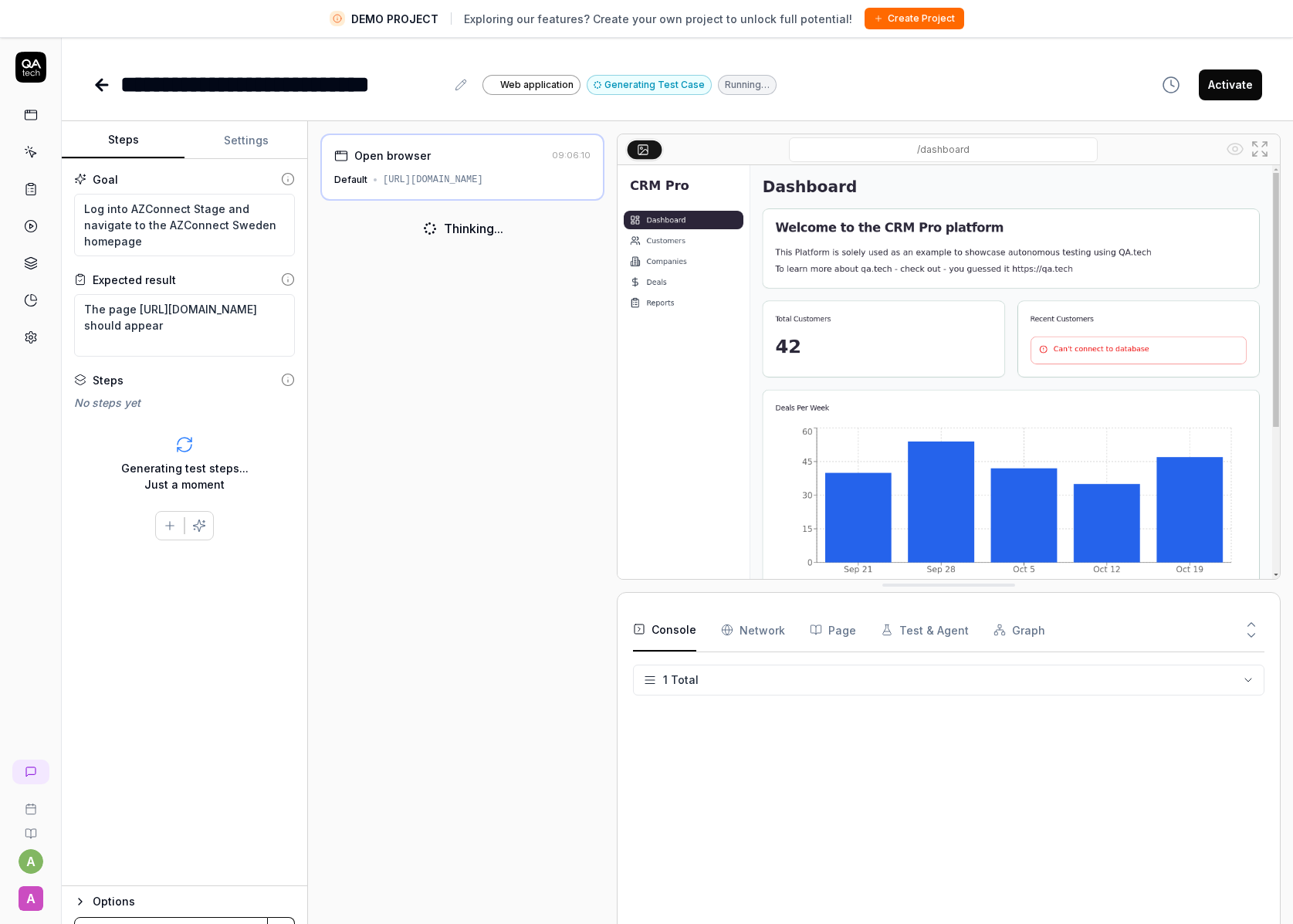
click at [463, 83] on icon at bounding box center [464, 82] width 2 height 2
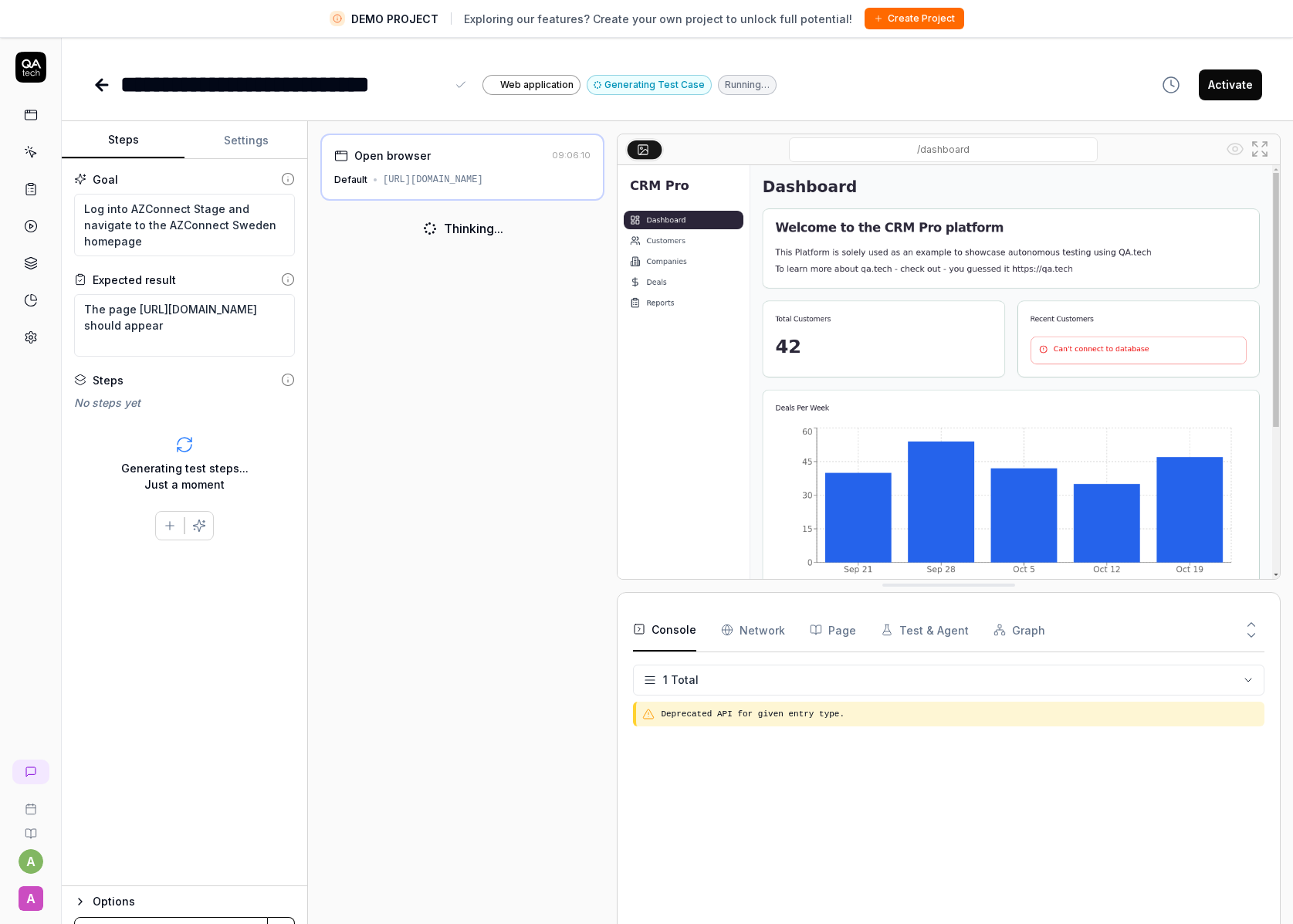
click at [235, 78] on div "**********" at bounding box center [283, 84] width 325 height 35
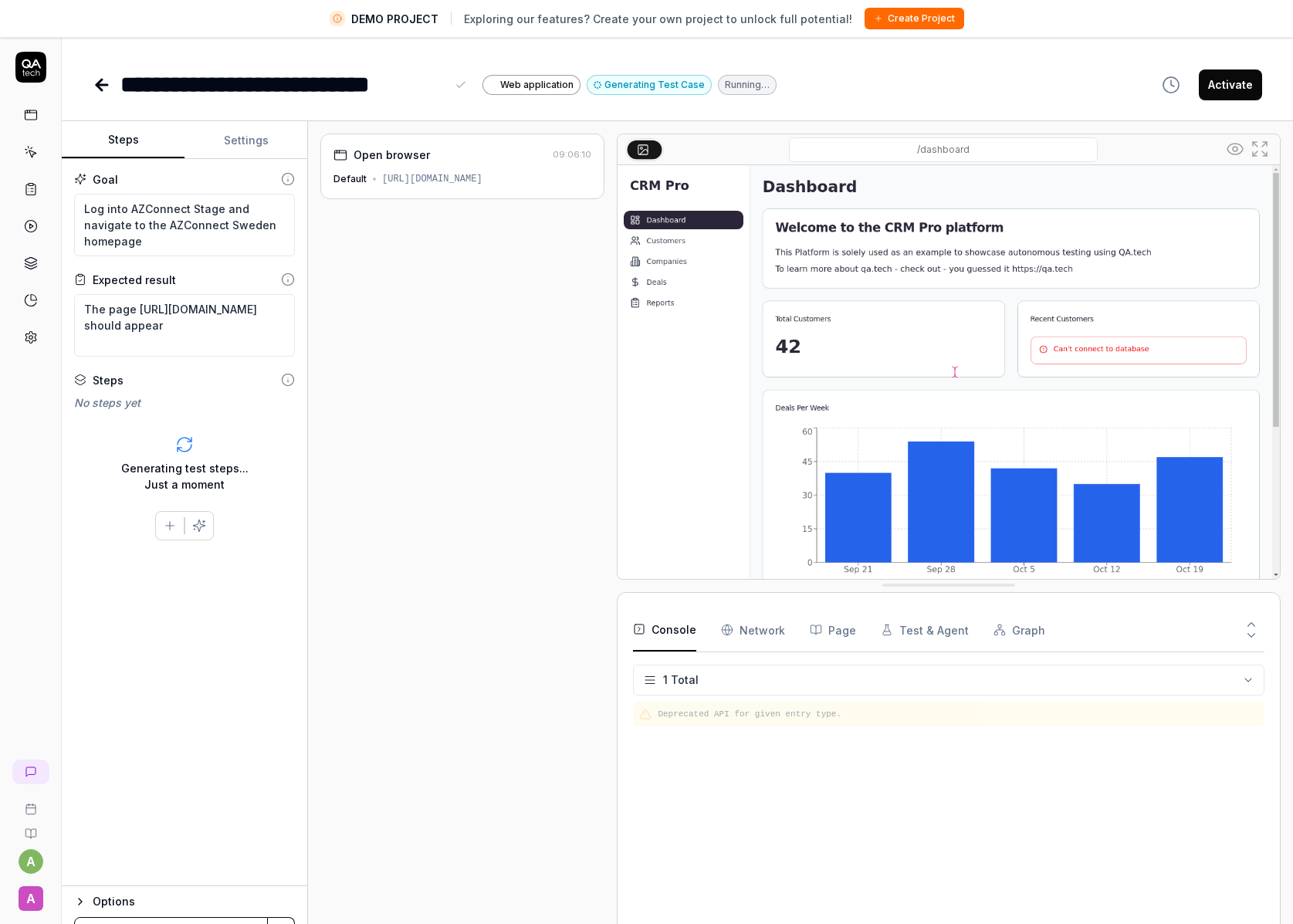
click at [346, 84] on div "**********" at bounding box center [283, 84] width 325 height 35
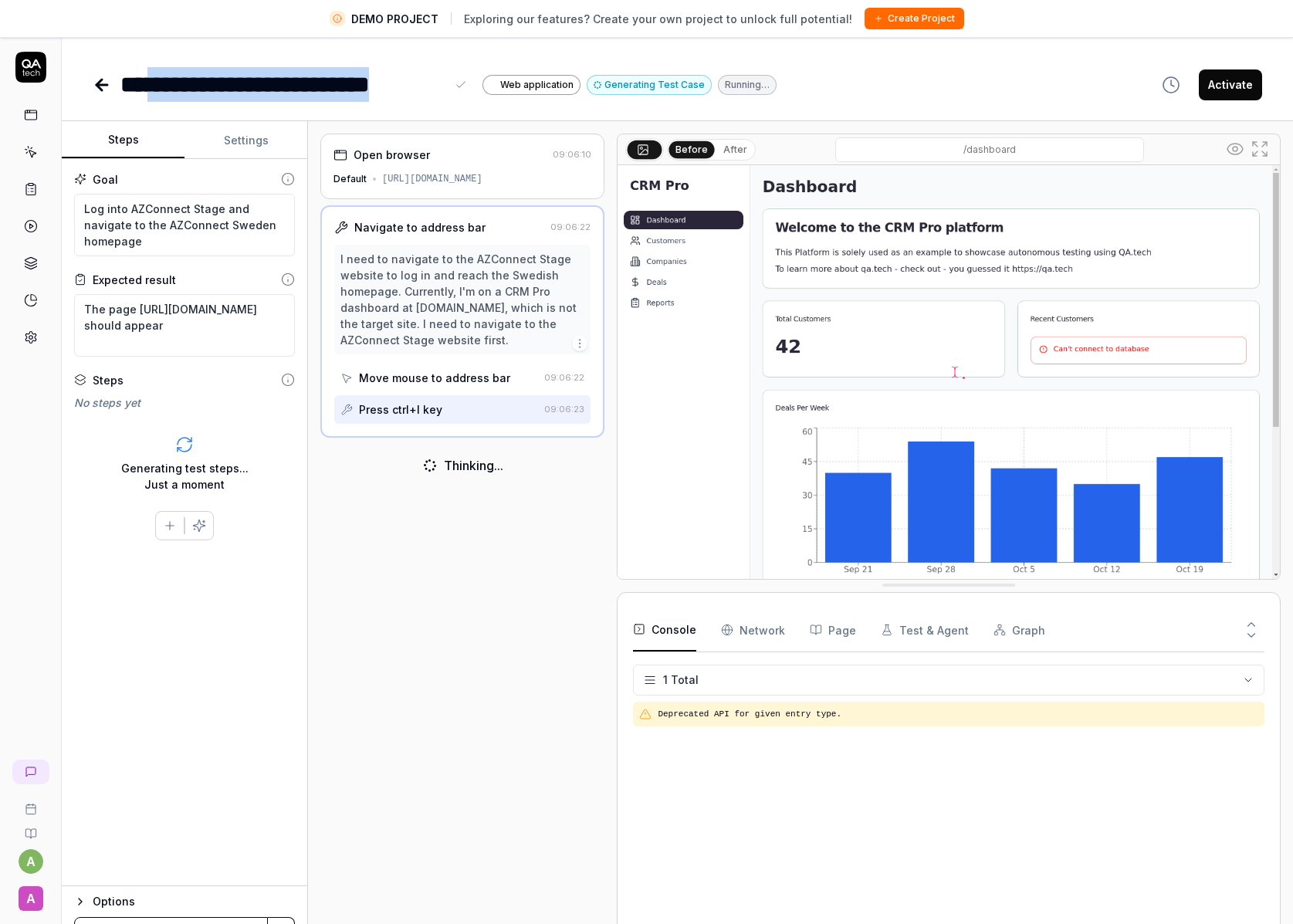
drag, startPoint x: 446, startPoint y: 86, endPoint x: 162, endPoint y: 84, distance: 284.0
click at [162, 84] on div "**********" at bounding box center [296, 84] width 350 height 35
click at [164, 84] on div "**********" at bounding box center [283, 84] width 325 height 35
click at [210, 86] on div "**********" at bounding box center [283, 84] width 325 height 35
click at [446, 87] on div "**********" at bounding box center [296, 84] width 350 height 35
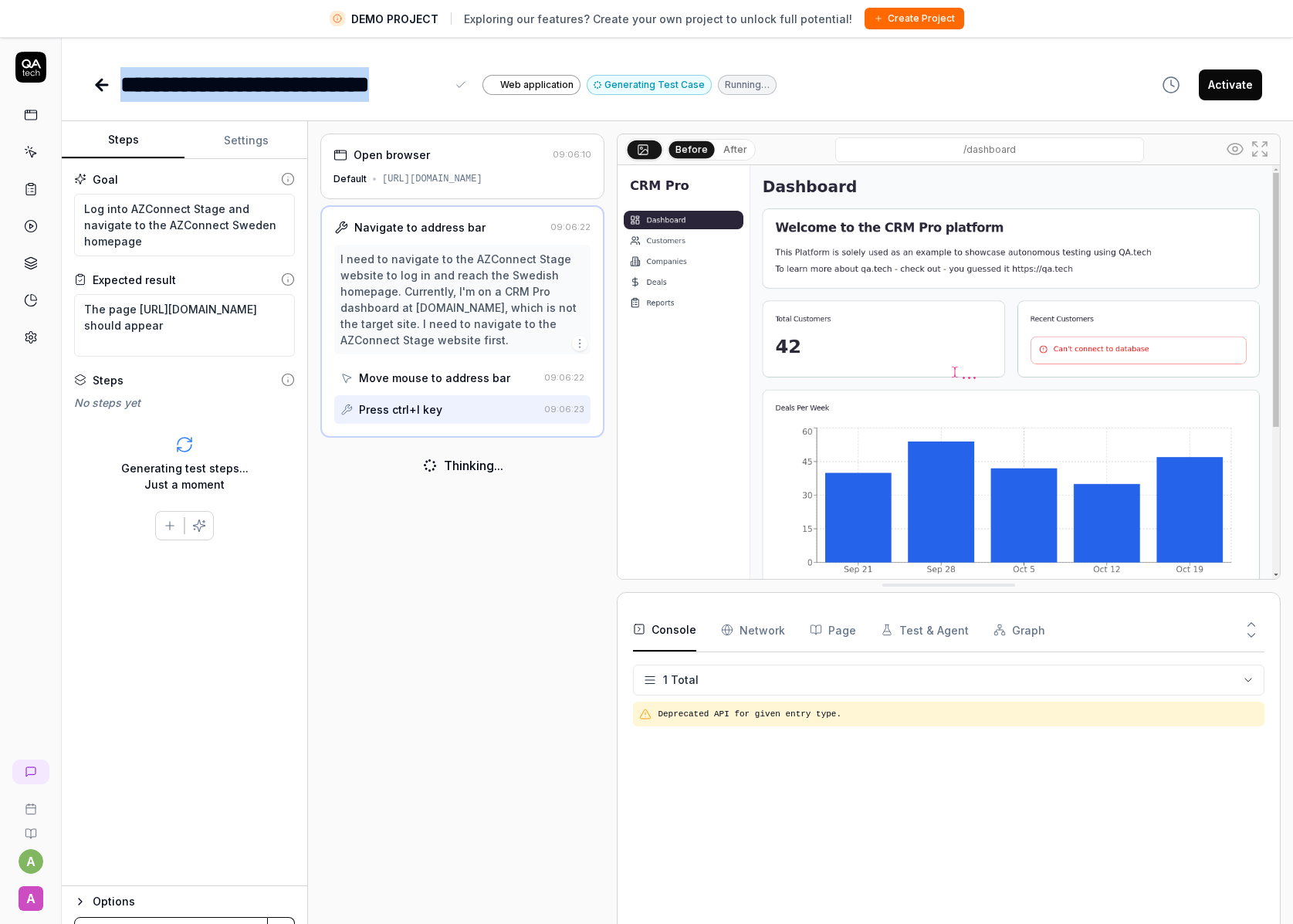
drag, startPoint x: 340, startPoint y: 80, endPoint x: 133, endPoint y: 66, distance: 207.5
click at [133, 67] on div "**********" at bounding box center [283, 84] width 325 height 35
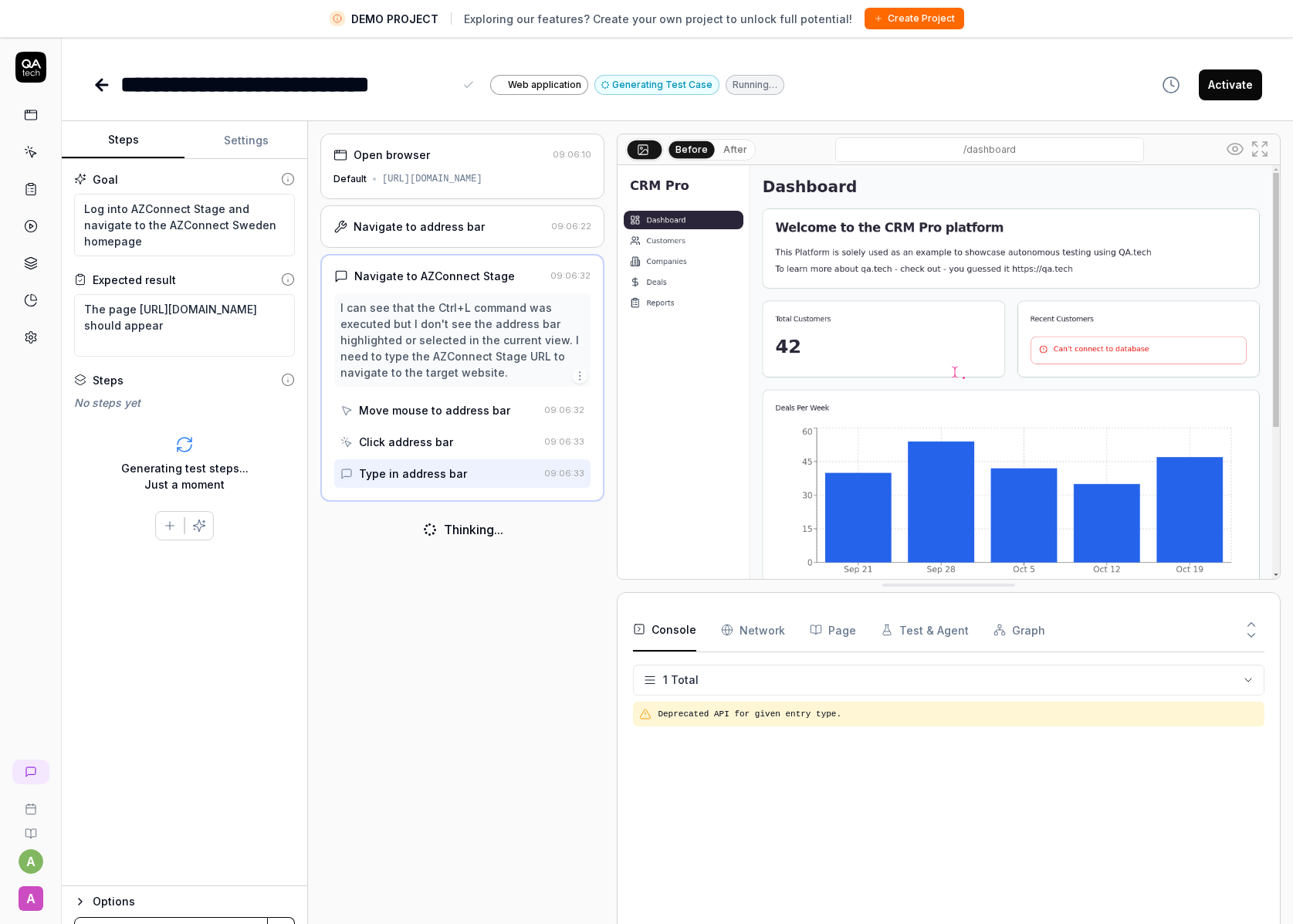
click at [542, 608] on div "Open browser 09:06:10 Default [URL][DOMAIN_NAME] Navigate to address bar 09:06:…" at bounding box center [462, 541] width 284 height 814
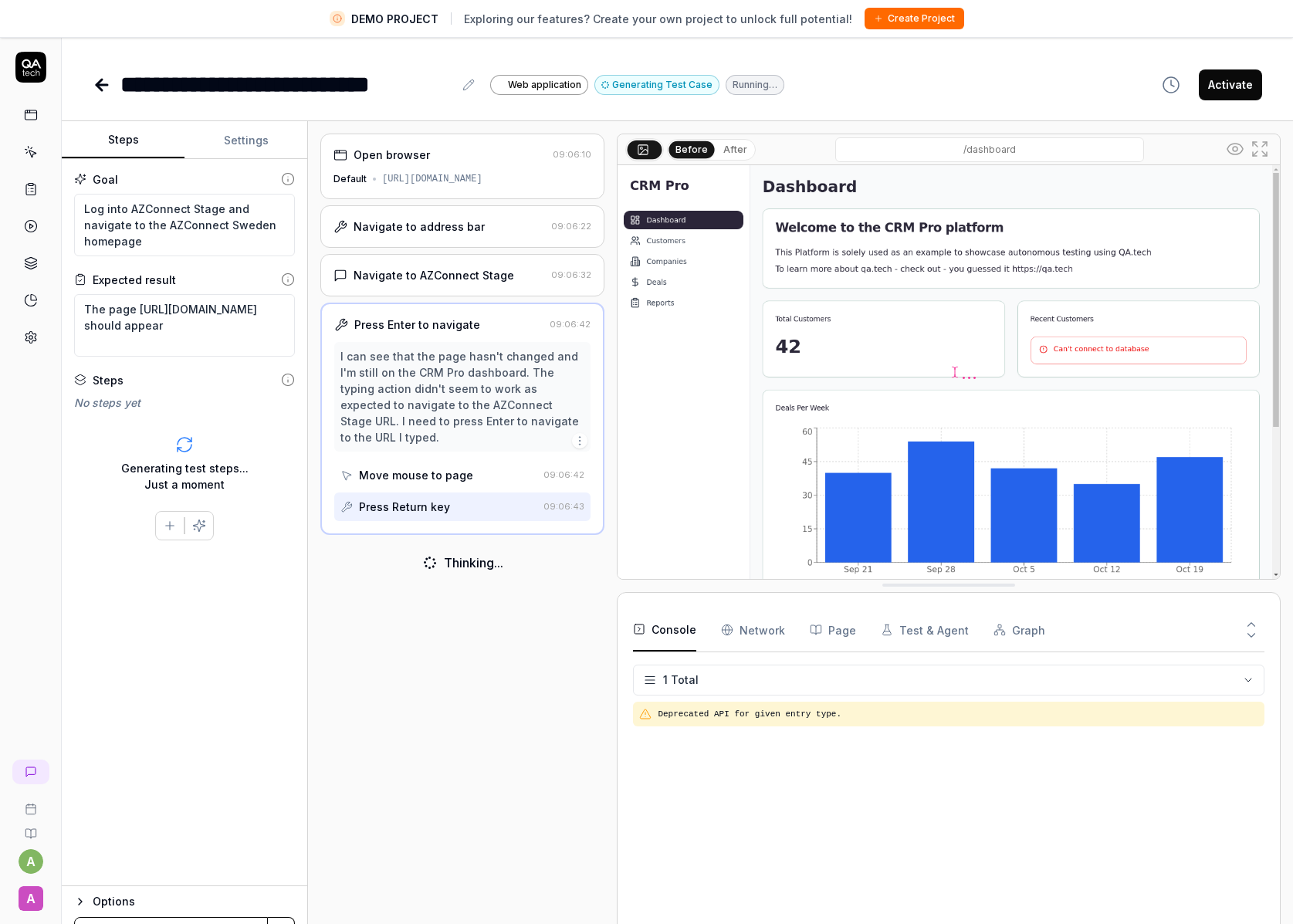
click at [471, 396] on div "I can see that the page hasn't changed and I'm still on the CRM Pro dashboard. …" at bounding box center [462, 396] width 244 height 97
click at [229, 233] on textarea "Log into AZConnect Stage and navigate to the AZConnect Sweden homepage" at bounding box center [184, 224] width 220 height 62
click at [183, 233] on textarea "Log into AZConnect Stage and navigate to the AZConnect Sweden homepage" at bounding box center [184, 224] width 220 height 62
click at [193, 238] on textarea "Log into AZConnect Stage and navigate to the AZConnect Sweden homepage" at bounding box center [184, 224] width 220 height 62
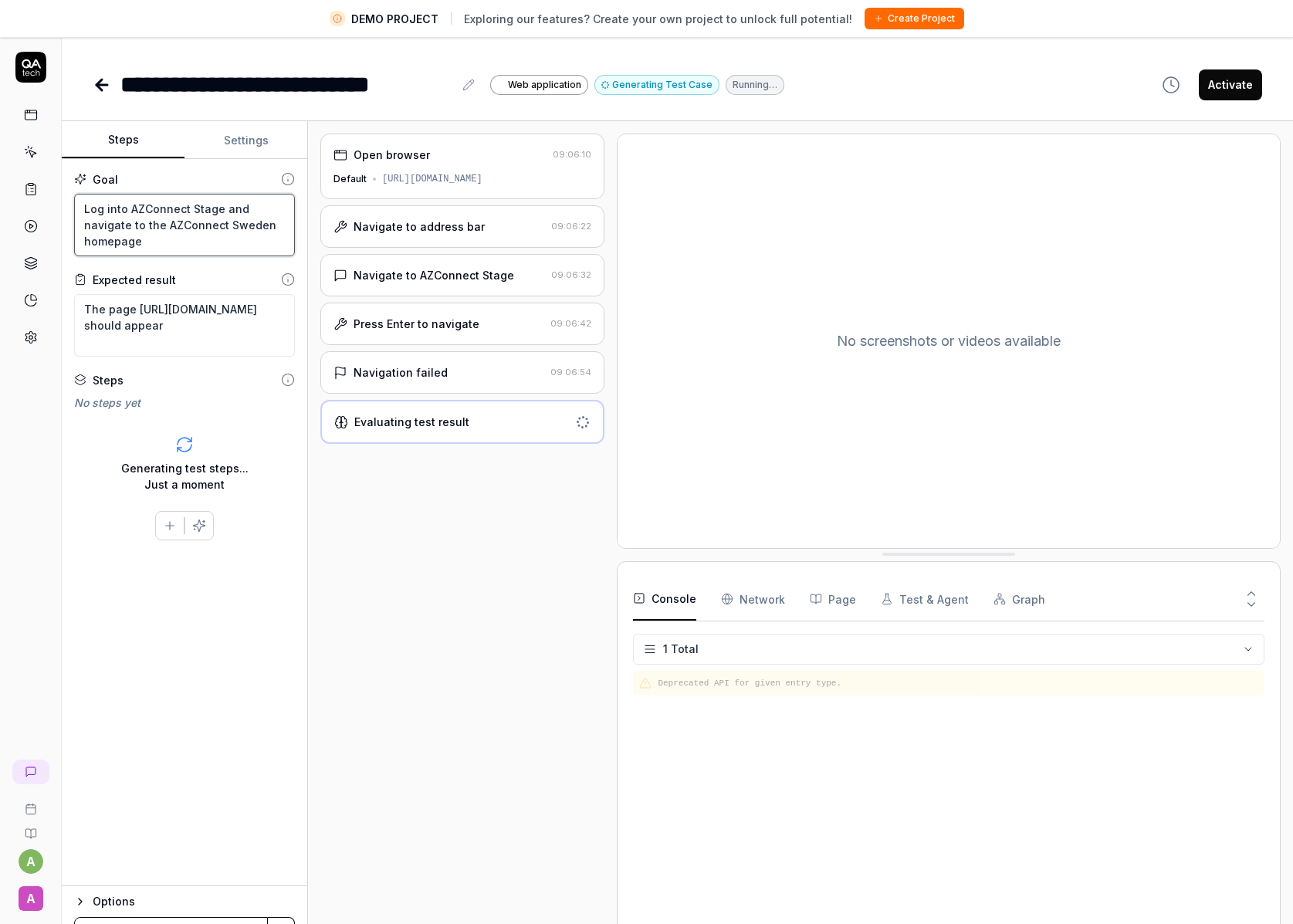
click at [178, 244] on textarea "Log into AZConnect Stage and navigate to the AZConnect Sweden homepage" at bounding box center [184, 224] width 220 height 62
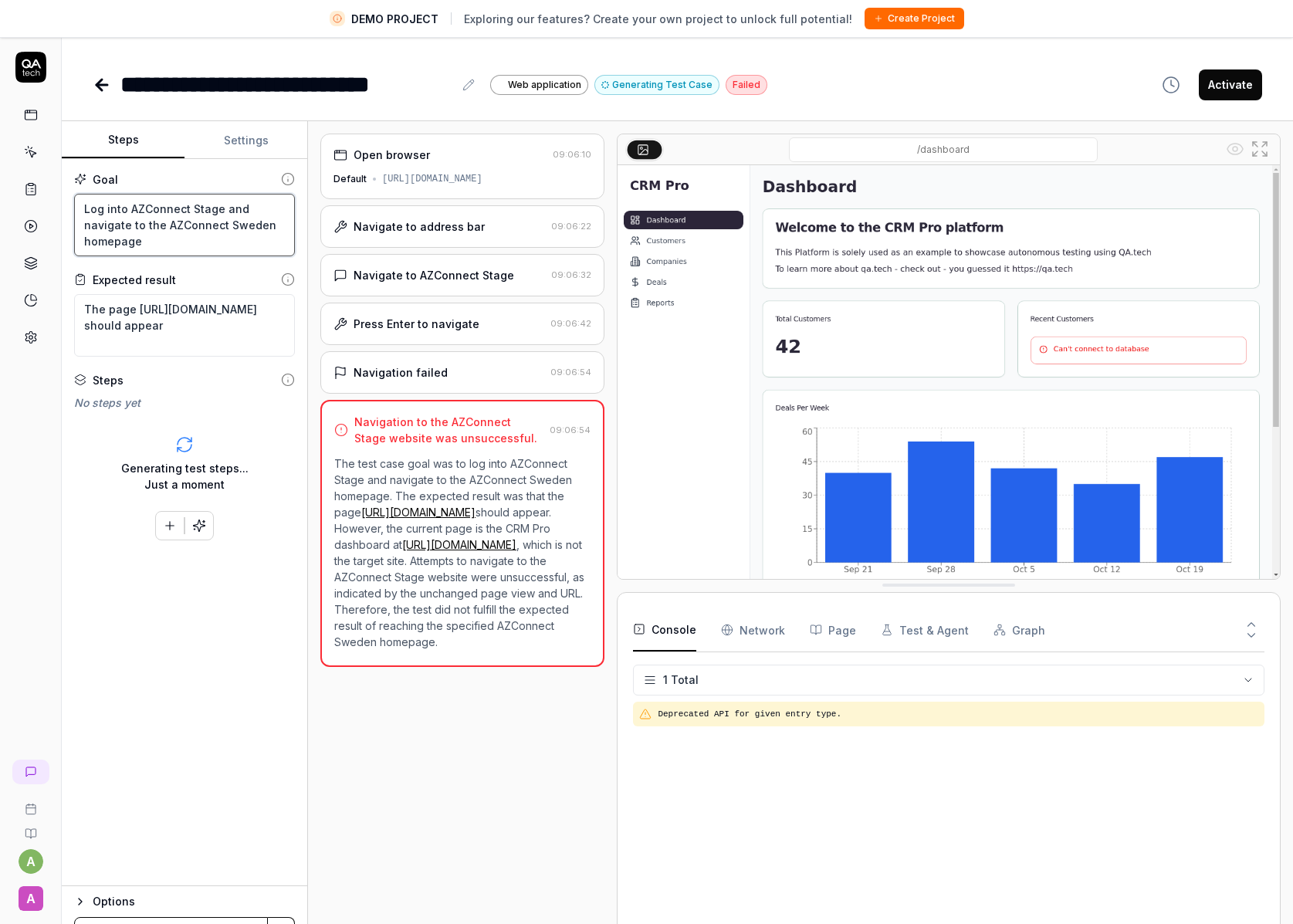
click at [215, 251] on textarea "Log into AZConnect Stage and navigate to the AZConnect Sweden homepage" at bounding box center [184, 224] width 220 height 62
click at [170, 526] on icon "button" at bounding box center [170, 525] width 0 height 9
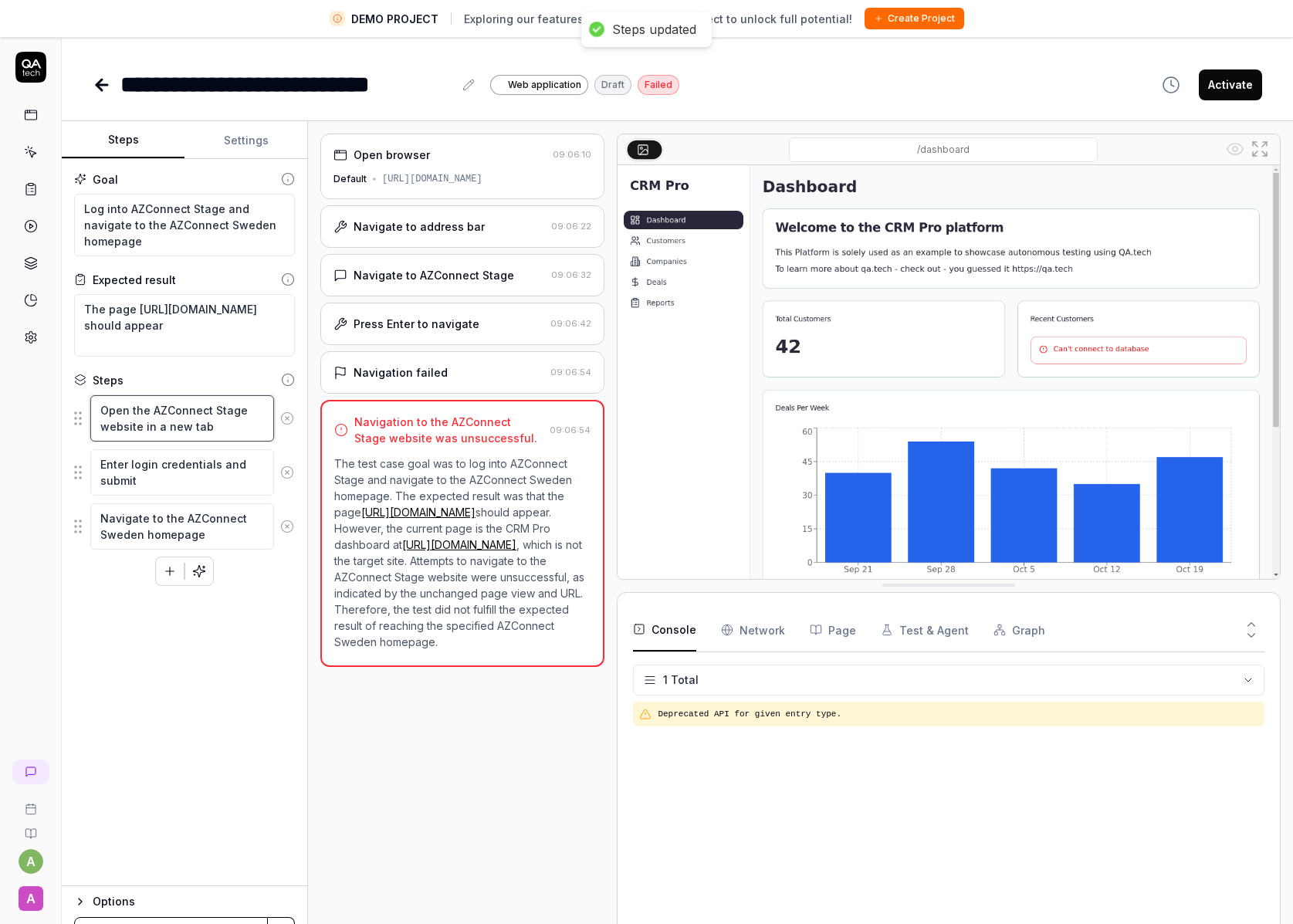
click at [243, 430] on textarea "Open the AZConnect Stage website in a new tab" at bounding box center [182, 418] width 184 height 46
click at [238, 432] on textarea "Open the AZConnect Stage website in a new tab" at bounding box center [182, 418] width 184 height 46
drag, startPoint x: 235, startPoint y: 431, endPoint x: -18, endPoint y: 378, distance: 258.5
click at [0, 378] on html "**********" at bounding box center [646, 480] width 1293 height 961
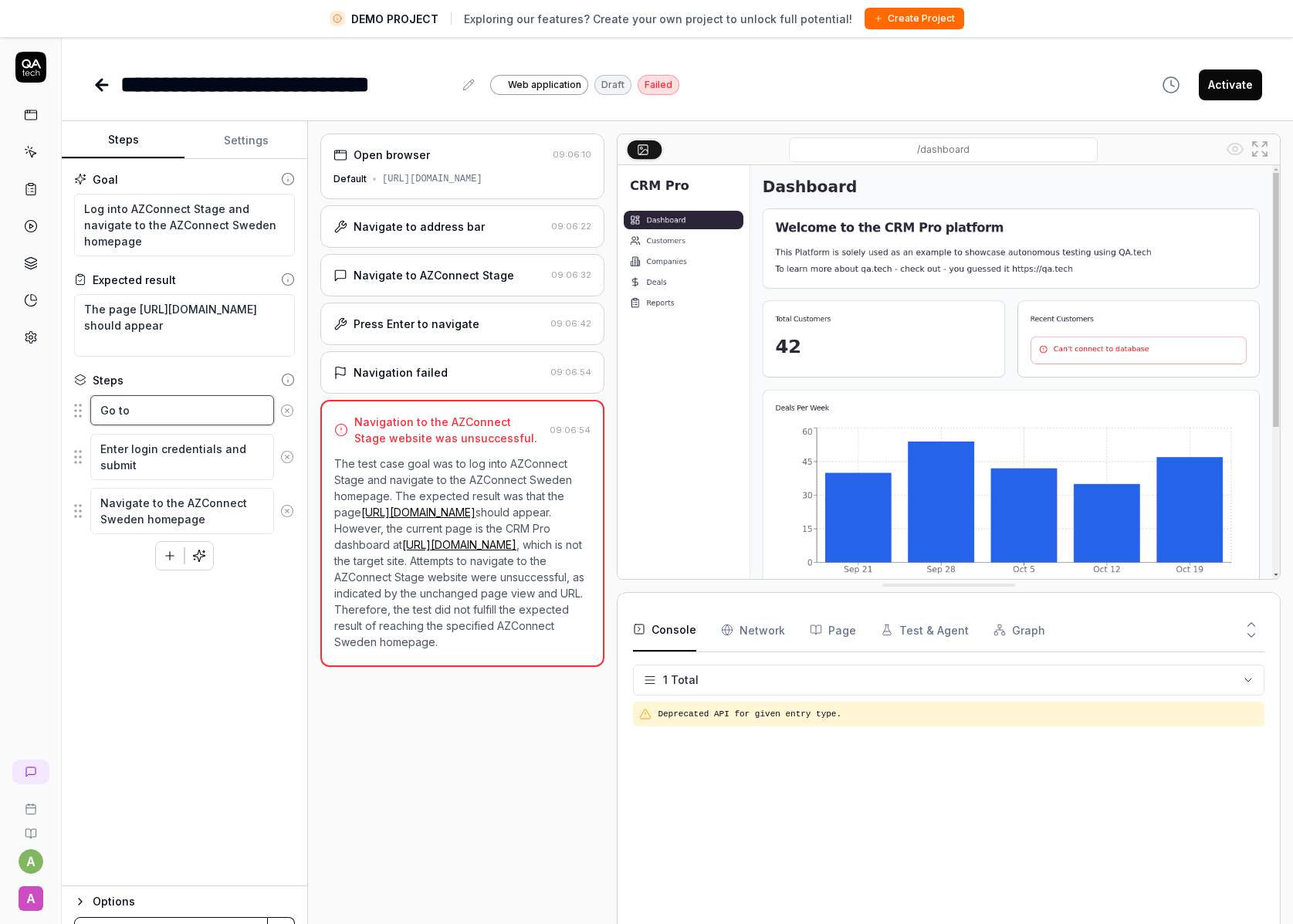
click at [186, 414] on textarea "Go to" at bounding box center [182, 410] width 184 height 30
paste textarea "[URL][DOMAIN_NAME]"
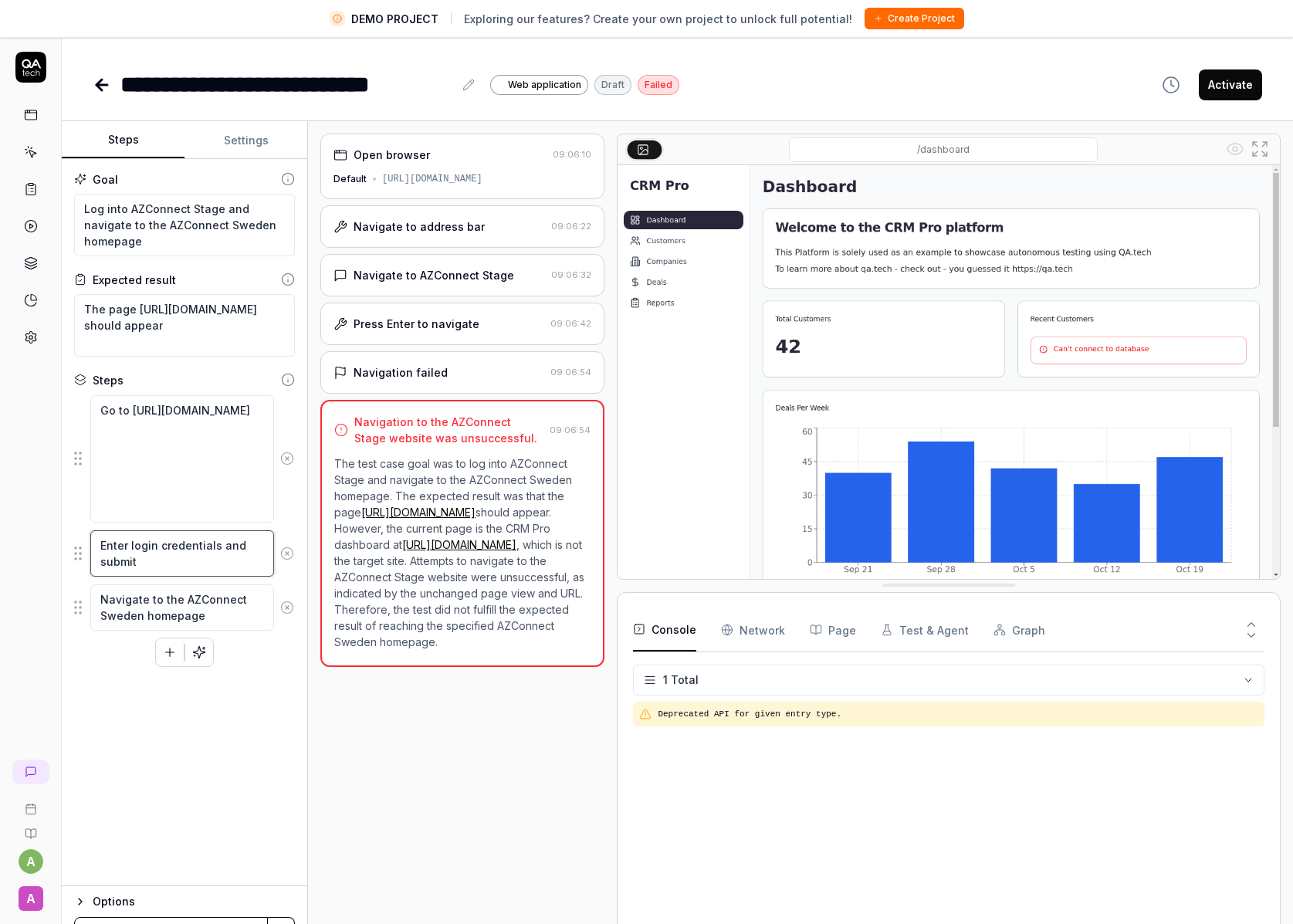
click at [189, 555] on textarea "Enter login credentials and submit" at bounding box center [182, 553] width 184 height 46
click at [194, 568] on textarea "Enter login credentials and submit" at bounding box center [182, 553] width 184 height 46
drag, startPoint x: 217, startPoint y: 567, endPoint x: -3, endPoint y: 517, distance: 225.6
click at [0, 517] on html "**********" at bounding box center [646, 480] width 1293 height 961
paste textarea "AnnaSteyner2025!"
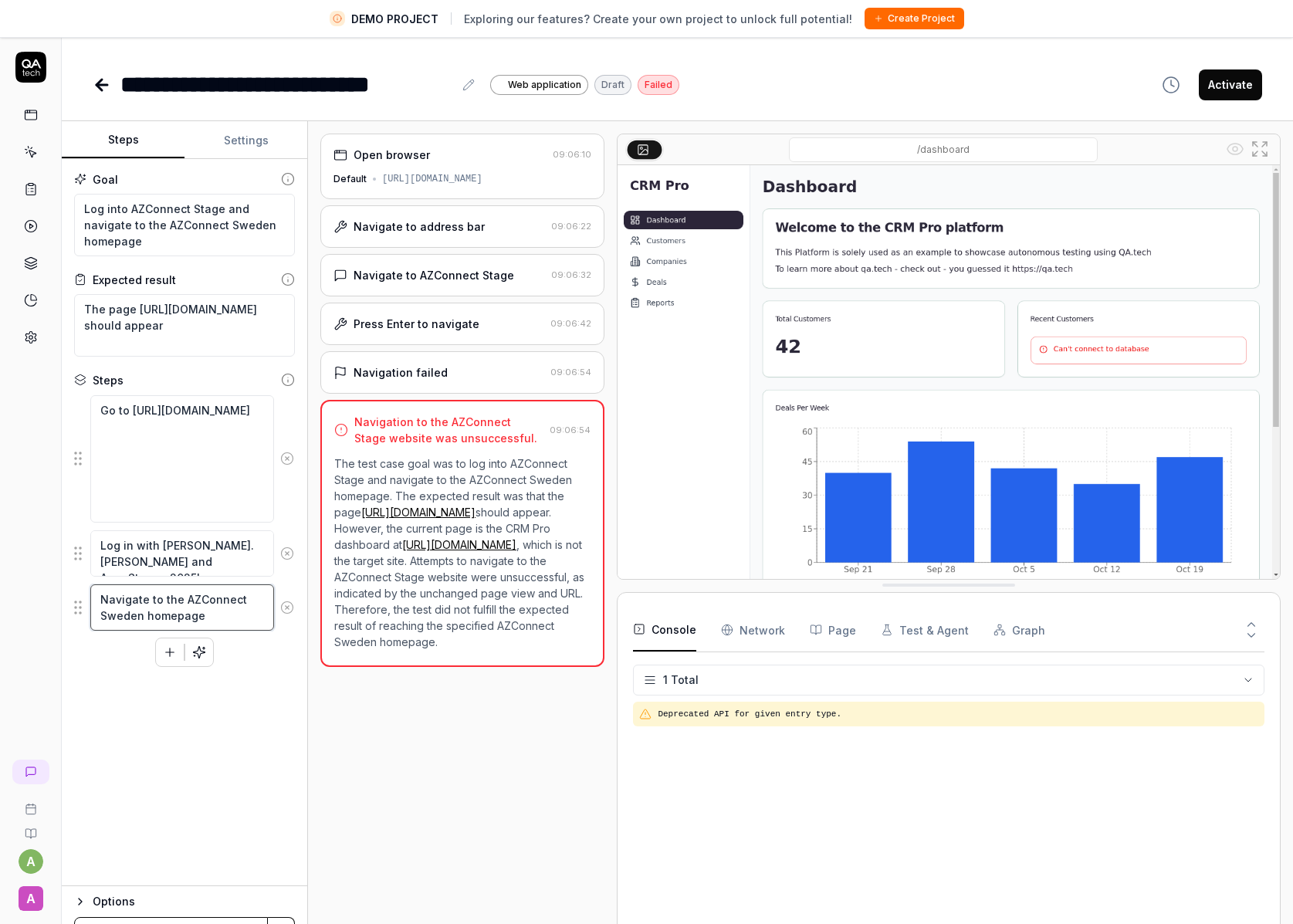
click at [238, 613] on textarea "Navigate to the AZConnect Sweden homepage" at bounding box center [182, 607] width 184 height 46
paste textarea "[URL][DOMAIN_NAME]"
click at [251, 715] on div "Goal Log into AZConnect Stage and navigate to the AZConnect Sweden homepage Exp…" at bounding box center [184, 523] width 245 height 727
click at [241, 741] on div "Goal Log into AZConnect Stage and navigate to the AZConnect Sweden homepage Exp…" at bounding box center [184, 523] width 245 height 727
click at [252, 664] on textarea "Navigate to the AZConnect Sweden homepage by going to the URL [URL][DOMAIN_NAME]" at bounding box center [182, 631] width 184 height 95
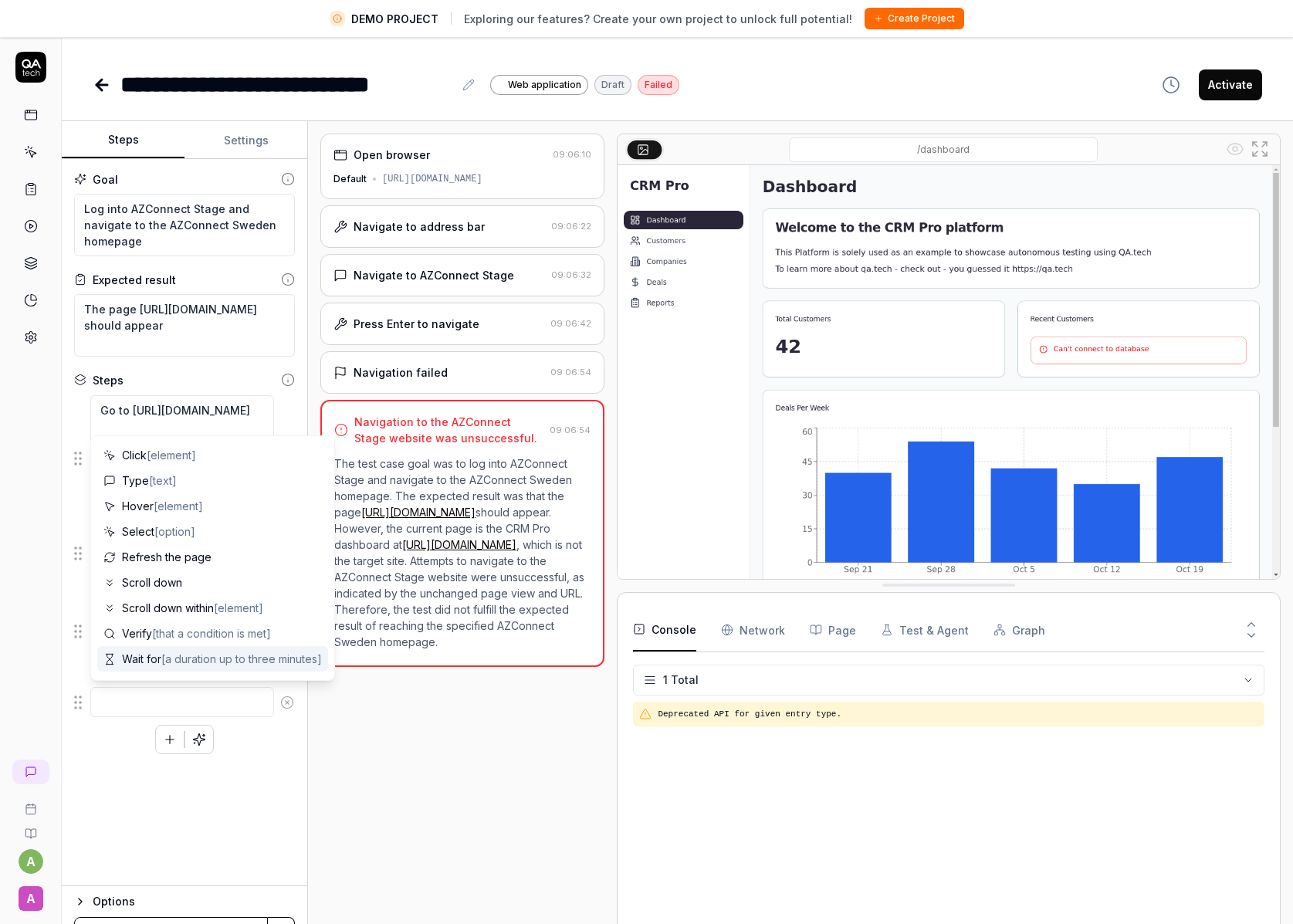
click at [202, 820] on div "Goal Log into AZConnect Stage and navigate to the AZConnect Sweden homepage Exp…" at bounding box center [184, 523] width 245 height 727
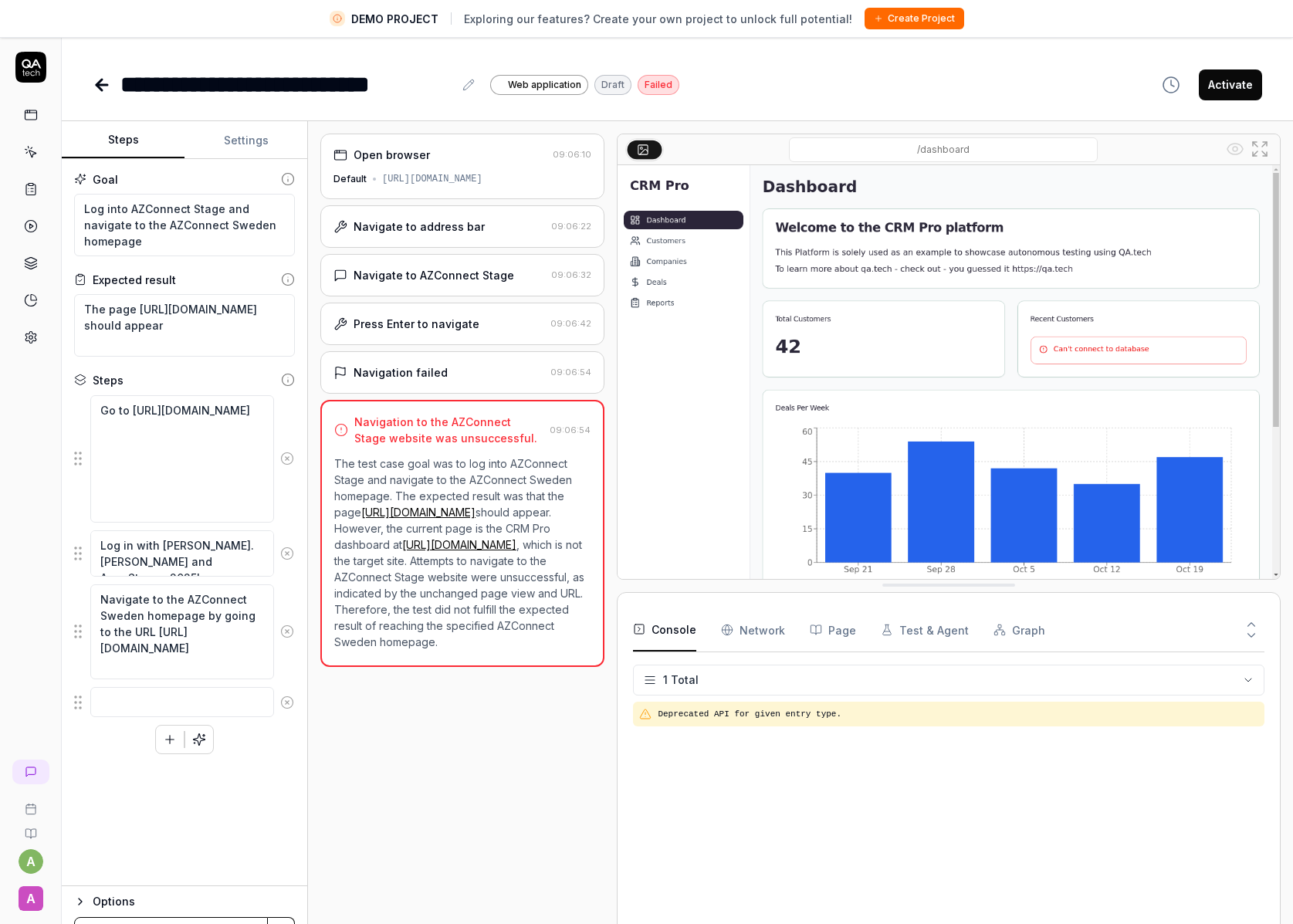
scroll to position [37, 0]
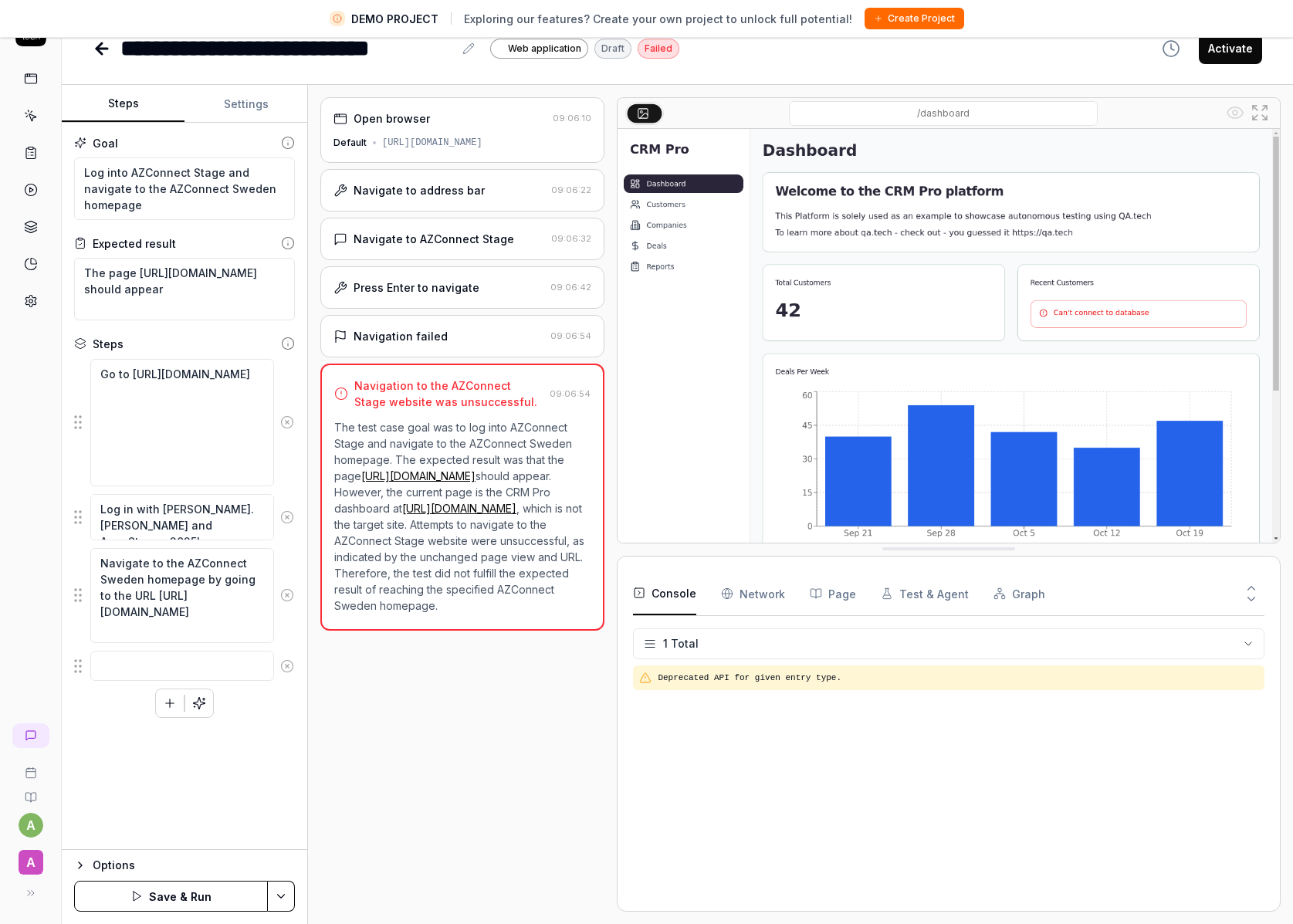
click at [178, 900] on button "Save & Run" at bounding box center [171, 895] width 194 height 31
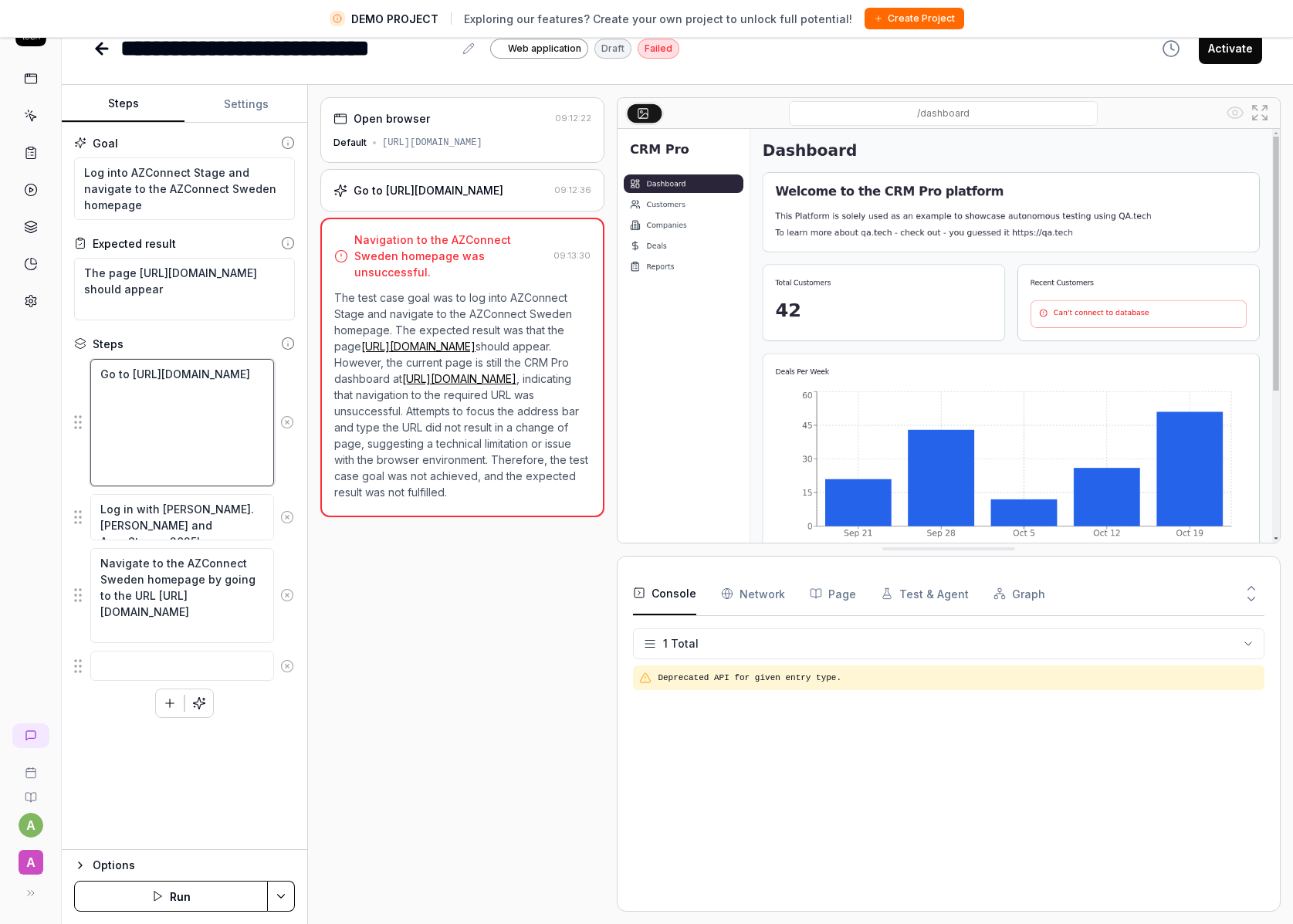
click at [191, 472] on textarea "Go to [URL][DOMAIN_NAME]" at bounding box center [182, 422] width 184 height 127
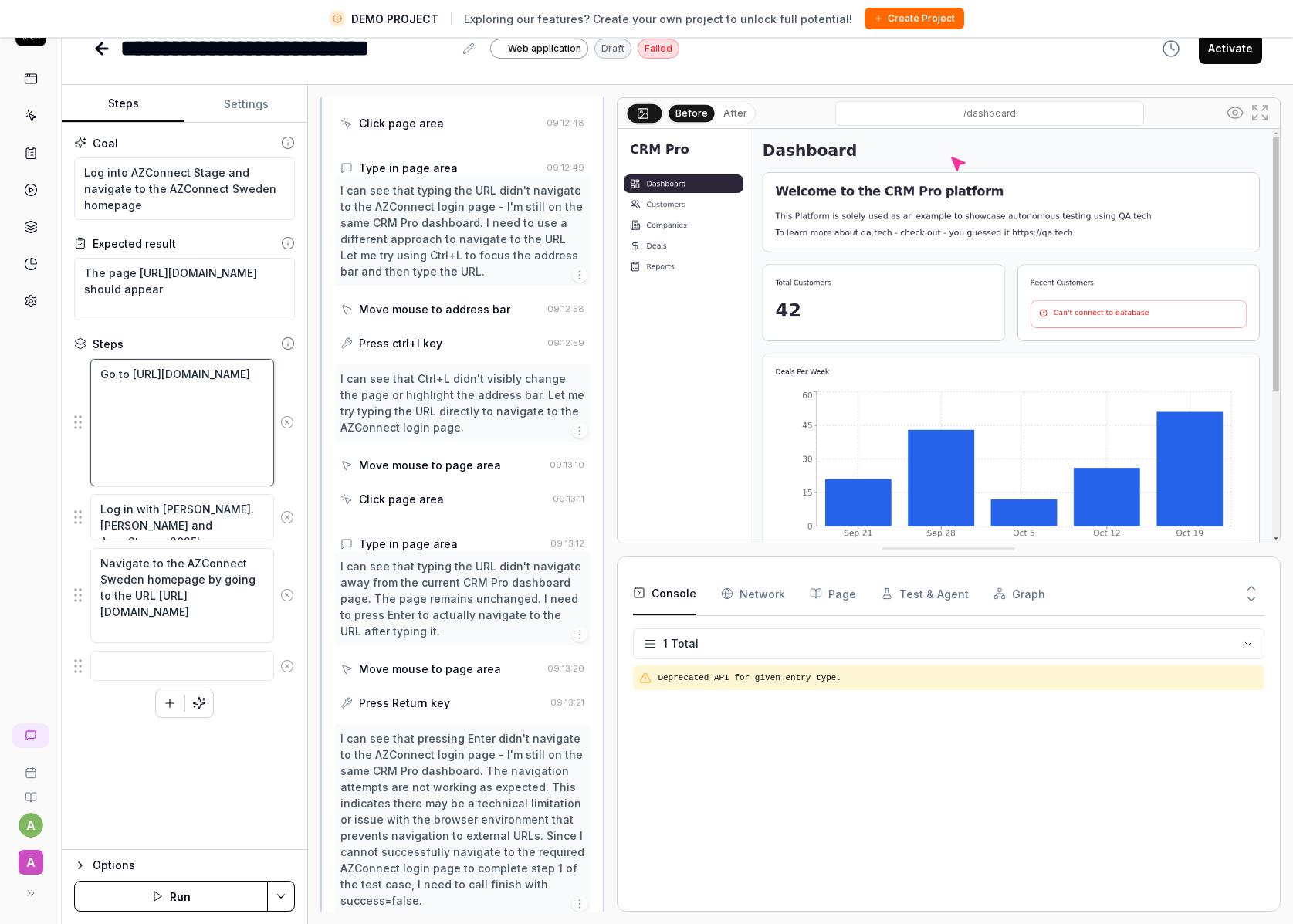
scroll to position [528, 0]
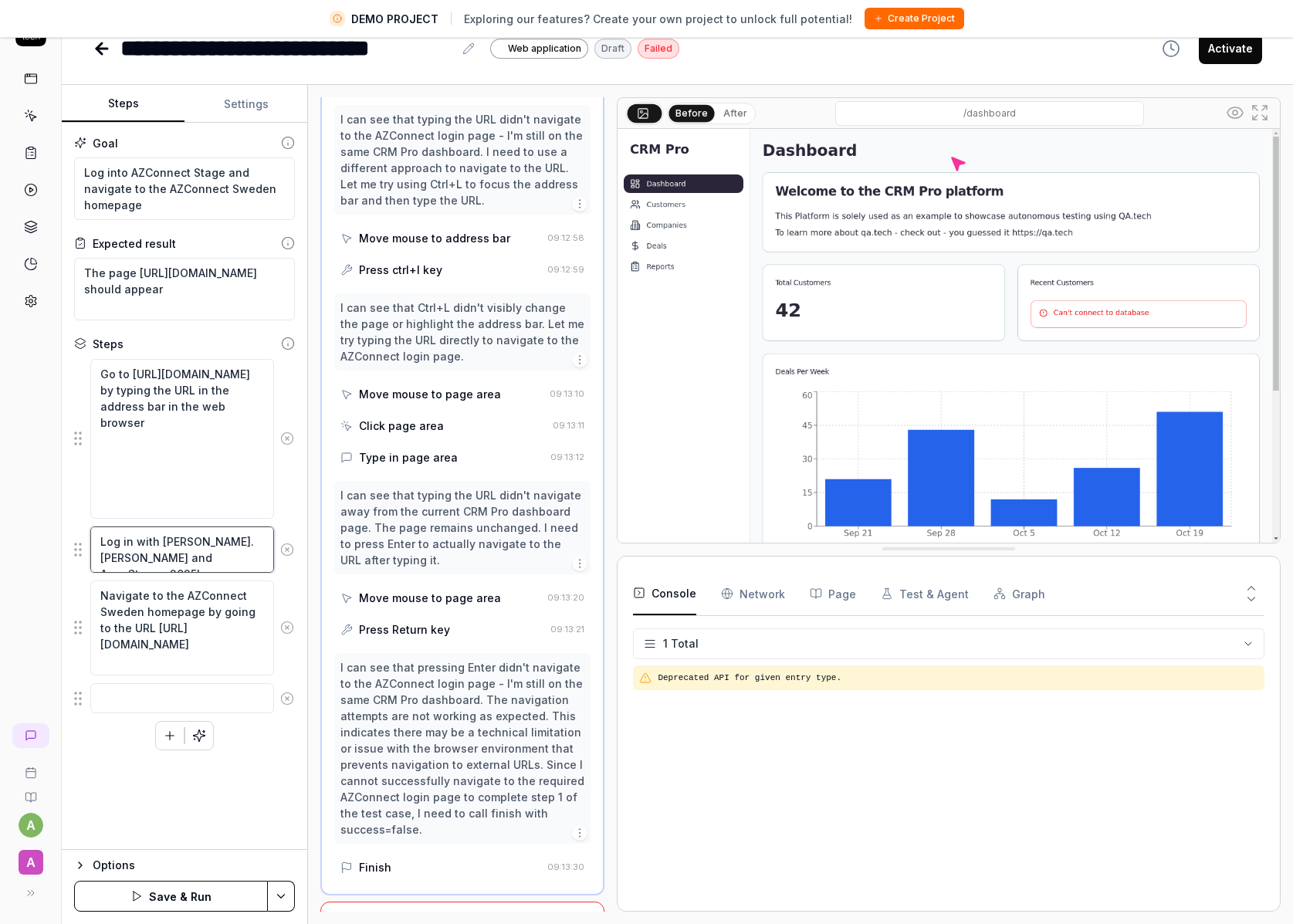
click at [234, 546] on textarea "Log in with [PERSON_NAME].[PERSON_NAME] and AnnaSteyner2025!" at bounding box center [182, 549] width 184 height 46
click at [216, 558] on textarea "Log in with [PERSON_NAME].[PERSON_NAME] and AnnaSteyner2025!" at bounding box center [182, 549] width 184 height 46
drag, startPoint x: 144, startPoint y: 630, endPoint x: 221, endPoint y: 616, distance: 78.3
click at [221, 616] on textarea "Navigate to the AZConnect Sweden homepage by going to the URL [URL][DOMAIN_NAME]" at bounding box center [182, 628] width 184 height 95
click at [245, 671] on textarea "Navigate to the AZConnect Sweden homepage by typing the URL [URL][DOMAIN_NAME]" at bounding box center [182, 628] width 184 height 95
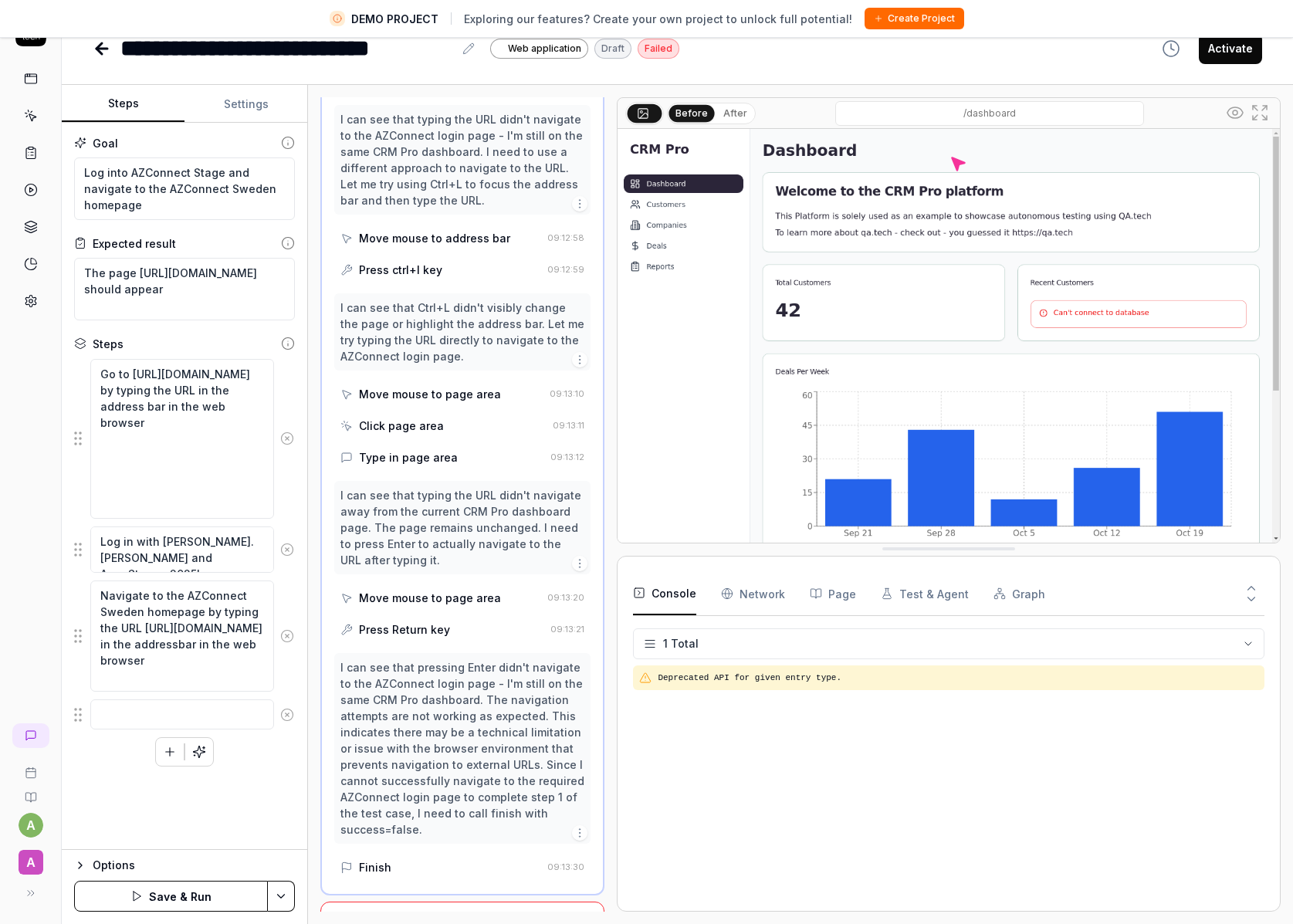
click at [182, 890] on button "Save & Run" at bounding box center [171, 895] width 194 height 31
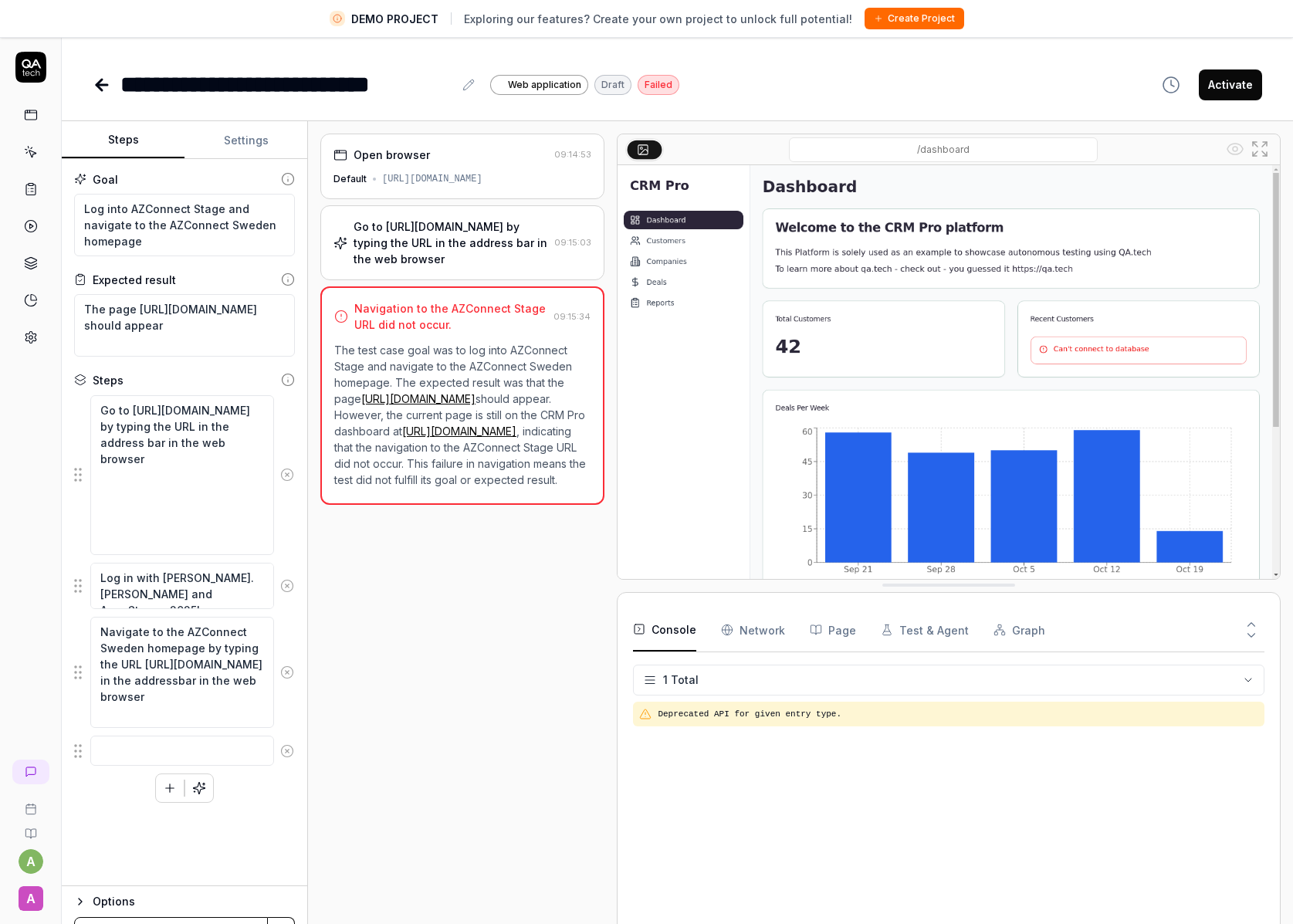
click at [442, 177] on div "[URL][DOMAIN_NAME]" at bounding box center [433, 179] width 101 height 14
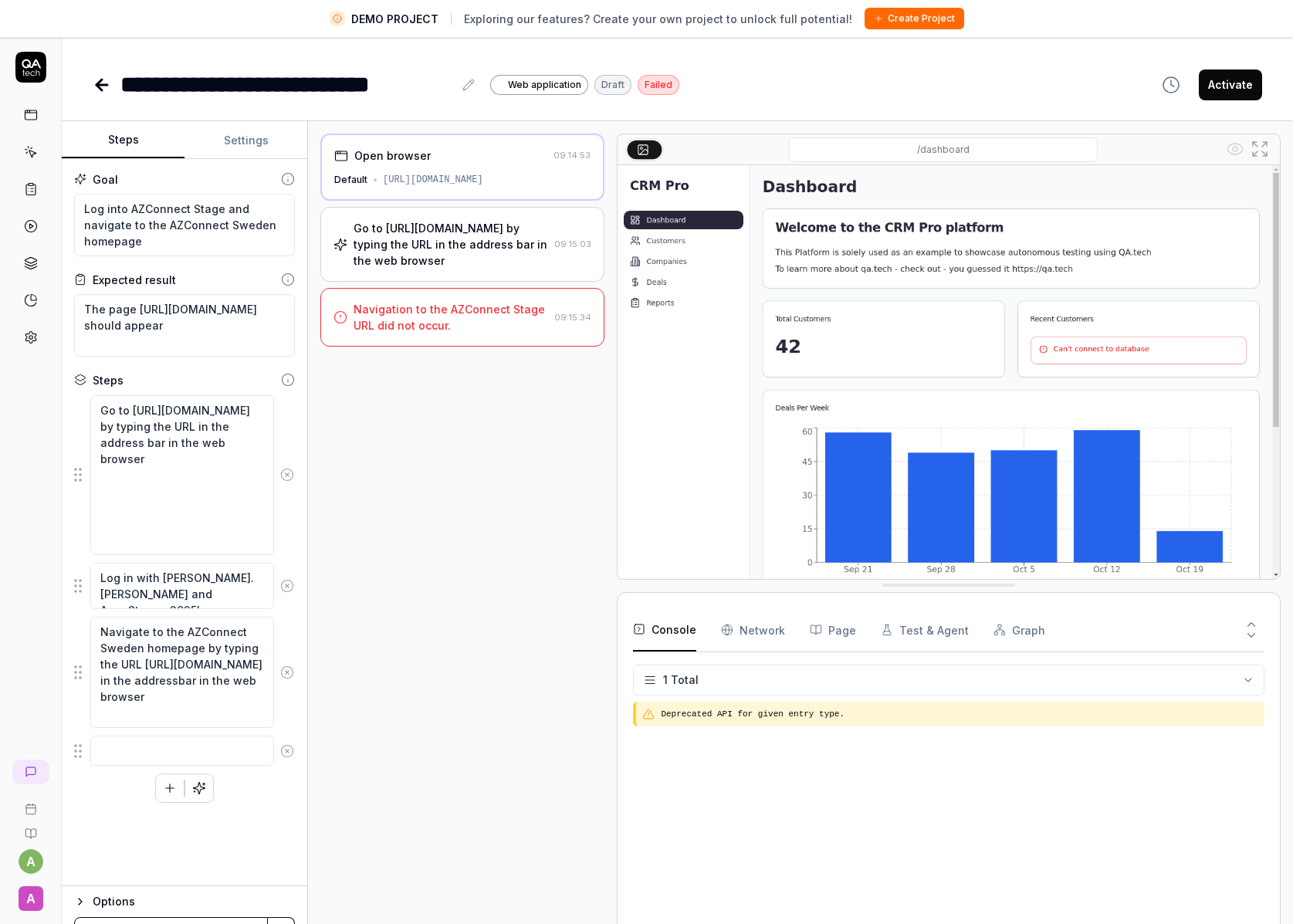
click at [439, 181] on div "[URL][DOMAIN_NAME]" at bounding box center [433, 180] width 101 height 14
click at [380, 177] on div "Default [URL][DOMAIN_NAME]" at bounding box center [462, 180] width 256 height 14
click at [395, 153] on div "Open browser" at bounding box center [392, 155] width 76 height 16
click at [404, 173] on div "[URL][DOMAIN_NAME]" at bounding box center [433, 180] width 101 height 14
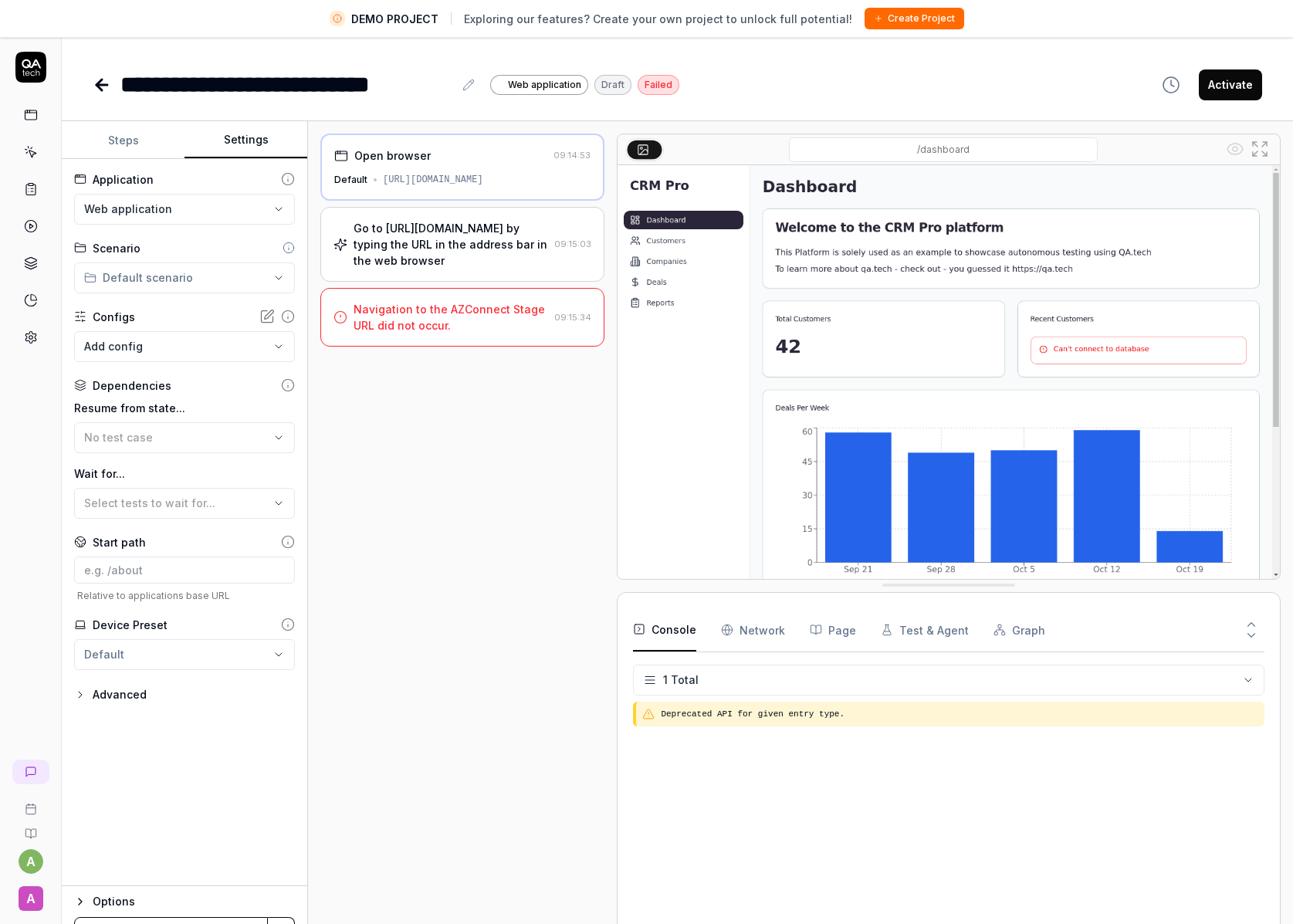
click at [246, 142] on button "Settings" at bounding box center [246, 139] width 123 height 37
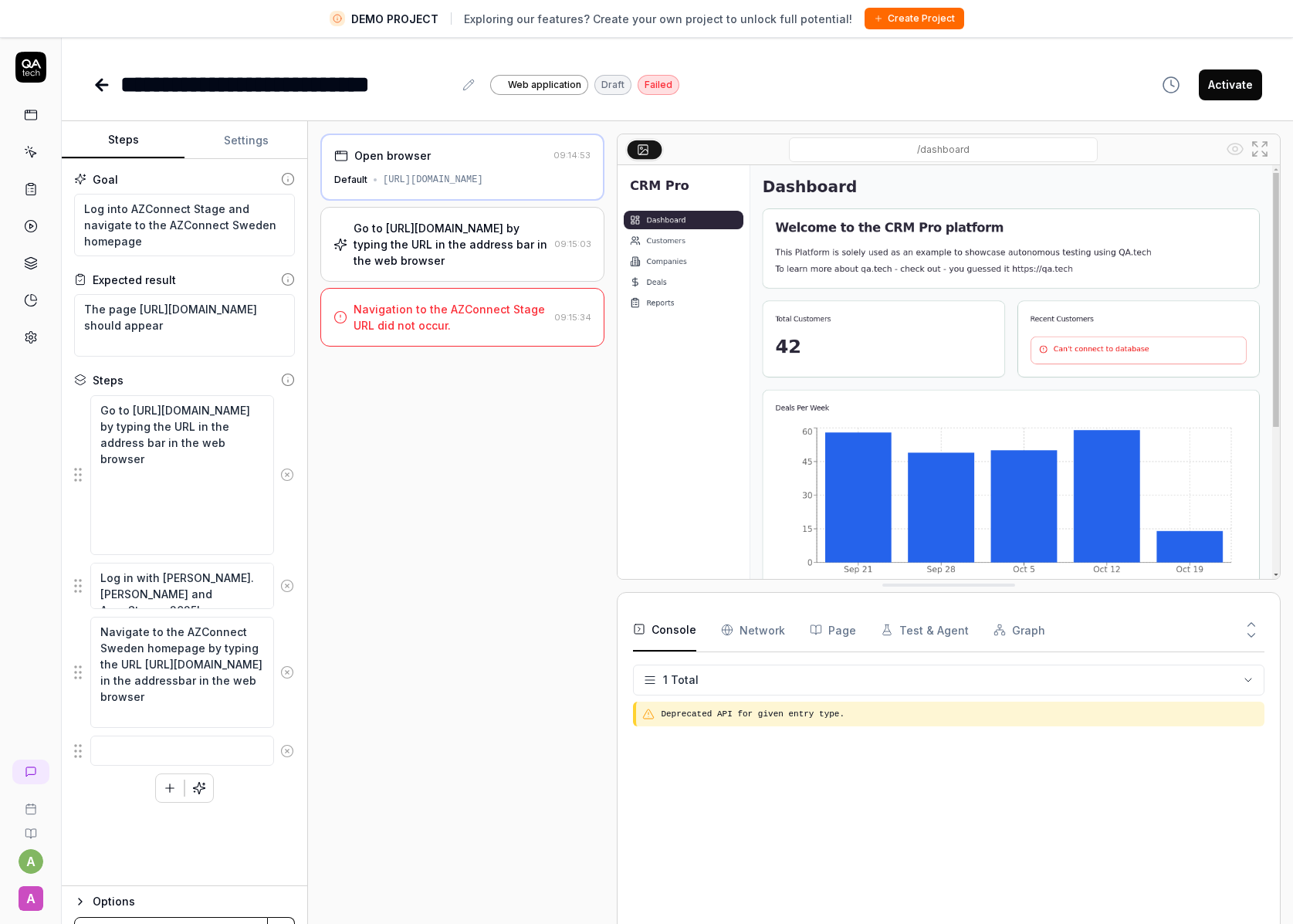
click at [104, 135] on button "Steps" at bounding box center [123, 139] width 123 height 37
